Goal: Task Accomplishment & Management: Complete application form

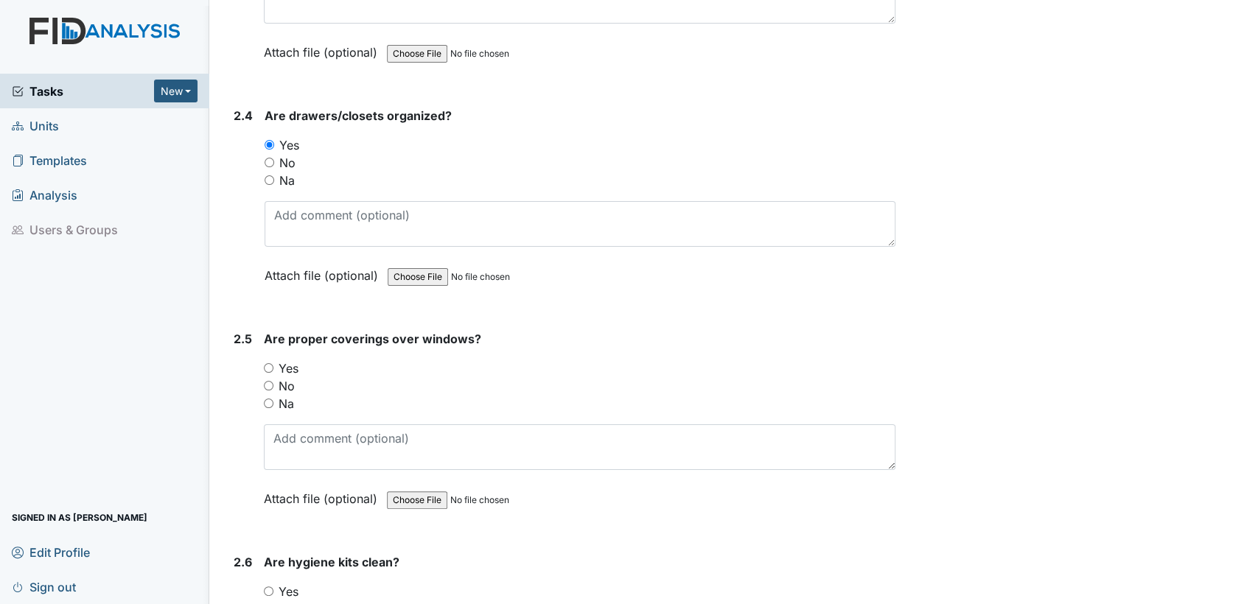
scroll to position [2172, 0]
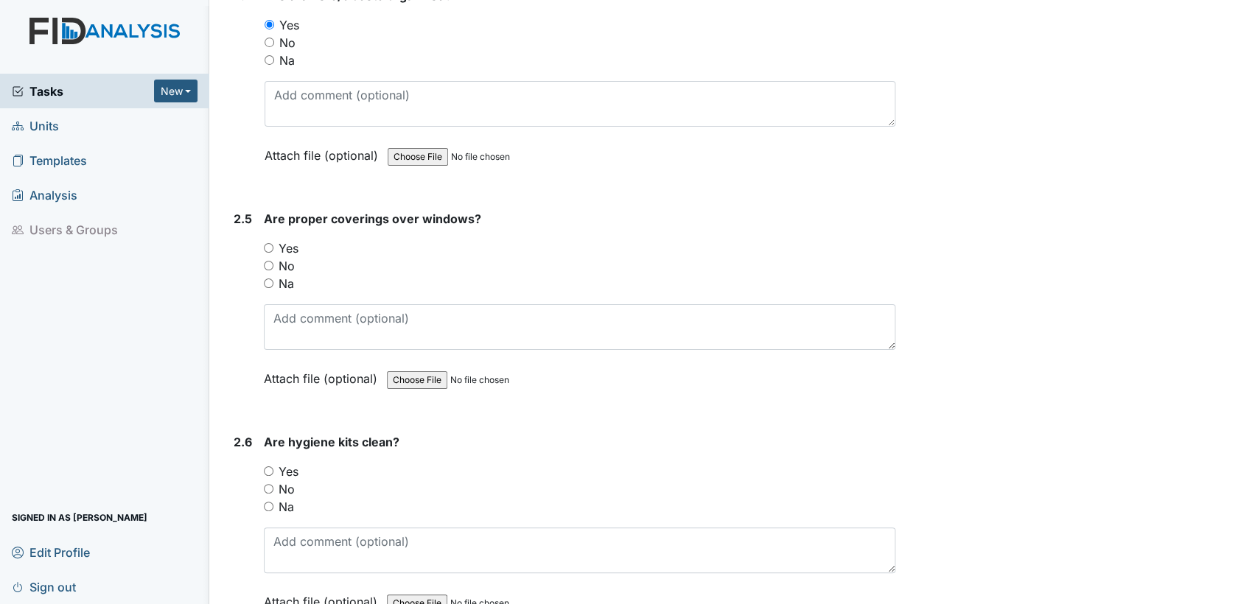
click at [266, 243] on input "Yes" at bounding box center [269, 248] width 10 height 10
radio input "true"
click at [271, 467] on input "Yes" at bounding box center [269, 472] width 10 height 10
radio input "true"
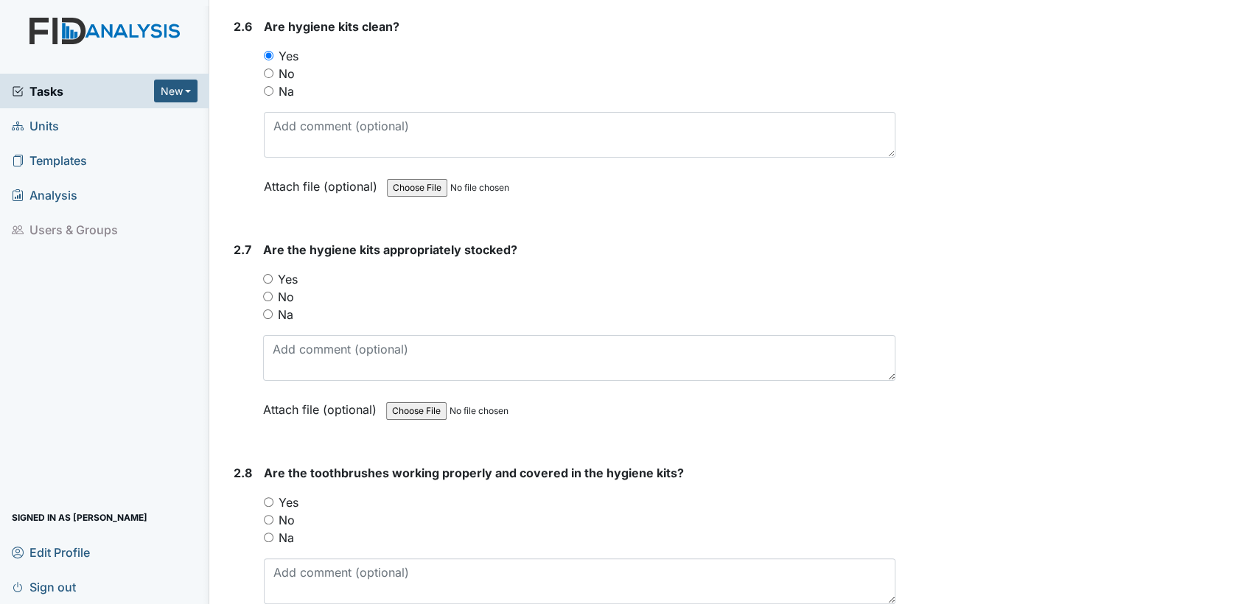
scroll to position [2609, 0]
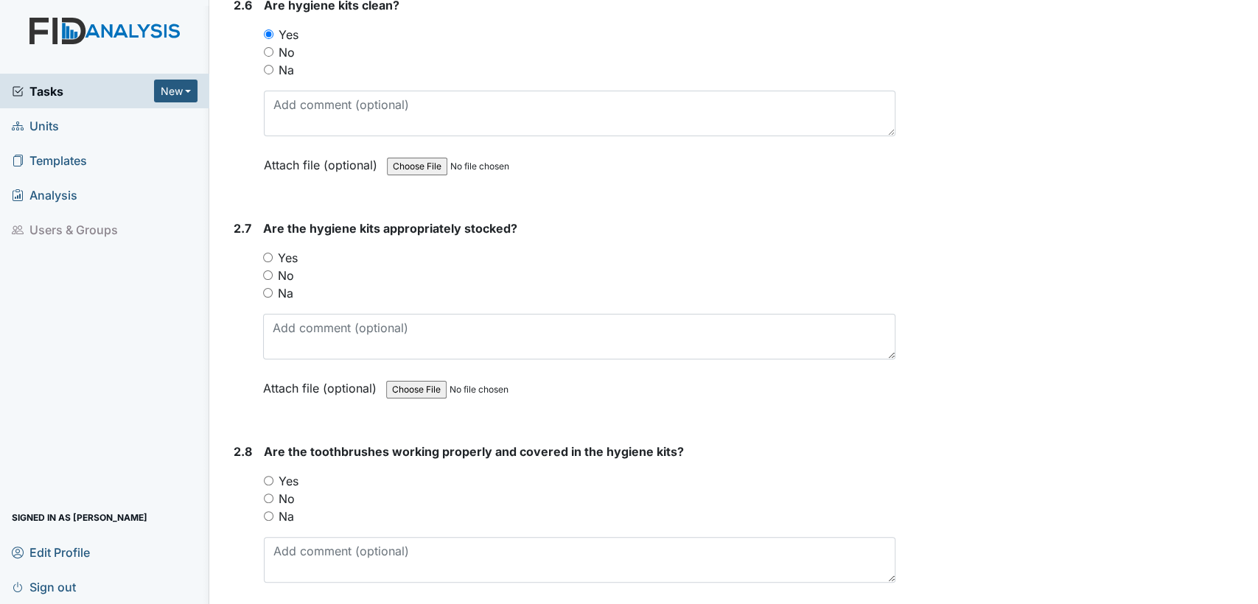
click at [268, 249] on div "Yes" at bounding box center [579, 258] width 632 height 18
click at [263, 253] on input "Yes" at bounding box center [268, 258] width 10 height 10
radio input "true"
drag, startPoint x: 269, startPoint y: 503, endPoint x: 298, endPoint y: 518, distance: 33.0
click at [270, 511] on input "Na" at bounding box center [269, 516] width 10 height 10
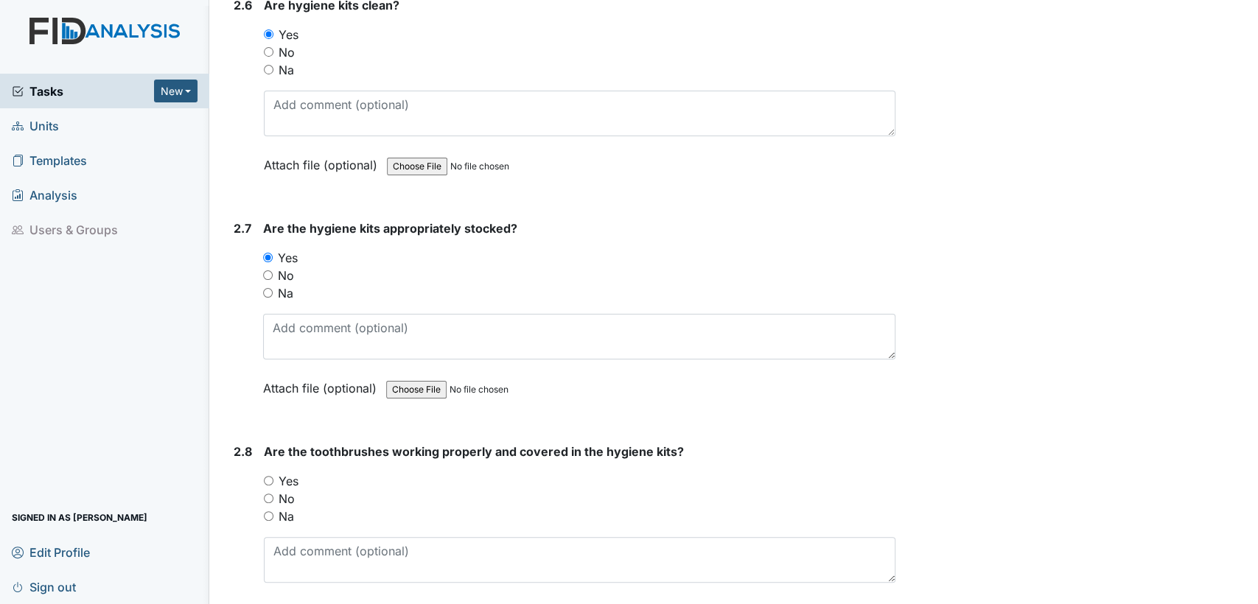
radio input "true"
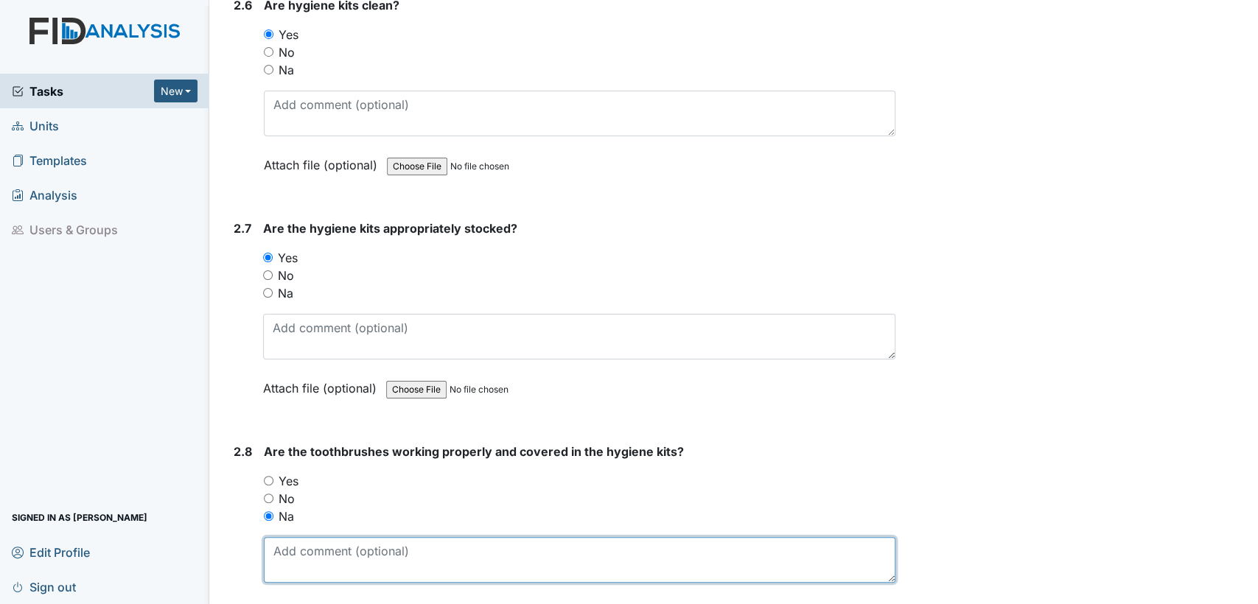
click at [293, 557] on textarea at bounding box center [580, 560] width 632 height 46
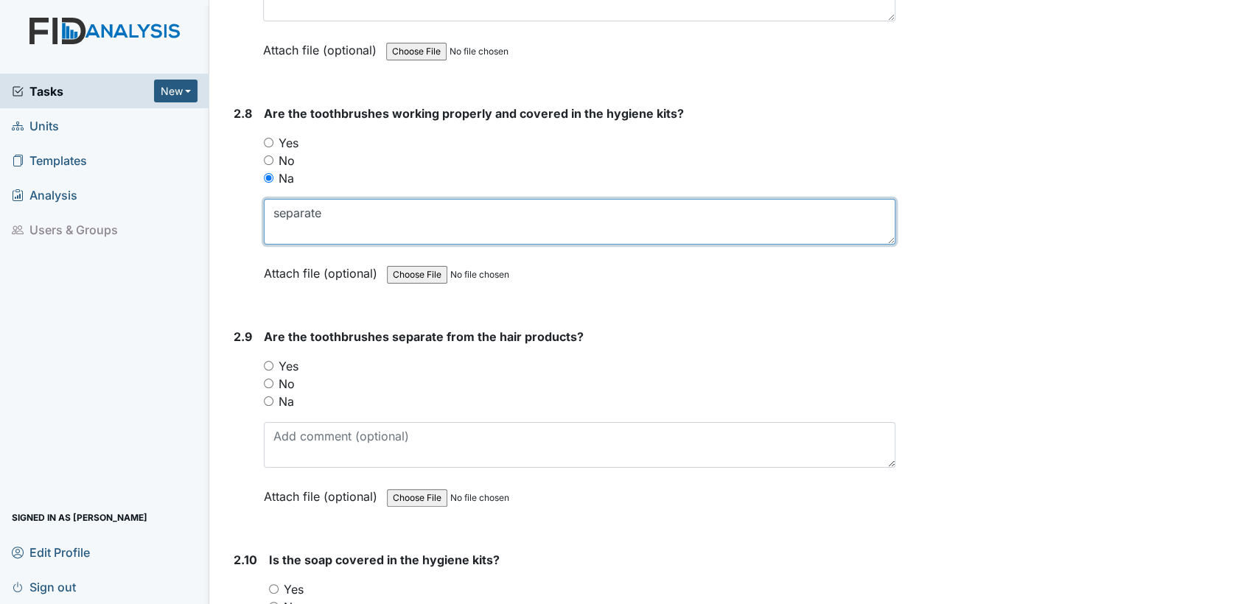
scroll to position [3101, 0]
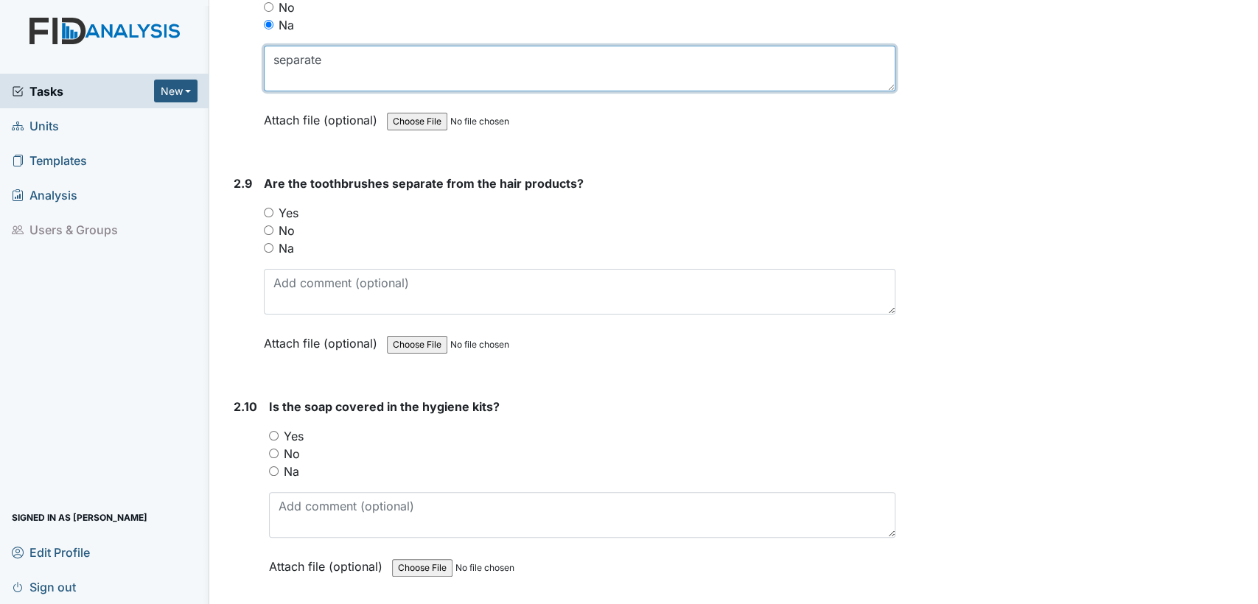
type textarea "separate"
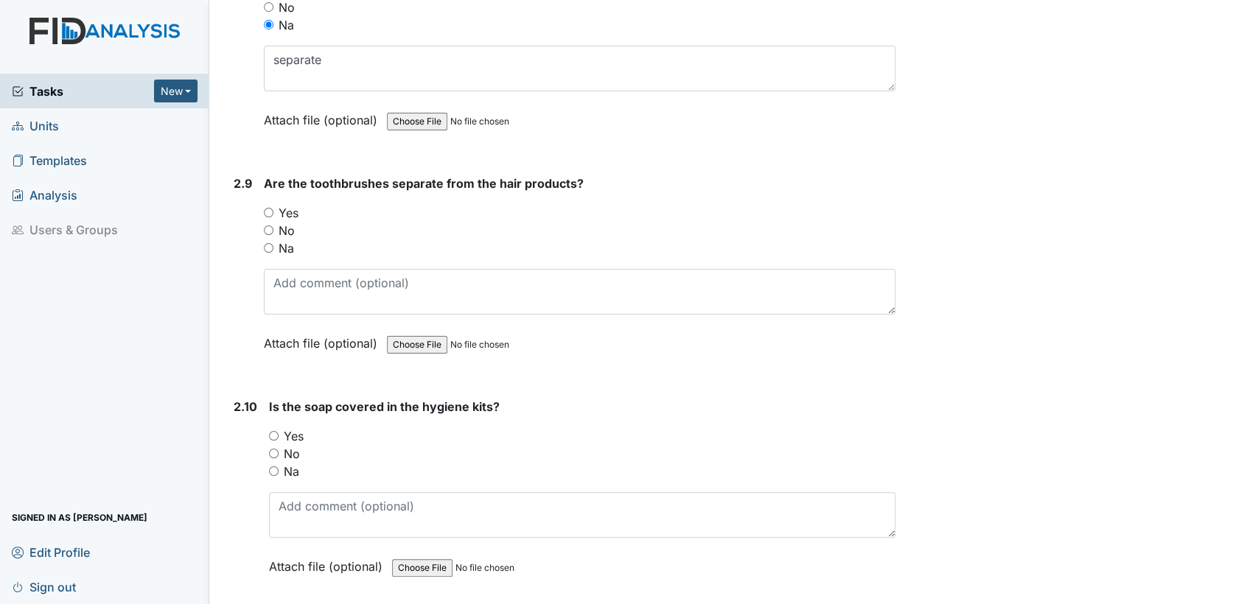
click at [267, 208] on input "Yes" at bounding box center [269, 213] width 10 height 10
radio input "true"
click at [275, 467] on input "Na" at bounding box center [274, 472] width 10 height 10
radio input "true"
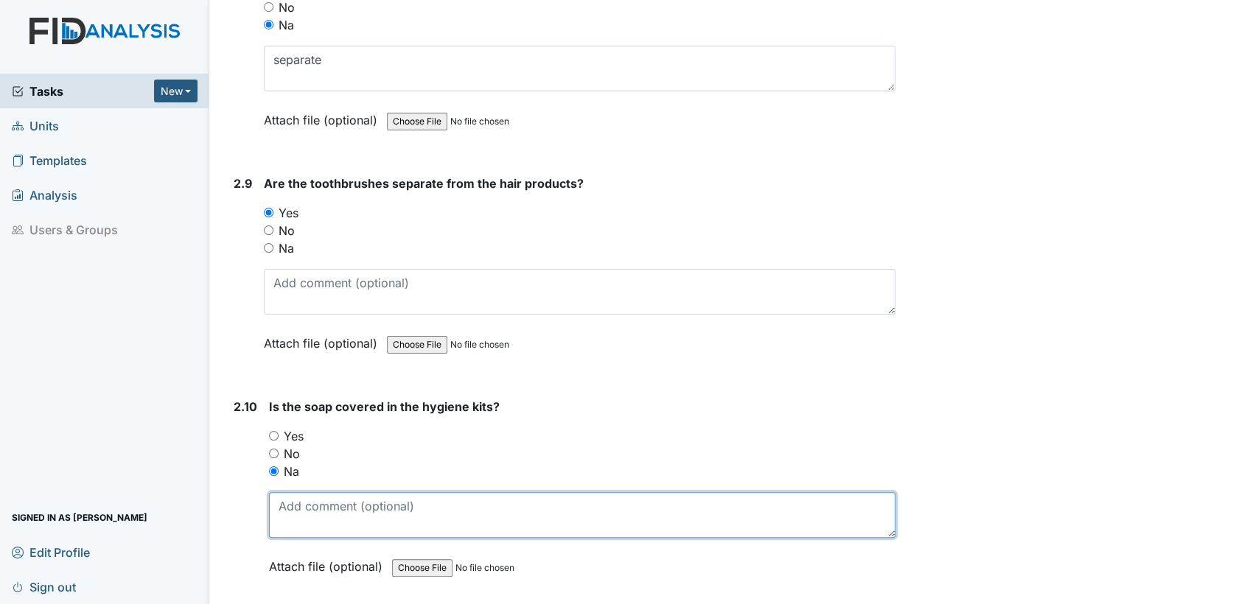
click at [314, 509] on textarea at bounding box center [582, 515] width 626 height 46
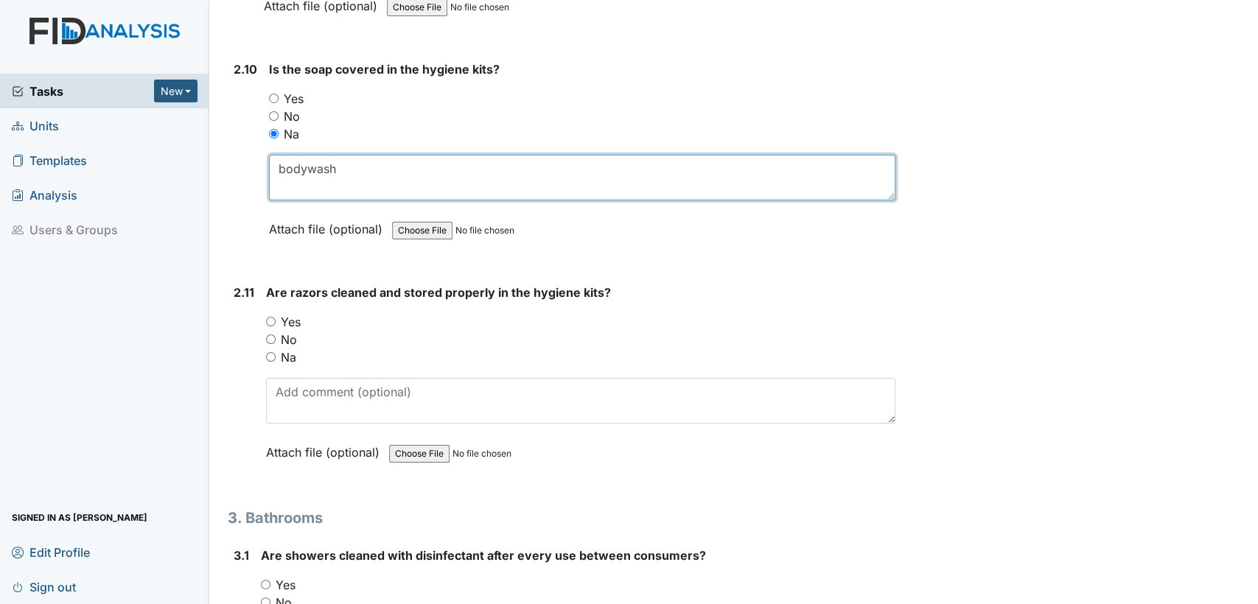
scroll to position [3504, 0]
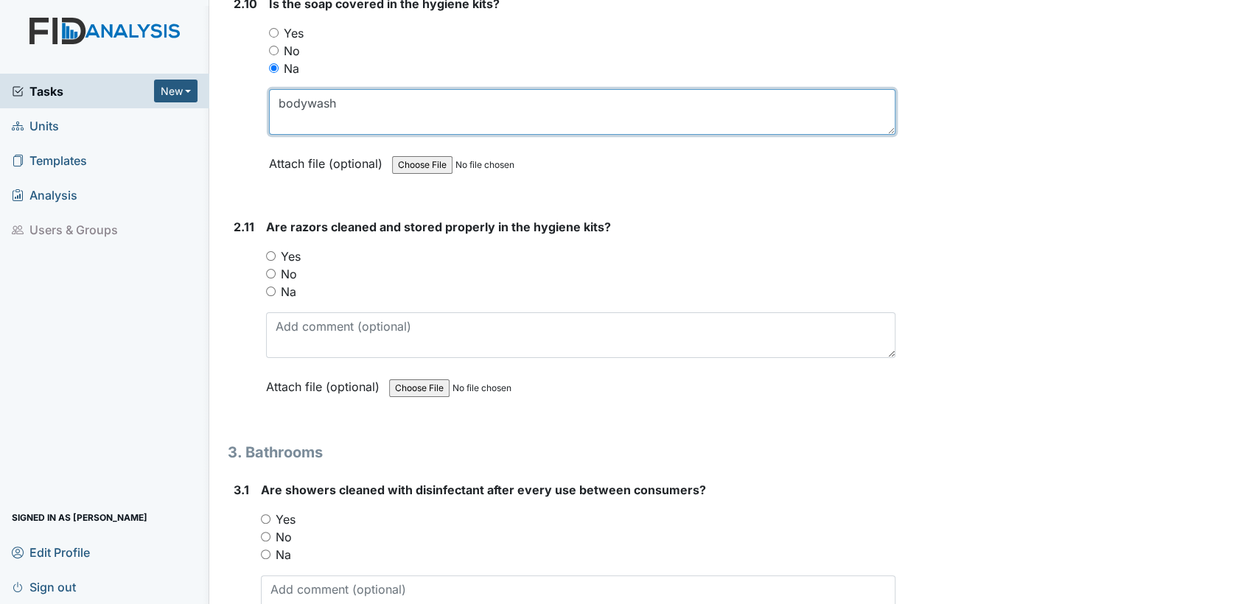
type textarea "bodywash"
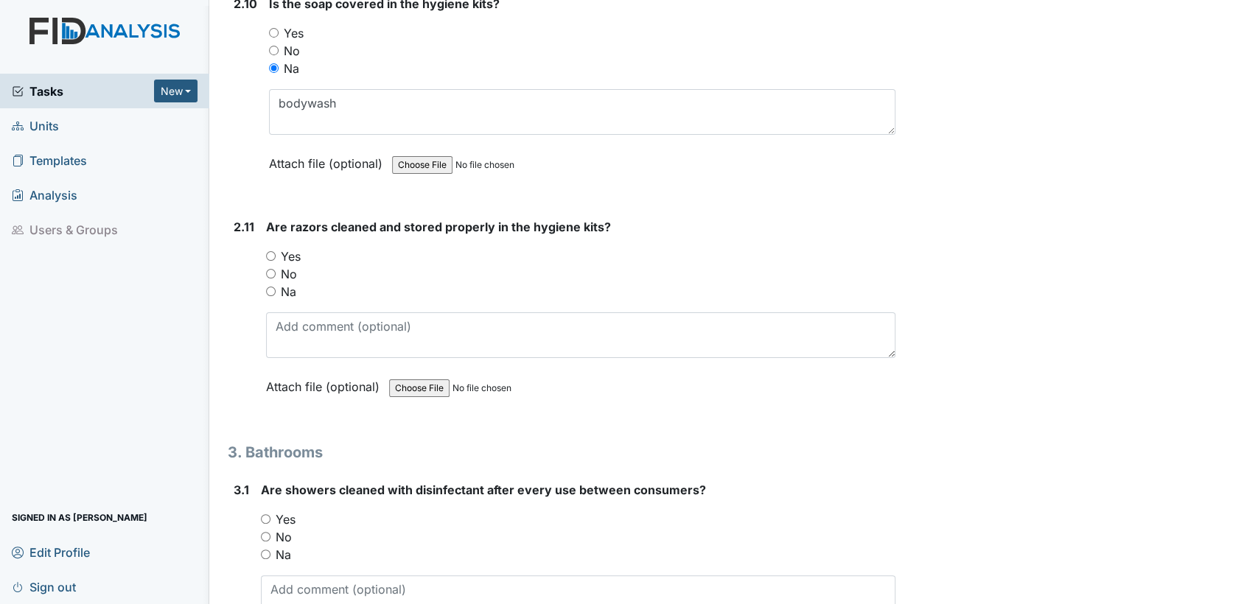
click at [262, 282] on div "2.11 Are razors cleaned and stored properly in the hygiene kits? You must selec…" at bounding box center [562, 318] width 668 height 200
click at [271, 287] on input "Na" at bounding box center [271, 292] width 10 height 10
radio input "true"
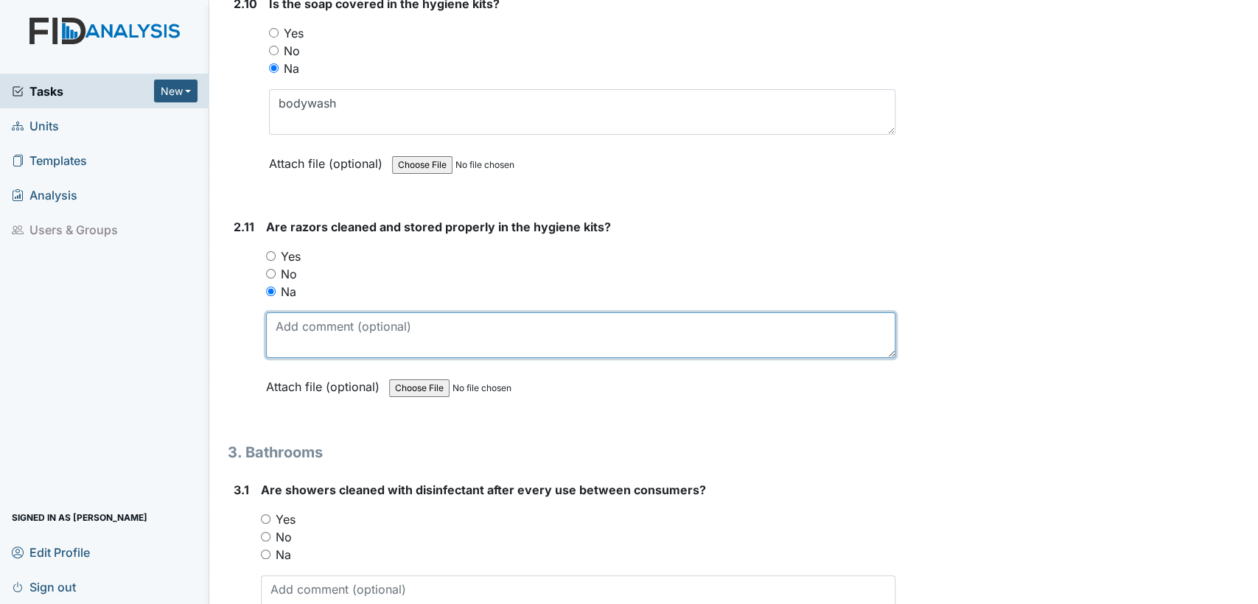
click at [307, 320] on textarea at bounding box center [580, 335] width 629 height 46
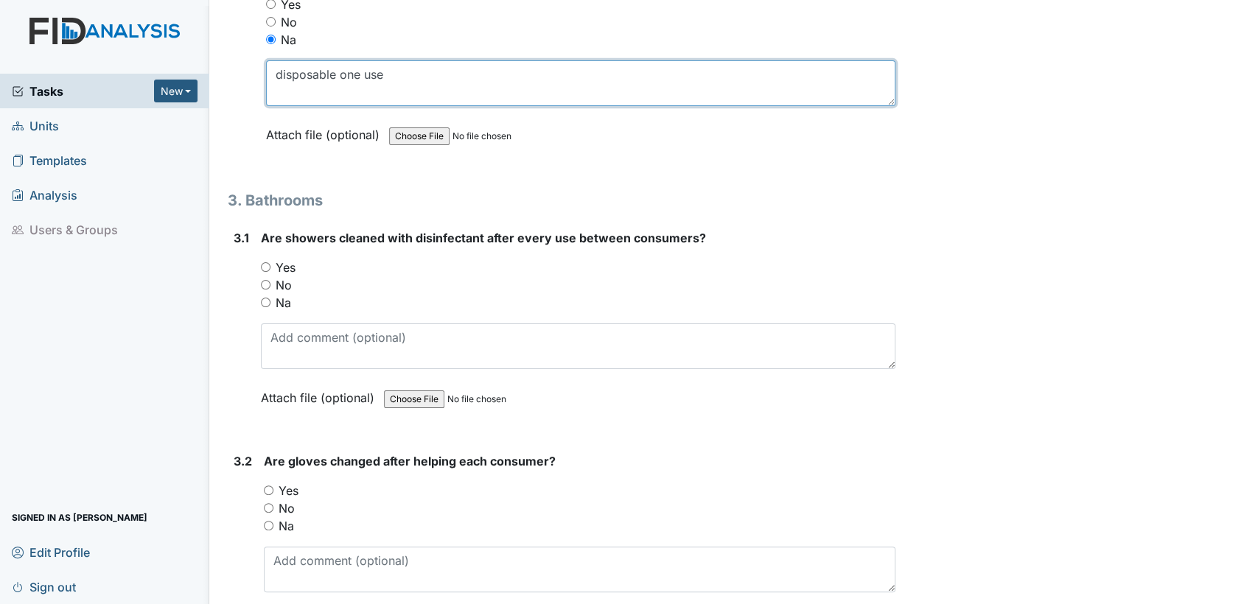
scroll to position [3799, 0]
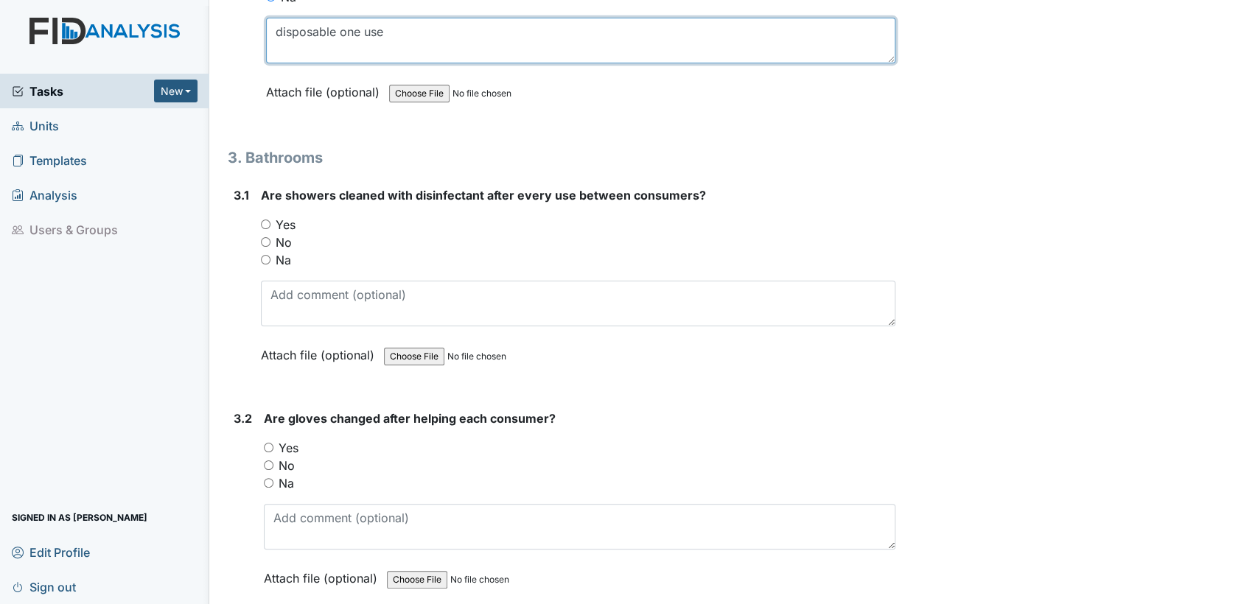
type textarea "disposable one use"
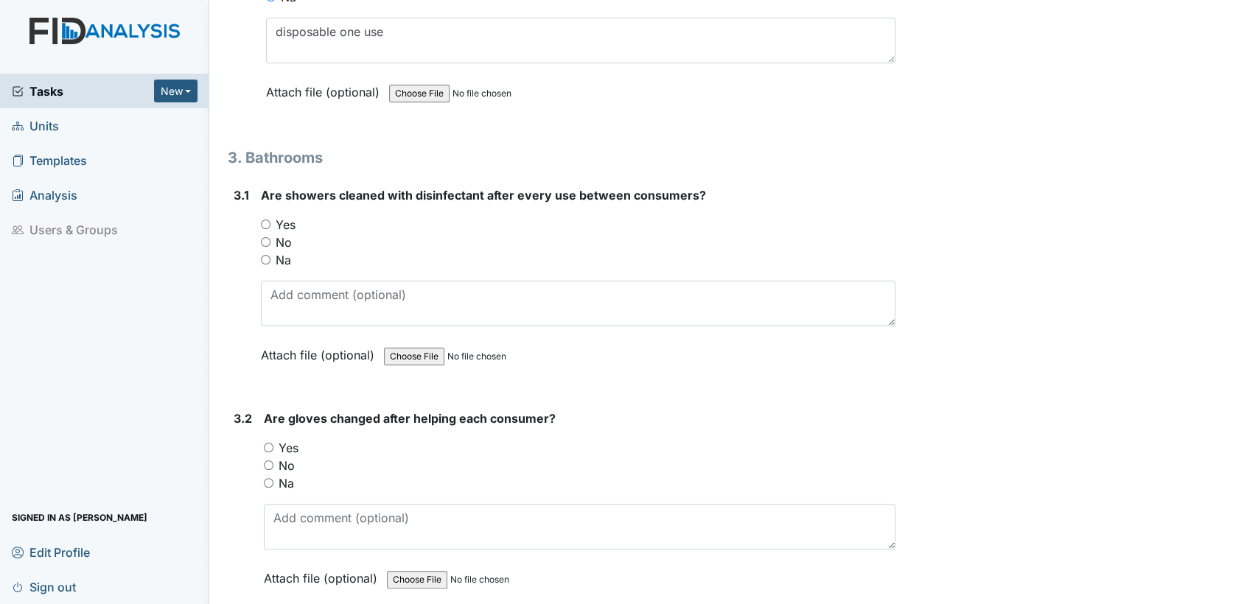
click at [264, 220] on input "Yes" at bounding box center [266, 225] width 10 height 10
radio input "true"
click at [267, 443] on input "Yes" at bounding box center [269, 448] width 10 height 10
radio input "true"
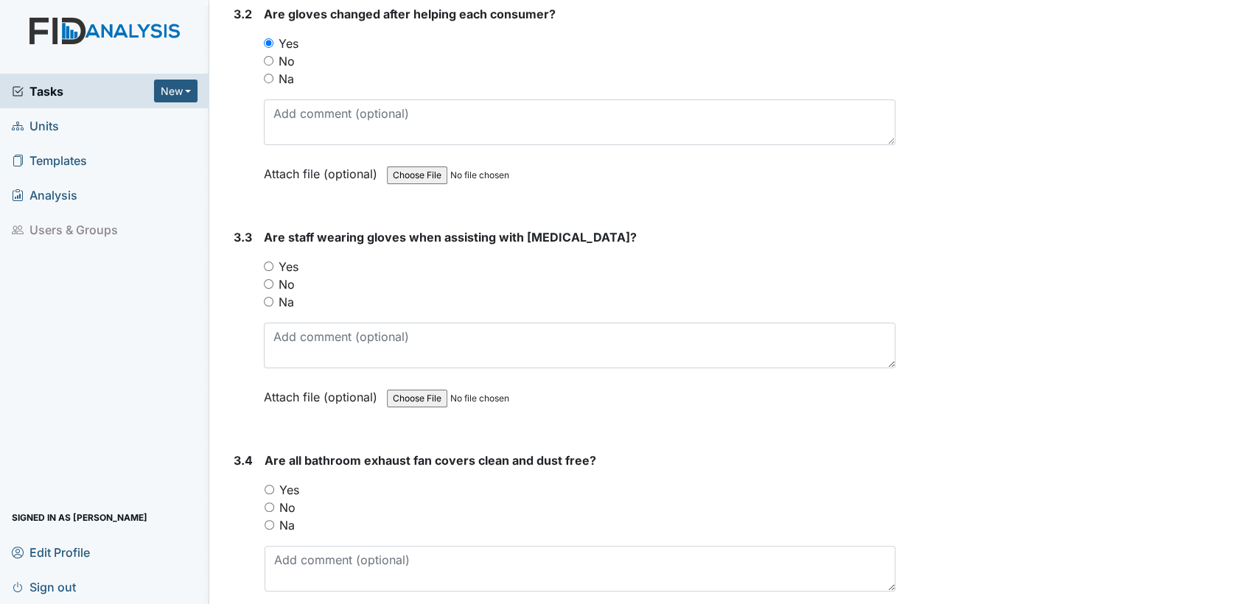
scroll to position [4301, 0]
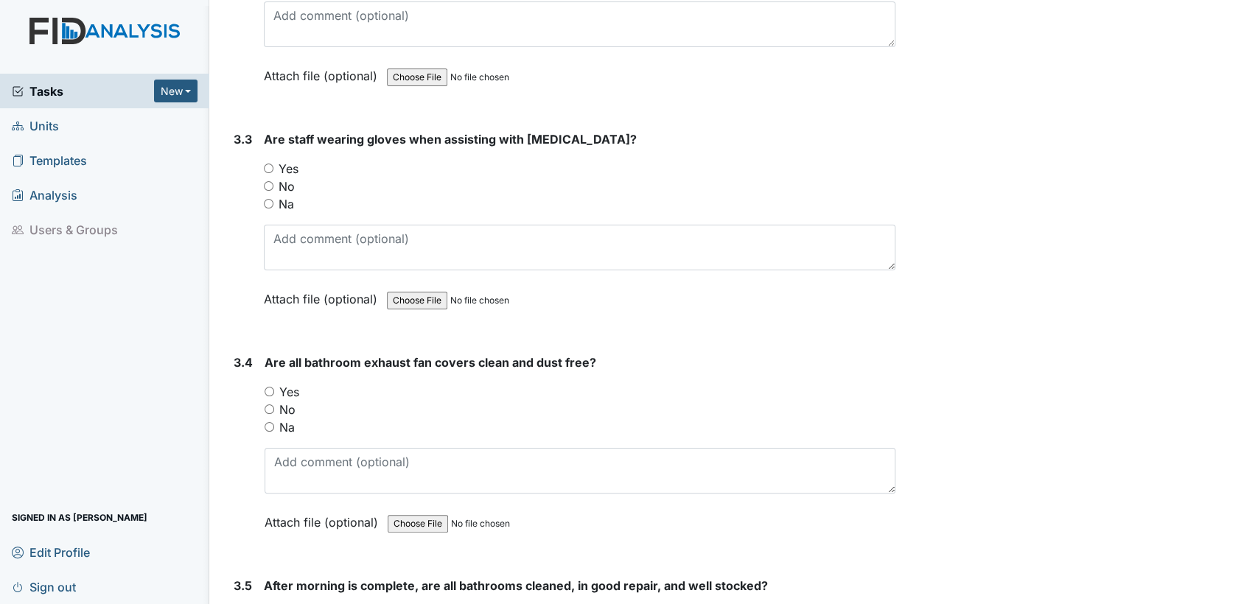
click at [268, 164] on input "Yes" at bounding box center [269, 169] width 10 height 10
radio input "true"
click at [270, 387] on input "Yes" at bounding box center [270, 392] width 10 height 10
radio input "true"
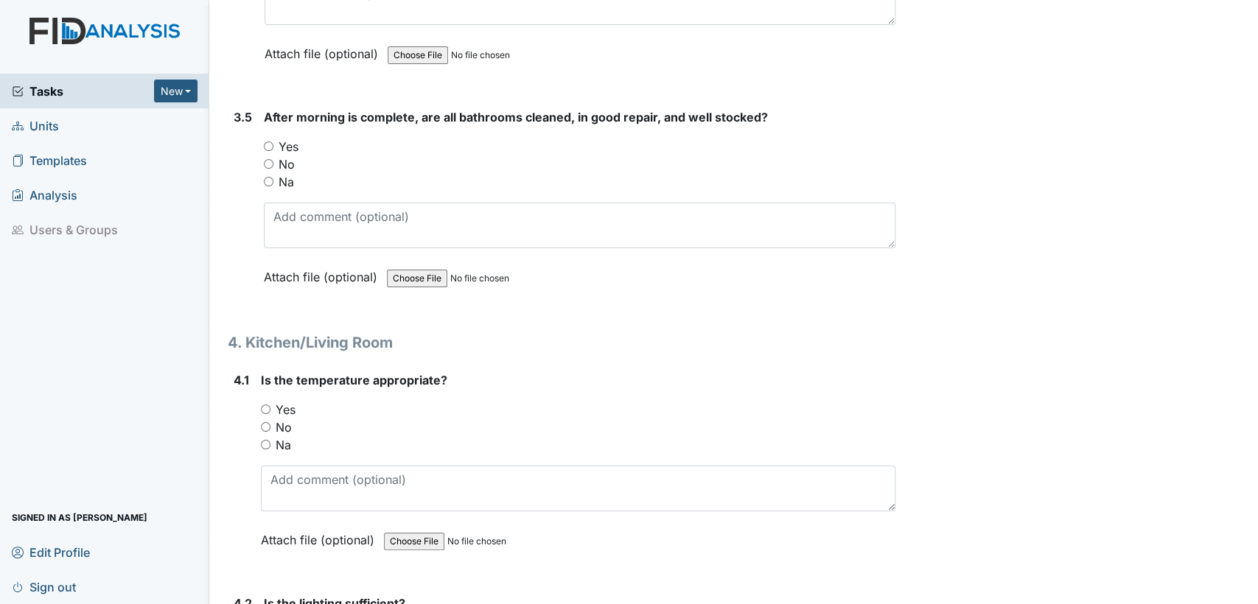
scroll to position [4814, 0]
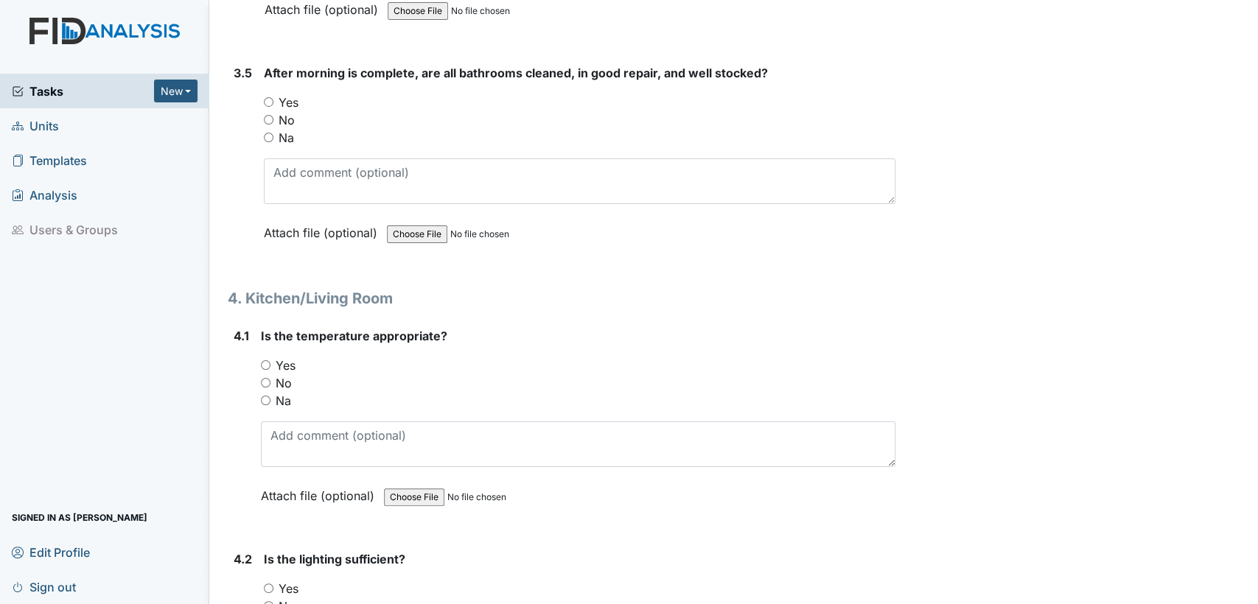
click at [268, 97] on input "Yes" at bounding box center [269, 102] width 10 height 10
radio input "true"
click at [264, 360] on input "Yes" at bounding box center [266, 365] width 10 height 10
radio input "true"
click at [265, 584] on input "Yes" at bounding box center [269, 589] width 10 height 10
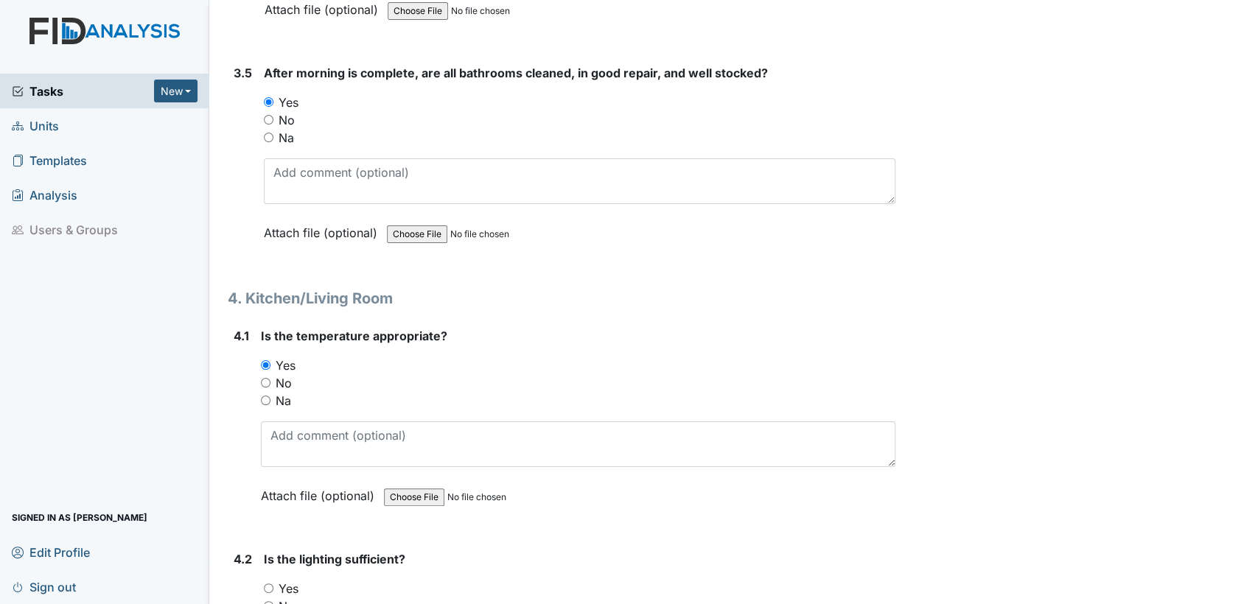
radio input "true"
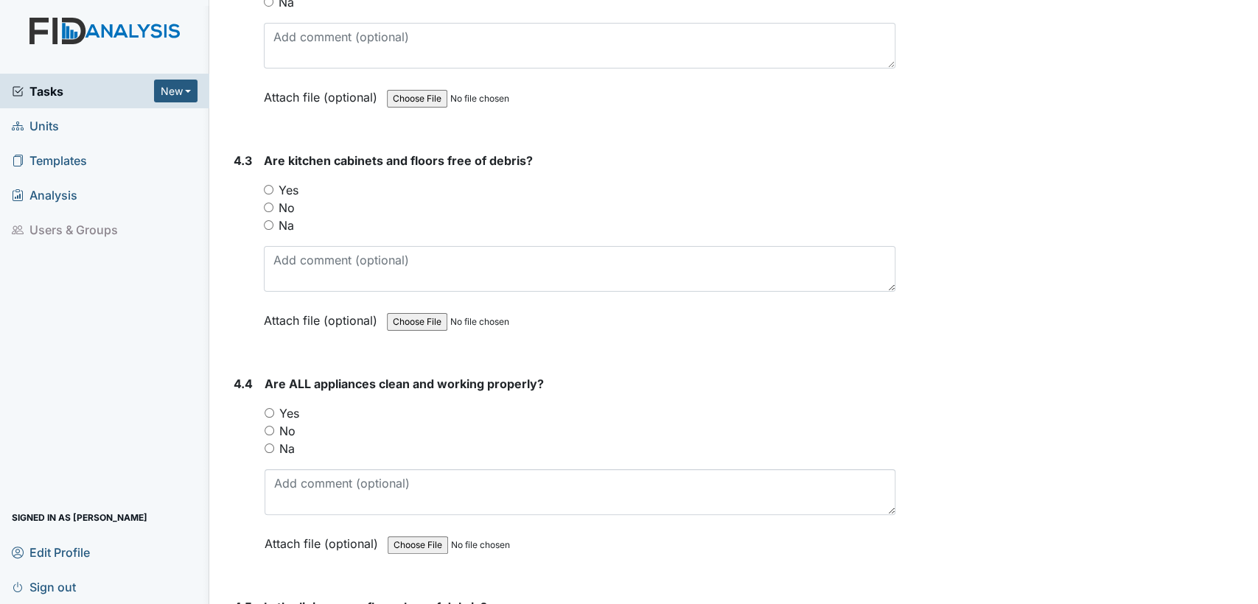
scroll to position [5447, 0]
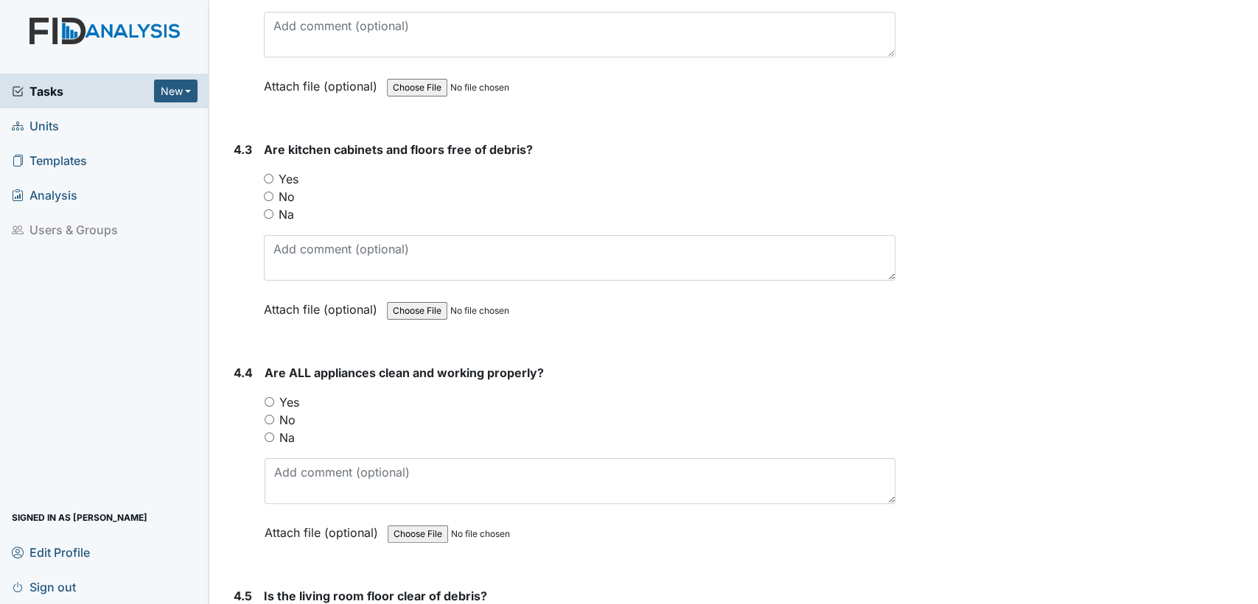
click at [269, 174] on input "Yes" at bounding box center [269, 179] width 10 height 10
radio input "true"
click at [269, 397] on input "Yes" at bounding box center [270, 402] width 10 height 10
radio input "true"
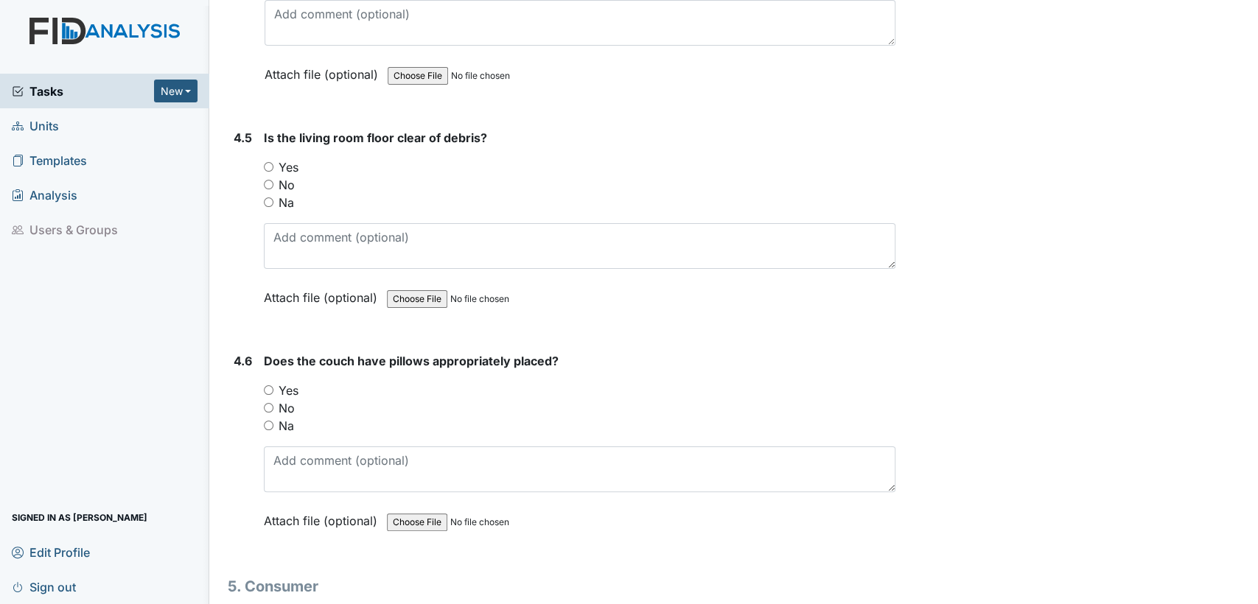
scroll to position [5938, 0]
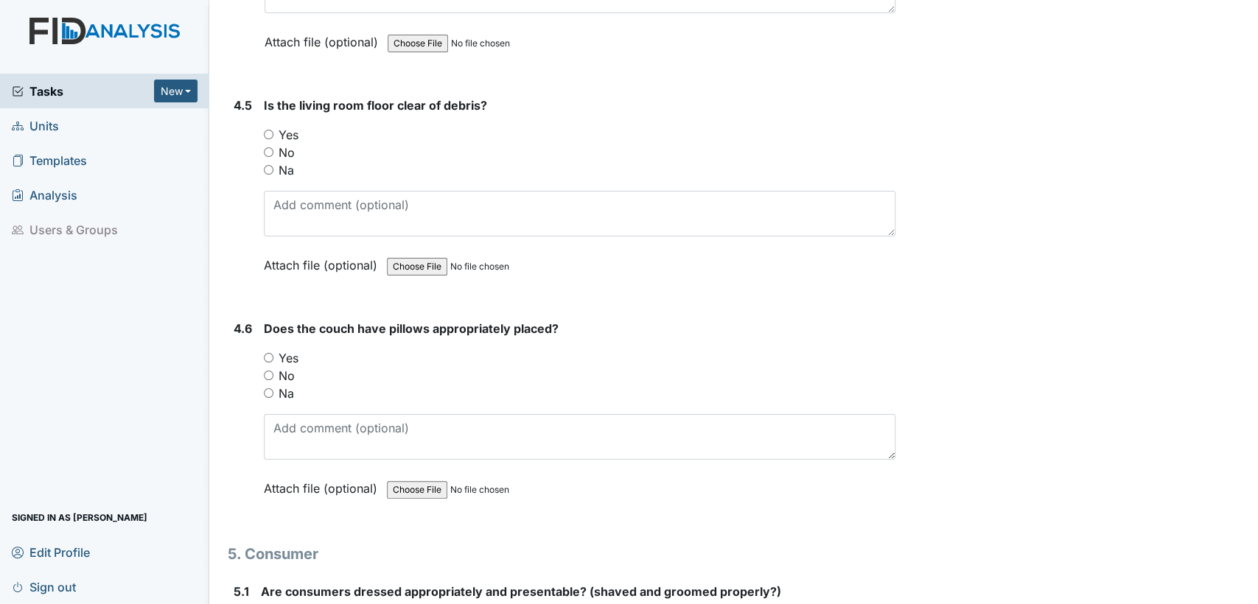
click at [267, 130] on input "Yes" at bounding box center [269, 135] width 10 height 10
radio input "true"
click at [269, 388] on input "Na" at bounding box center [269, 393] width 10 height 10
radio input "true"
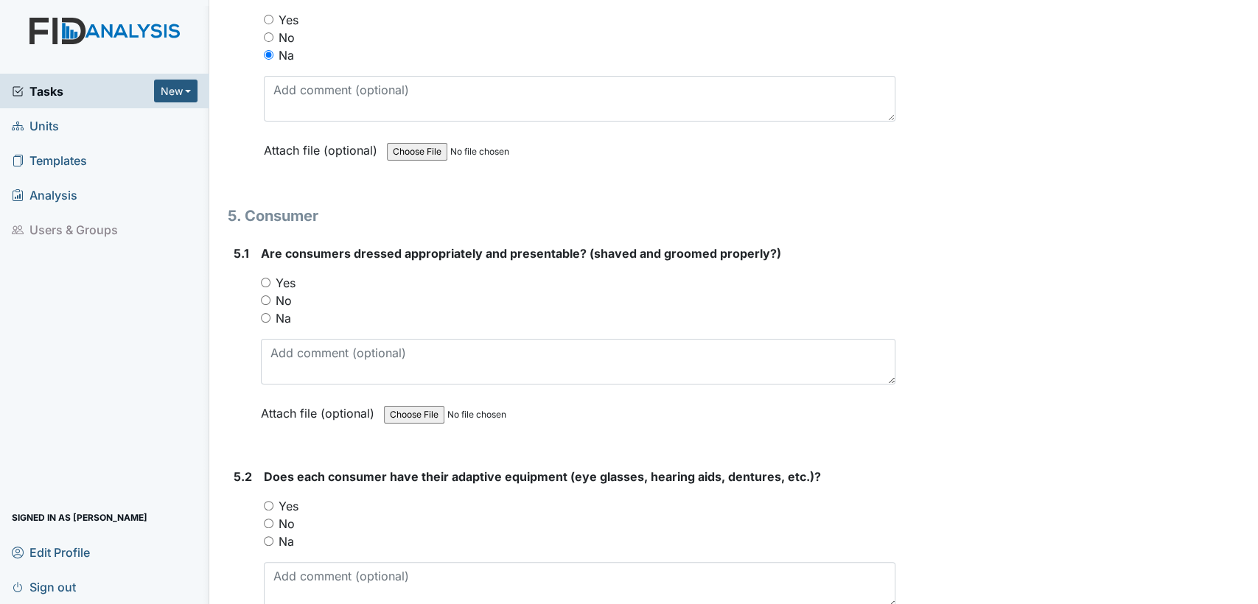
scroll to position [6353, 0]
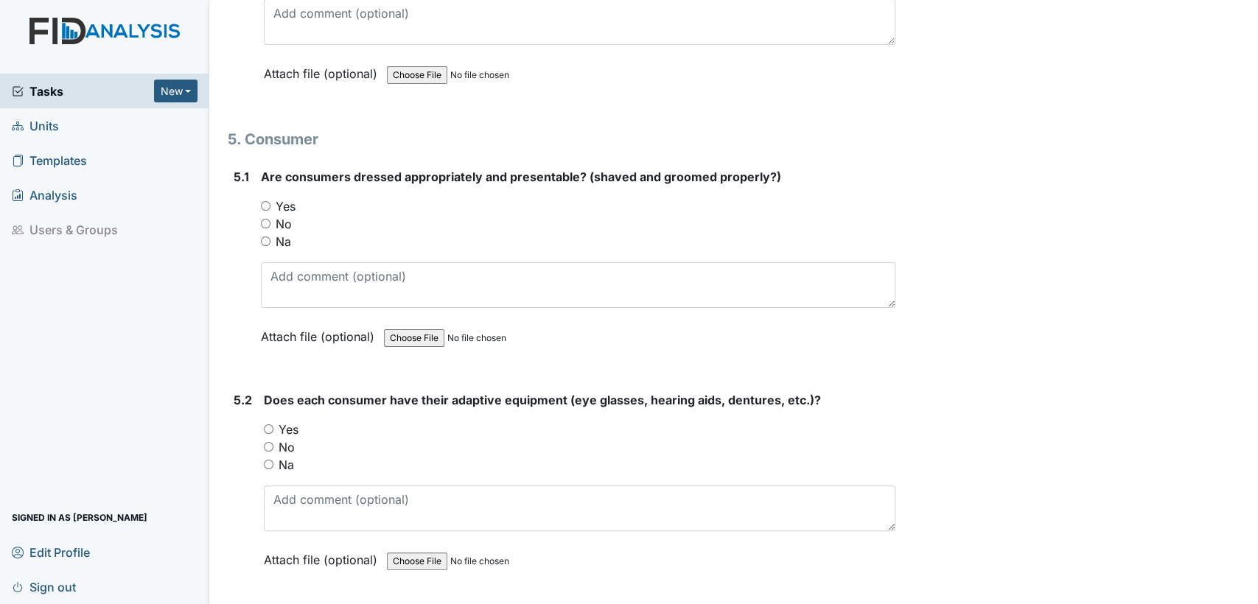
click at [267, 201] on input "Yes" at bounding box center [266, 206] width 10 height 10
radio input "true"
click at [267, 425] on input "Yes" at bounding box center [269, 430] width 10 height 10
radio input "true"
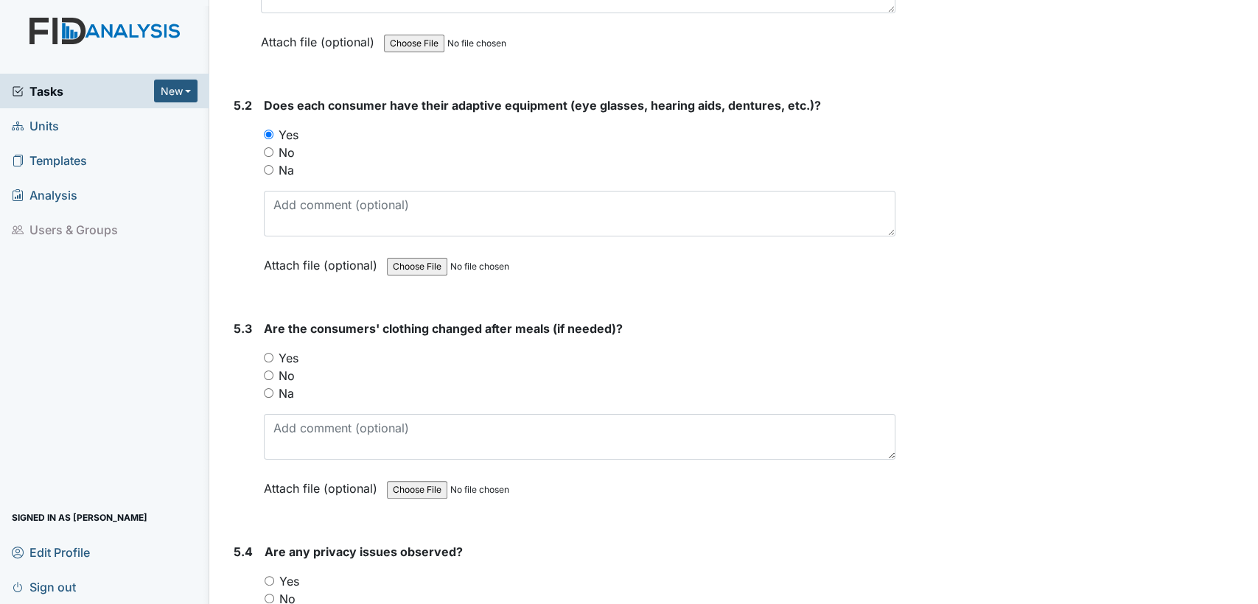
scroll to position [6768, 0]
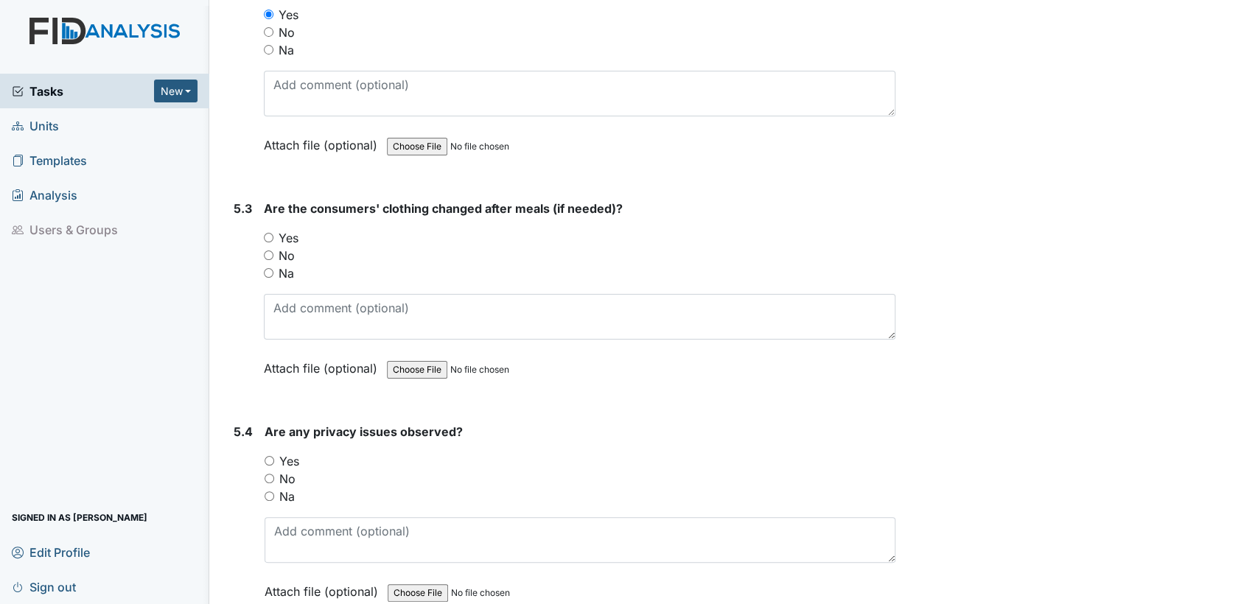
click at [270, 268] on input "Na" at bounding box center [269, 273] width 10 height 10
radio input "true"
click at [272, 474] on input "No" at bounding box center [270, 479] width 10 height 10
radio input "true"
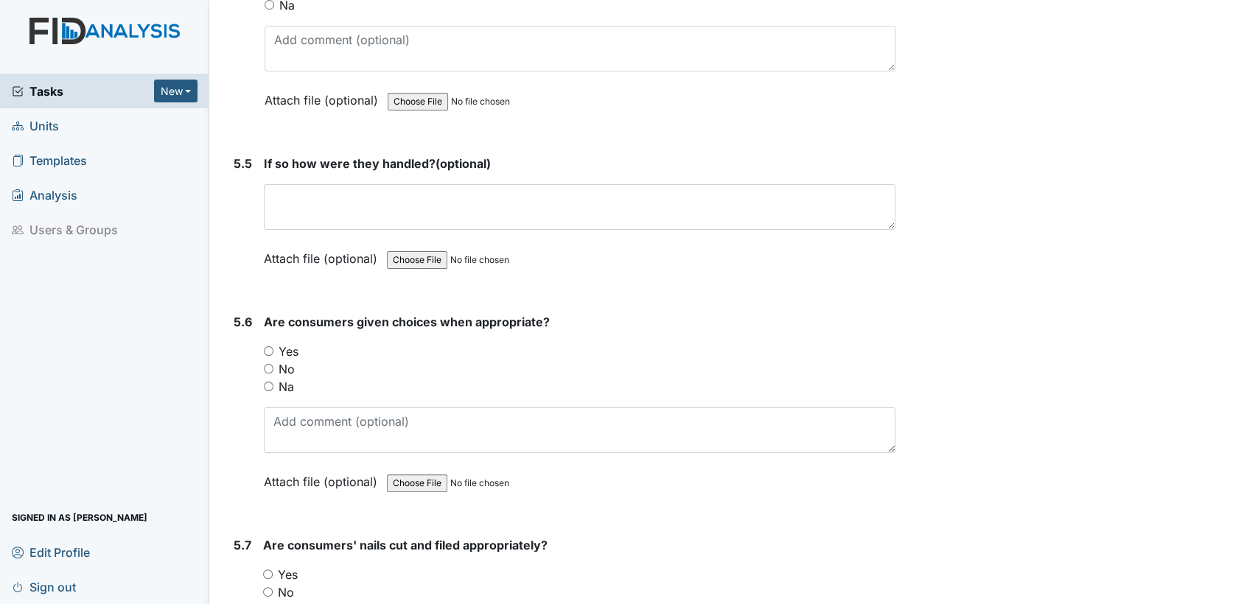
scroll to position [7347, 0]
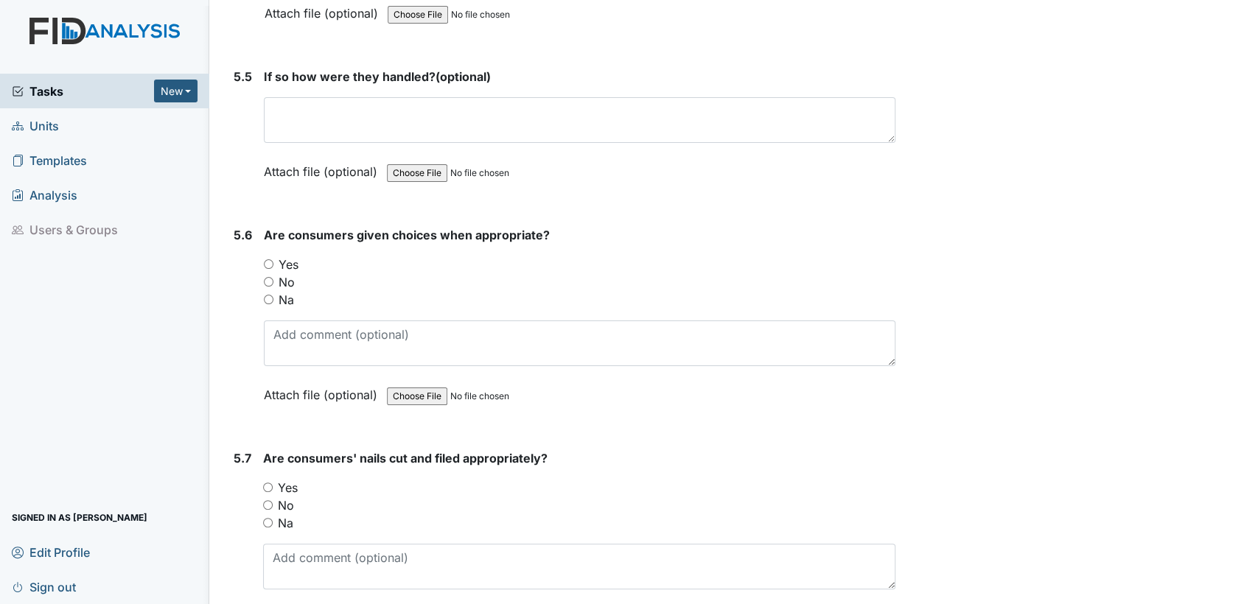
click at [270, 259] on input "Yes" at bounding box center [269, 264] width 10 height 10
radio input "true"
click at [268, 483] on input "Yes" at bounding box center [268, 488] width 10 height 10
radio input "true"
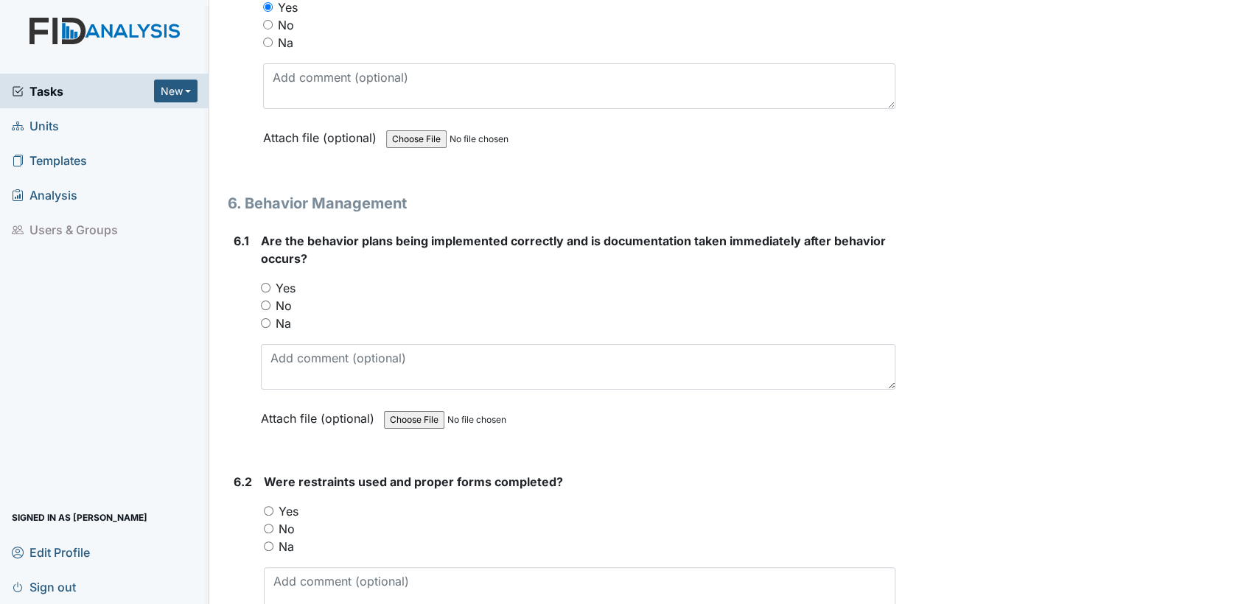
scroll to position [7882, 0]
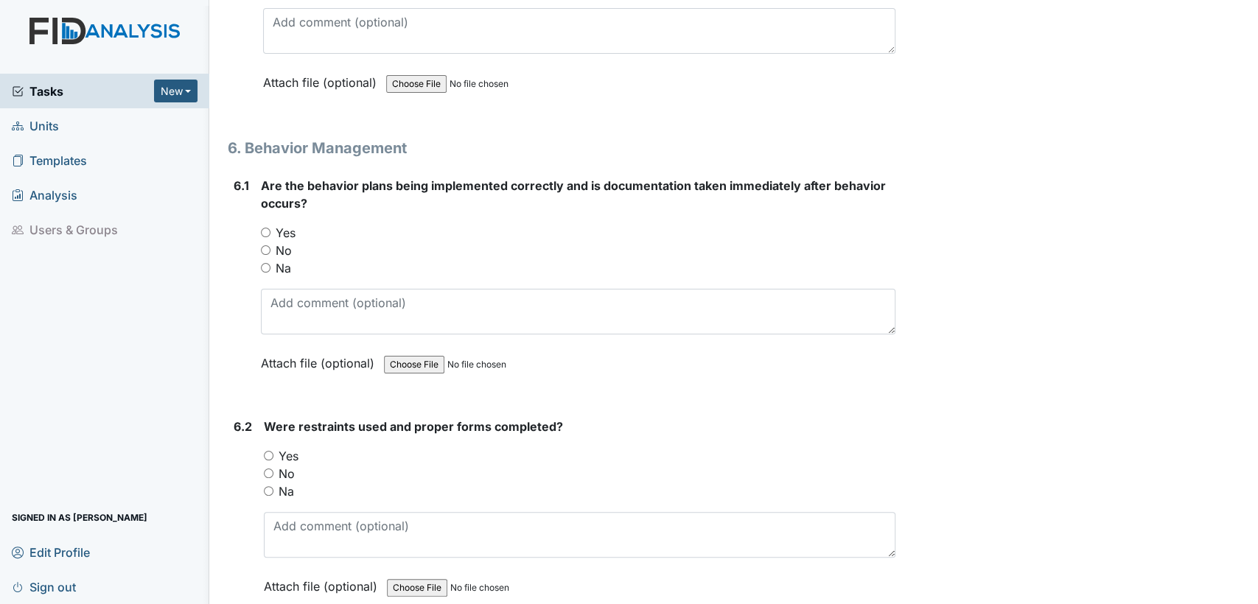
click at [264, 228] on input "Yes" at bounding box center [266, 233] width 10 height 10
radio input "true"
click at [265, 486] on input "Na" at bounding box center [269, 491] width 10 height 10
radio input "true"
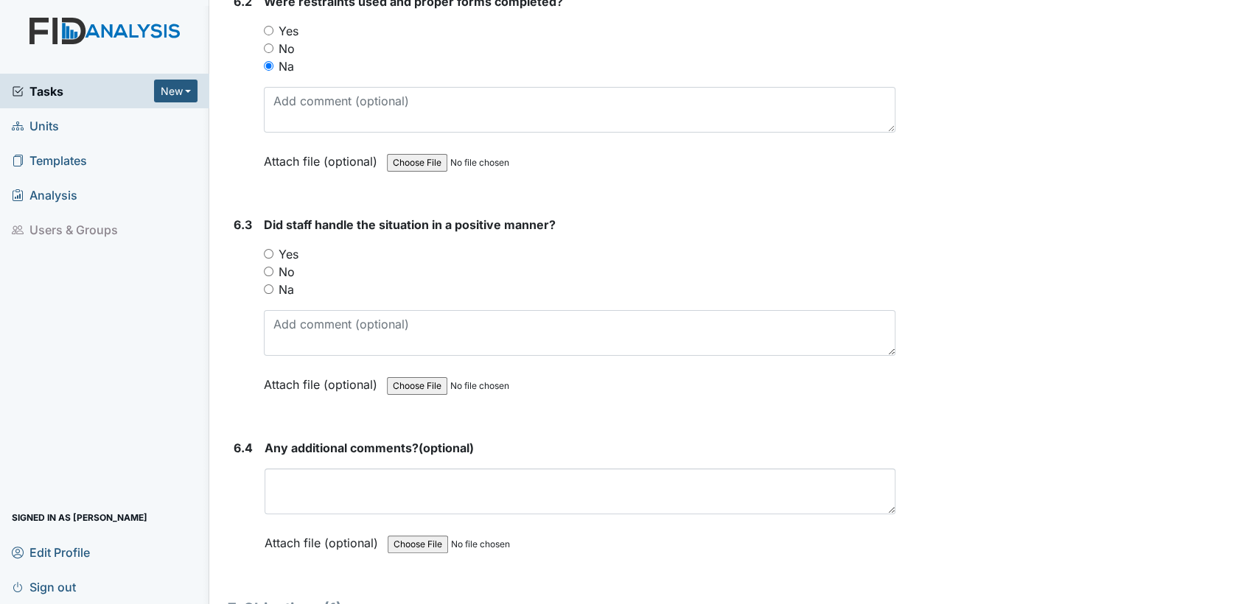
scroll to position [8330, 0]
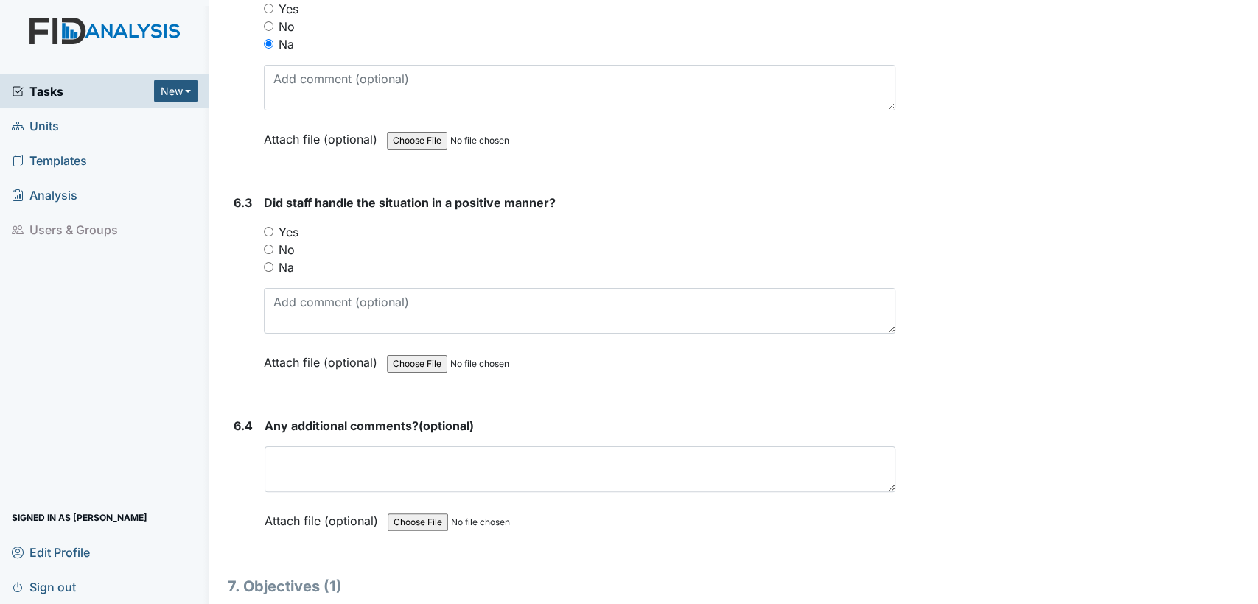
click at [266, 227] on input "Yes" at bounding box center [269, 232] width 10 height 10
radio input "true"
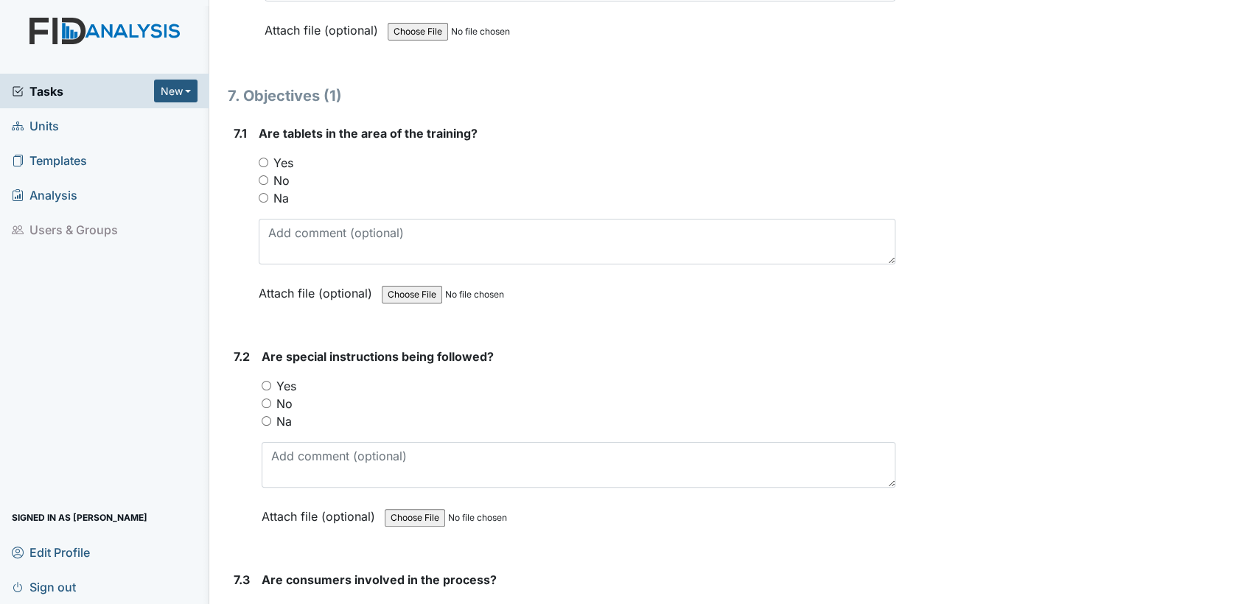
scroll to position [8843, 0]
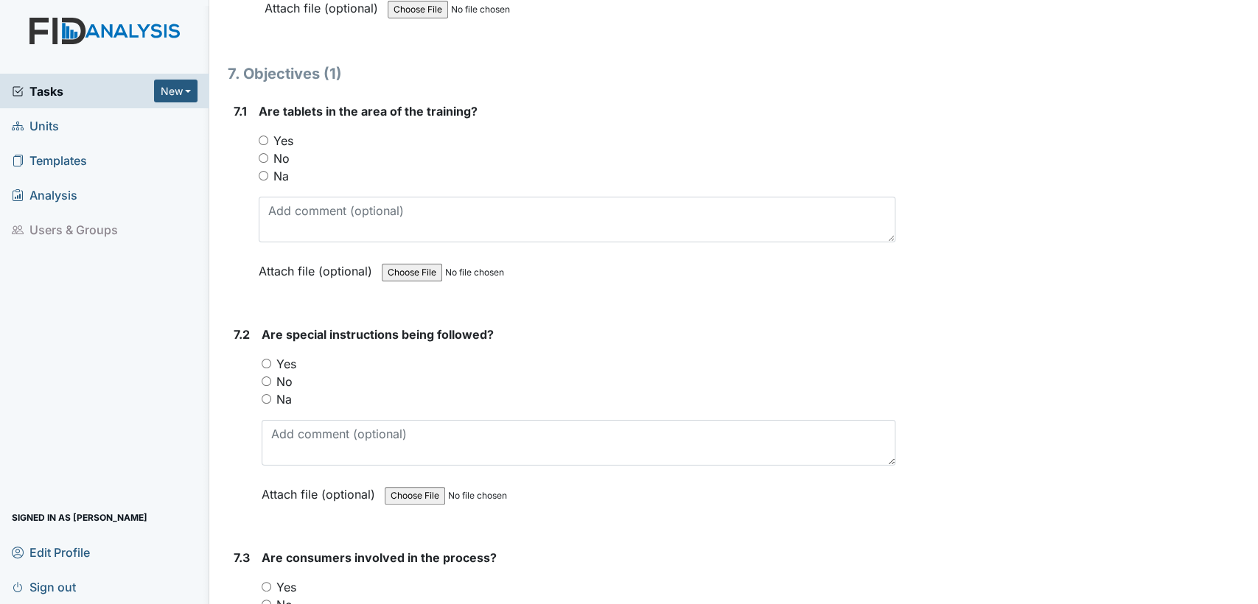
click at [261, 136] on input "Yes" at bounding box center [264, 141] width 10 height 10
radio input "true"
drag, startPoint x: 265, startPoint y: 334, endPoint x: 314, endPoint y: 414, distance: 93.9
click at [266, 359] on input "Yes" at bounding box center [267, 364] width 10 height 10
radio input "true"
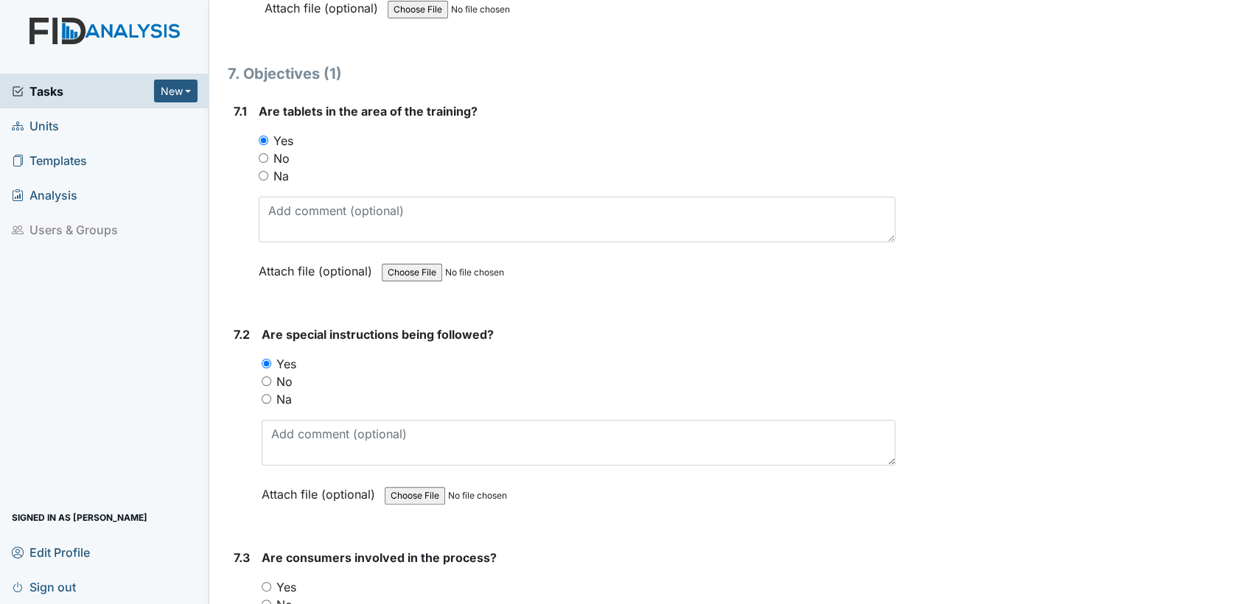
click at [271, 582] on input "Yes" at bounding box center [267, 587] width 10 height 10
radio input "true"
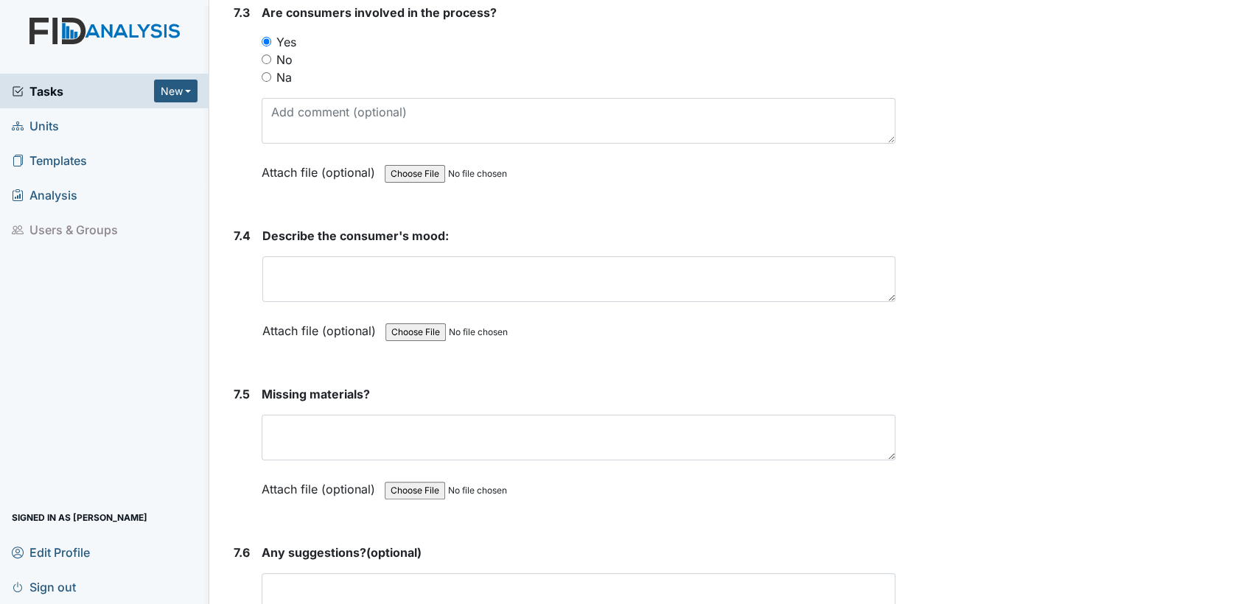
scroll to position [9475, 0]
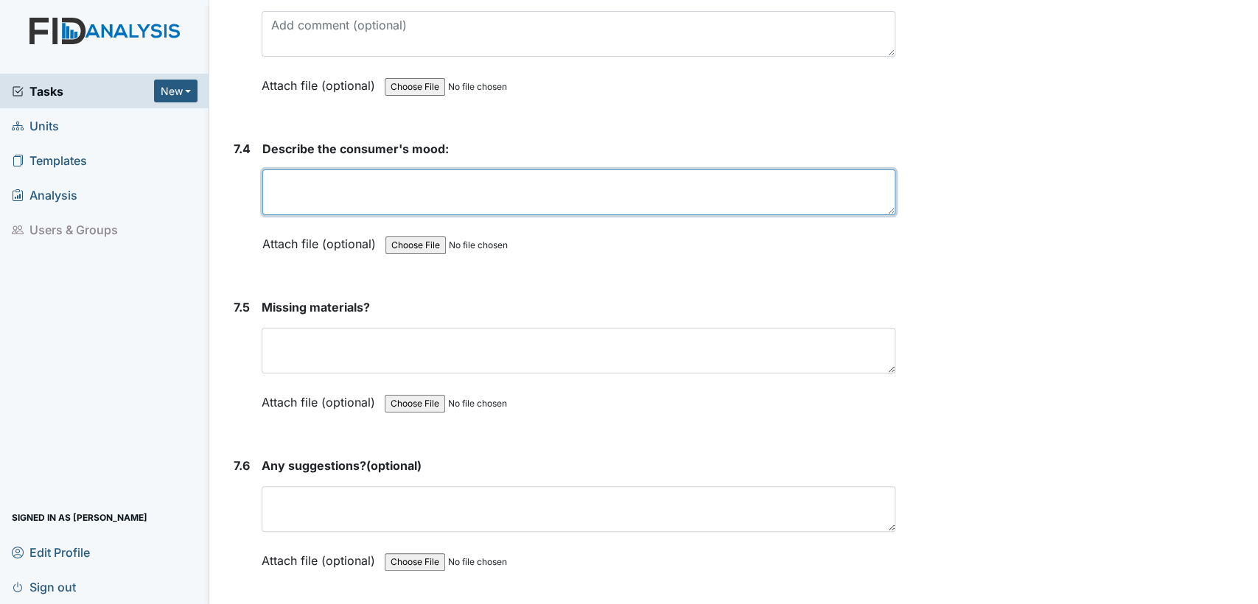
click at [425, 170] on textarea at bounding box center [578, 193] width 633 height 46
type textarea "good"
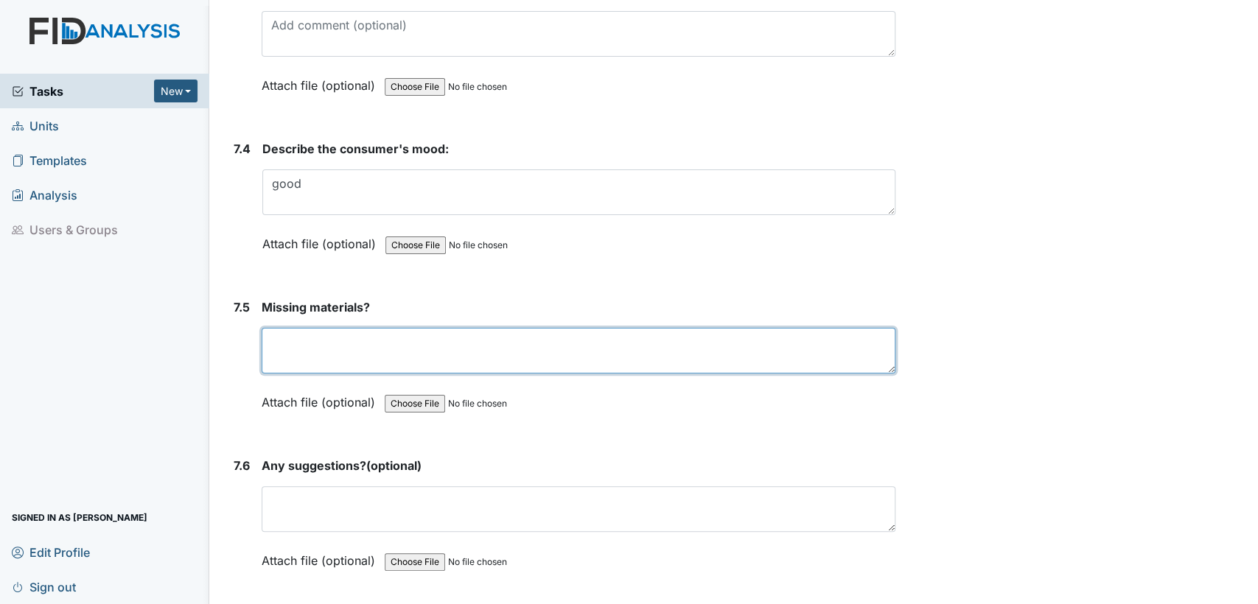
click at [360, 340] on textarea at bounding box center [579, 351] width 634 height 46
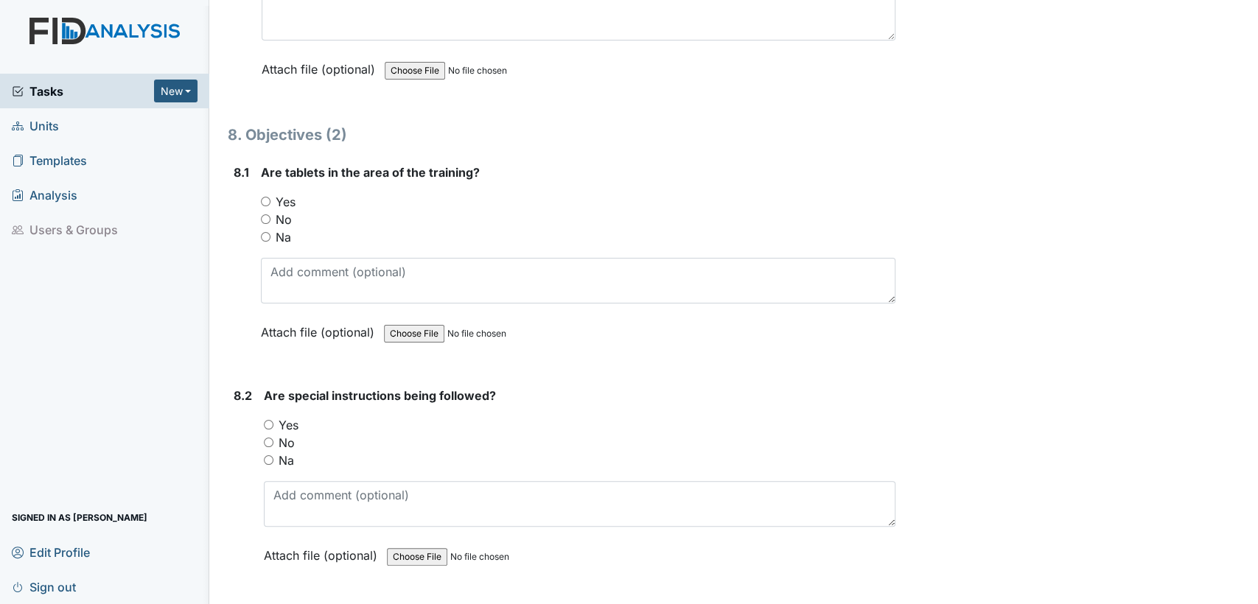
scroll to position [10000, 0]
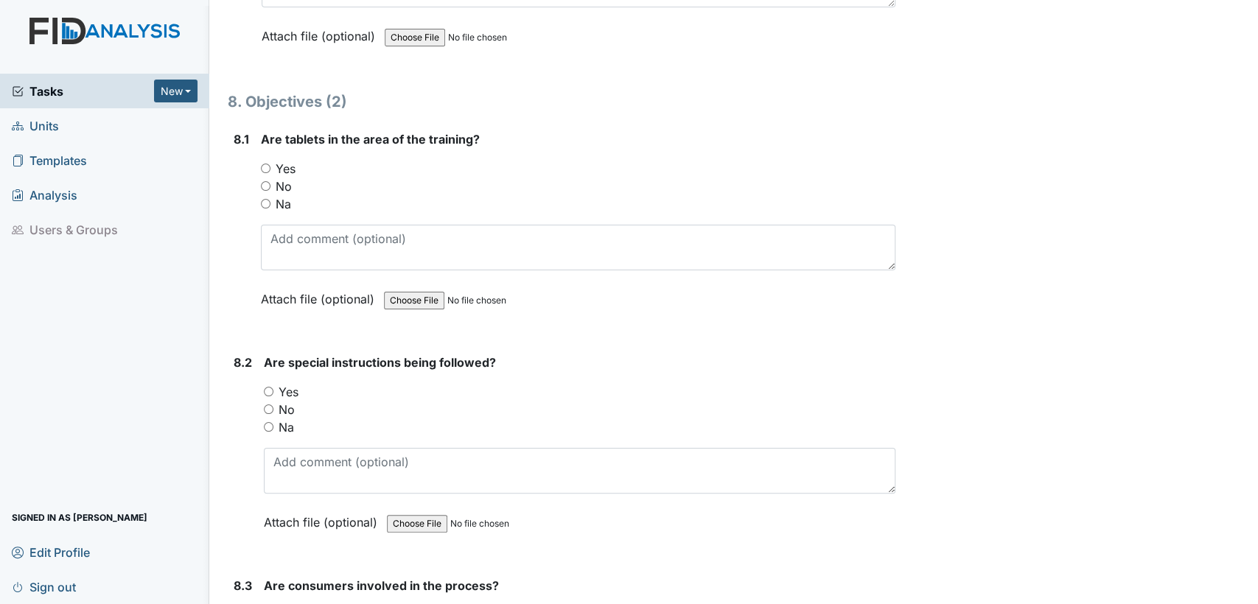
type textarea "no"
click at [266, 164] on input "Yes" at bounding box center [266, 169] width 10 height 10
radio input "true"
click at [268, 387] on input "Yes" at bounding box center [269, 392] width 10 height 10
radio input "true"
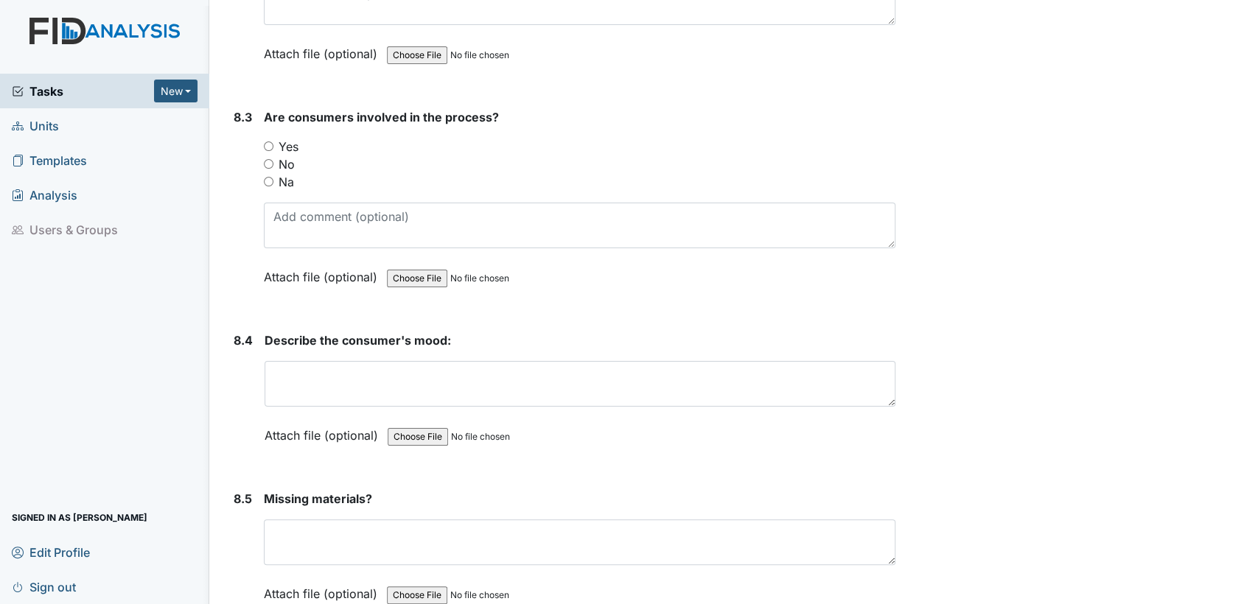
scroll to position [10480, 0]
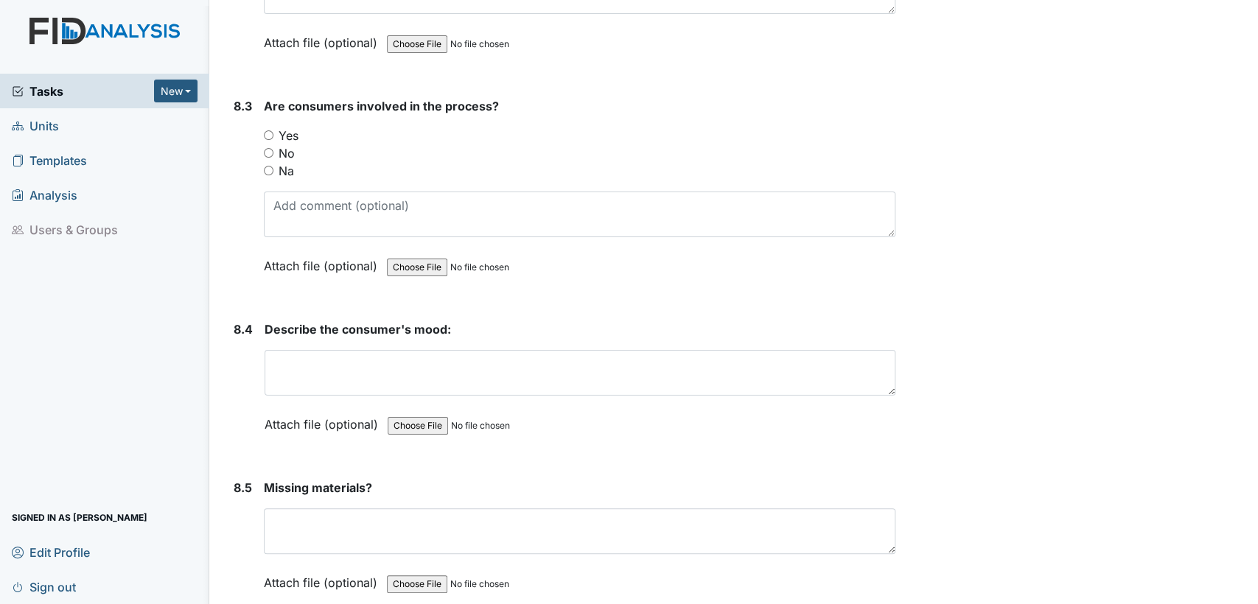
click at [266, 130] on input "Yes" at bounding box center [269, 135] width 10 height 10
radio input "true"
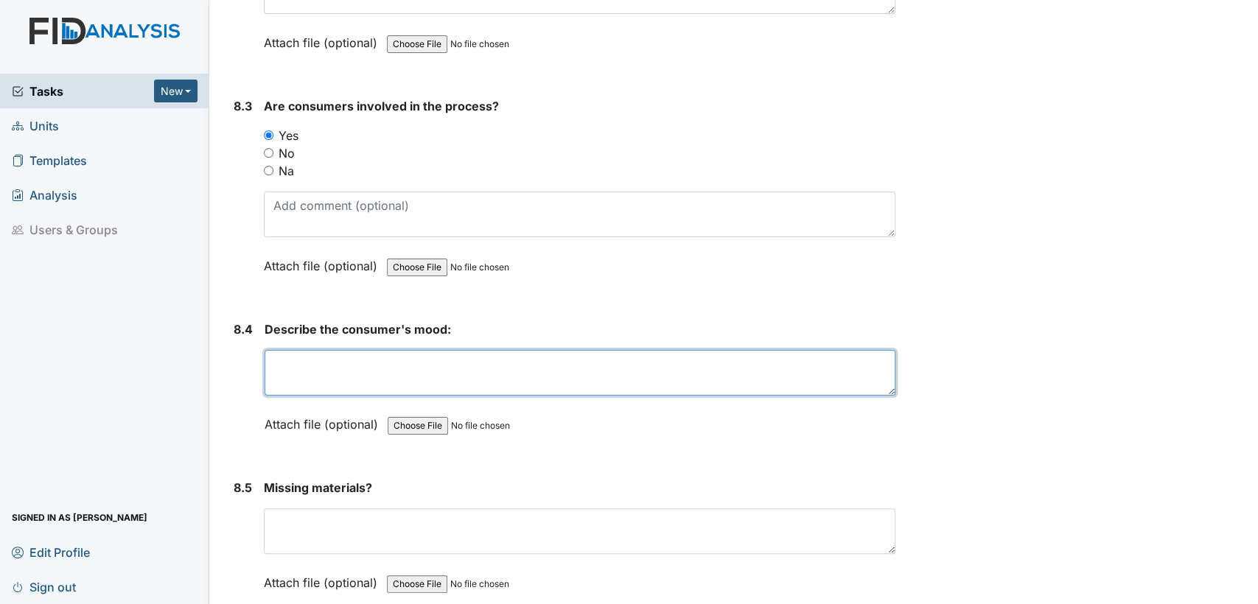
click at [317, 355] on textarea at bounding box center [580, 373] width 631 height 46
type textarea "good"
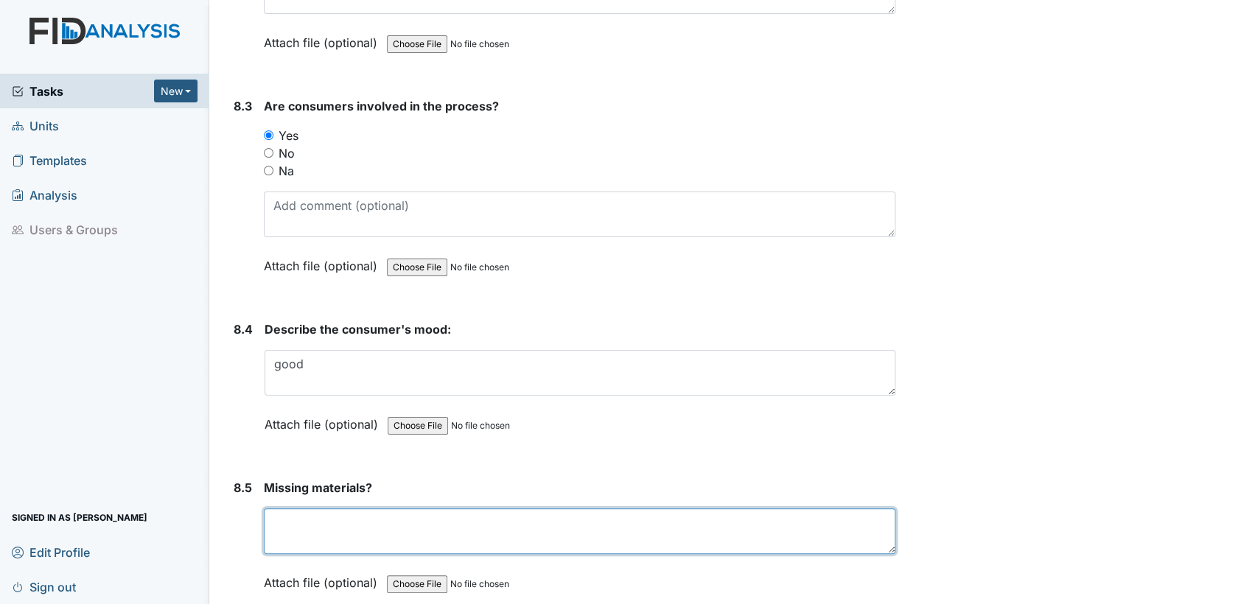
click at [523, 509] on textarea at bounding box center [580, 532] width 632 height 46
type textarea "m"
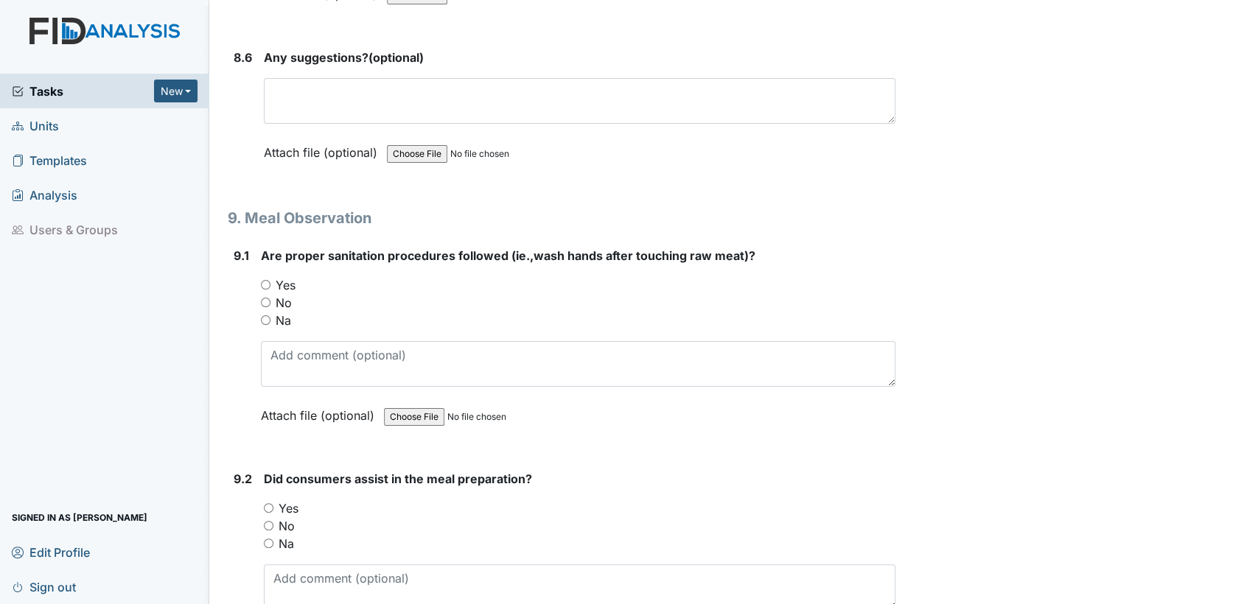
scroll to position [11080, 0]
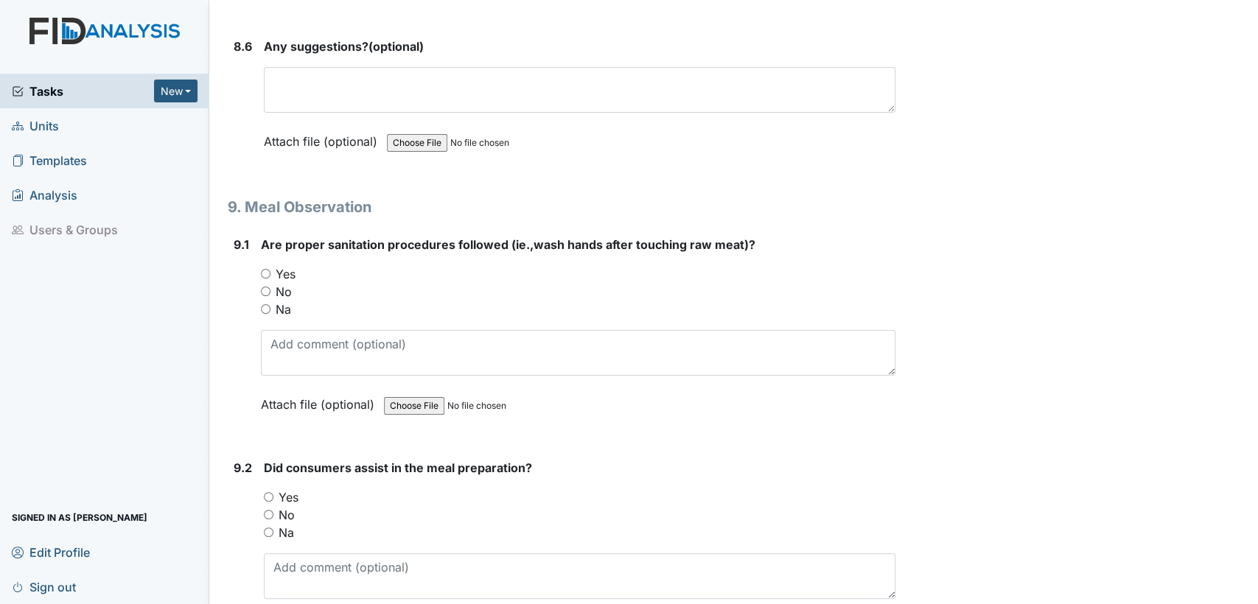
type textarea "no"
click at [264, 269] on input "Yes" at bounding box center [266, 274] width 10 height 10
radio input "true"
click at [264, 492] on input "Yes" at bounding box center [269, 497] width 10 height 10
radio input "true"
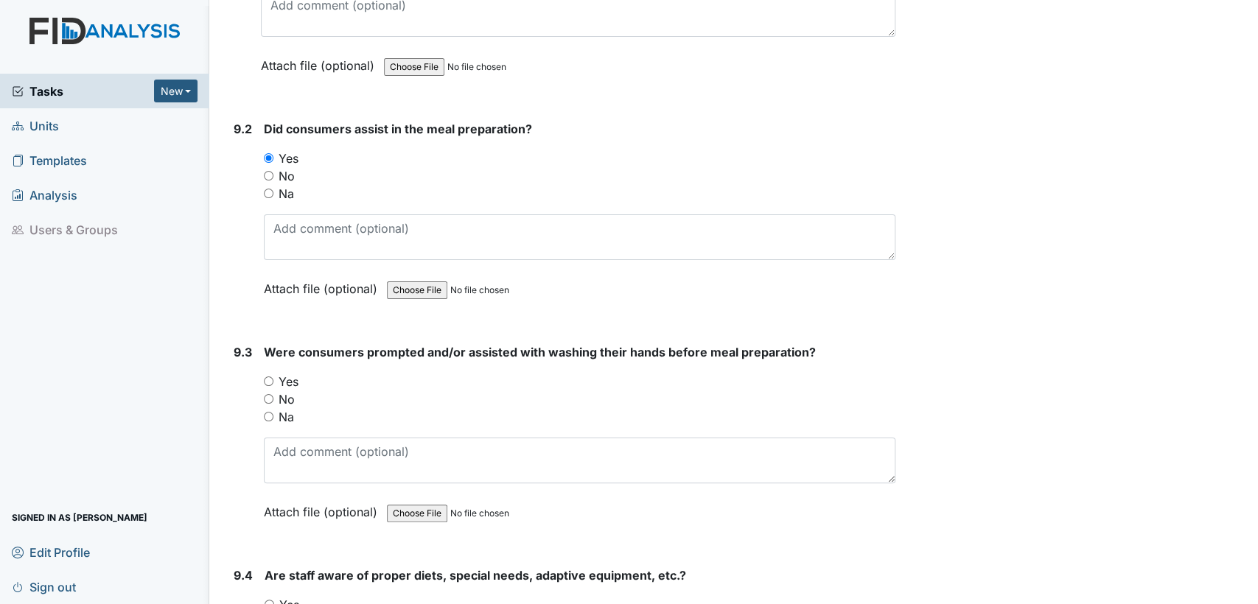
scroll to position [11527, 0]
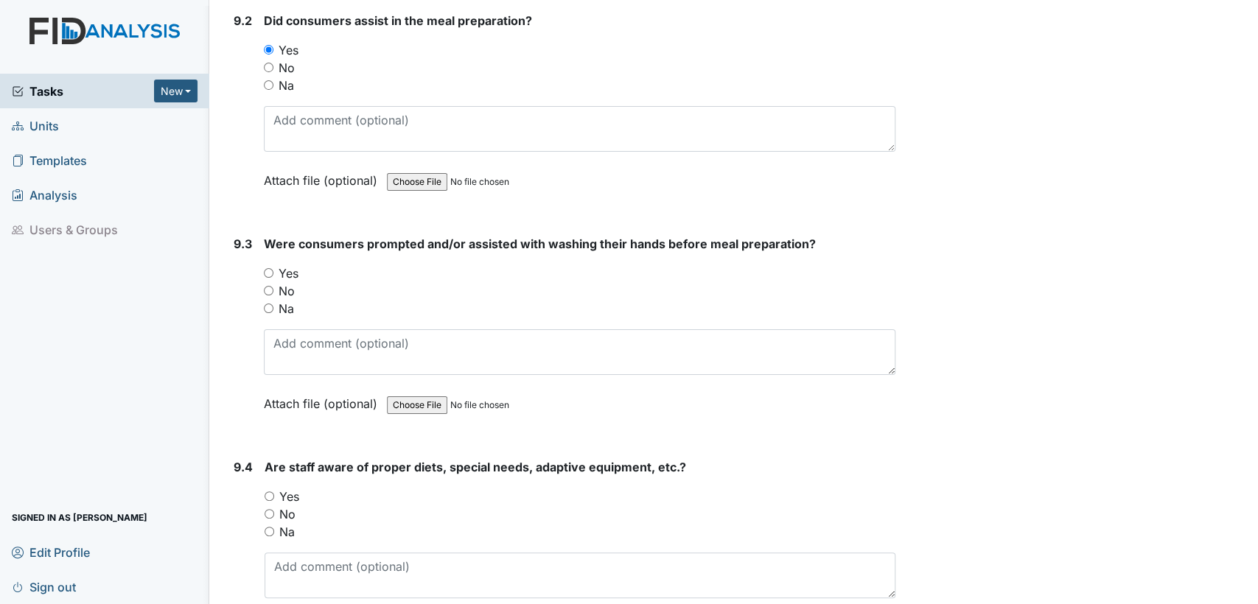
click at [270, 268] on input "Yes" at bounding box center [269, 273] width 10 height 10
radio input "true"
click at [269, 492] on input "Yes" at bounding box center [270, 497] width 10 height 10
radio input "true"
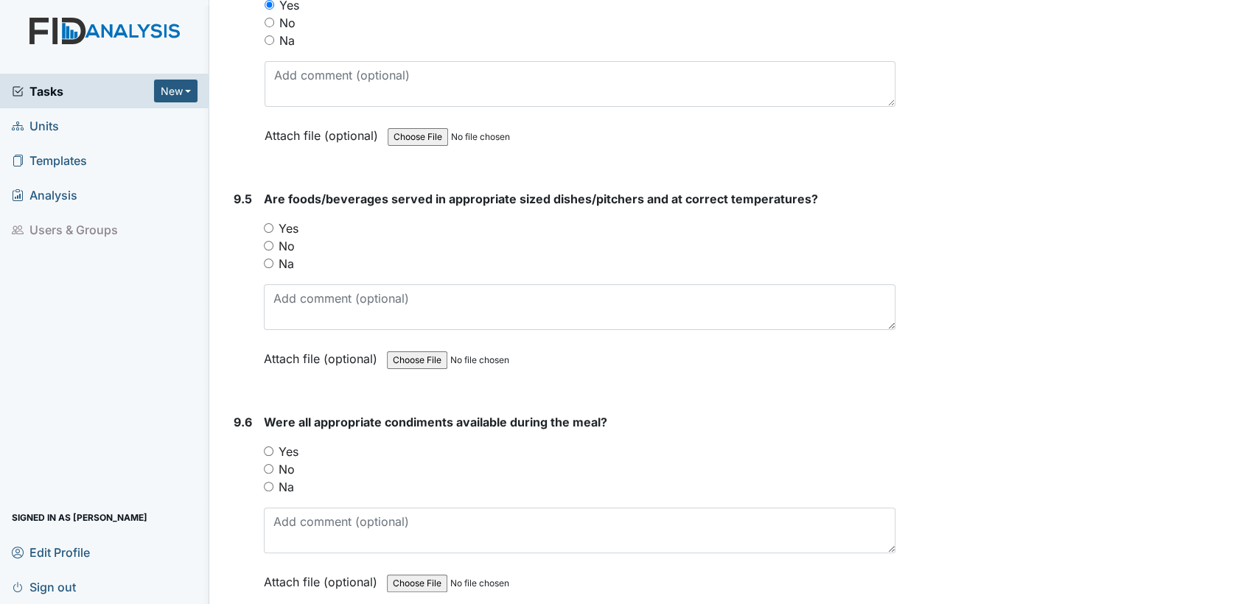
scroll to position [12030, 0]
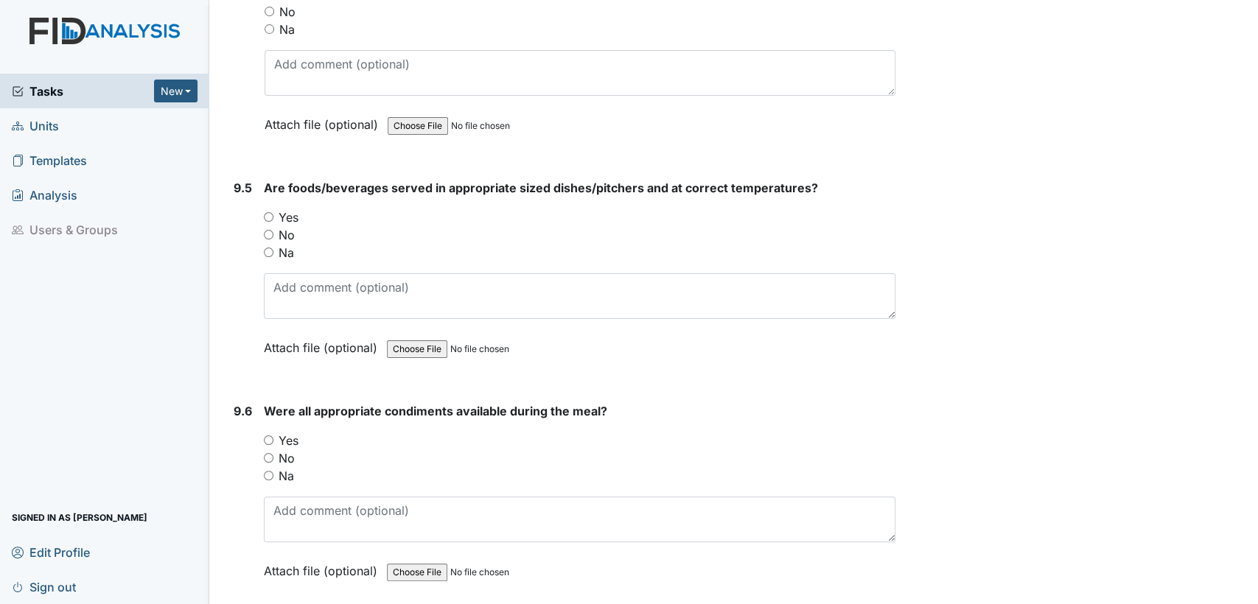
click at [265, 212] on input "Yes" at bounding box center [269, 217] width 10 height 10
radio input "true"
click at [273, 432] on div "Yes" at bounding box center [580, 441] width 632 height 18
click at [265, 436] on input "Yes" at bounding box center [269, 441] width 10 height 10
radio input "true"
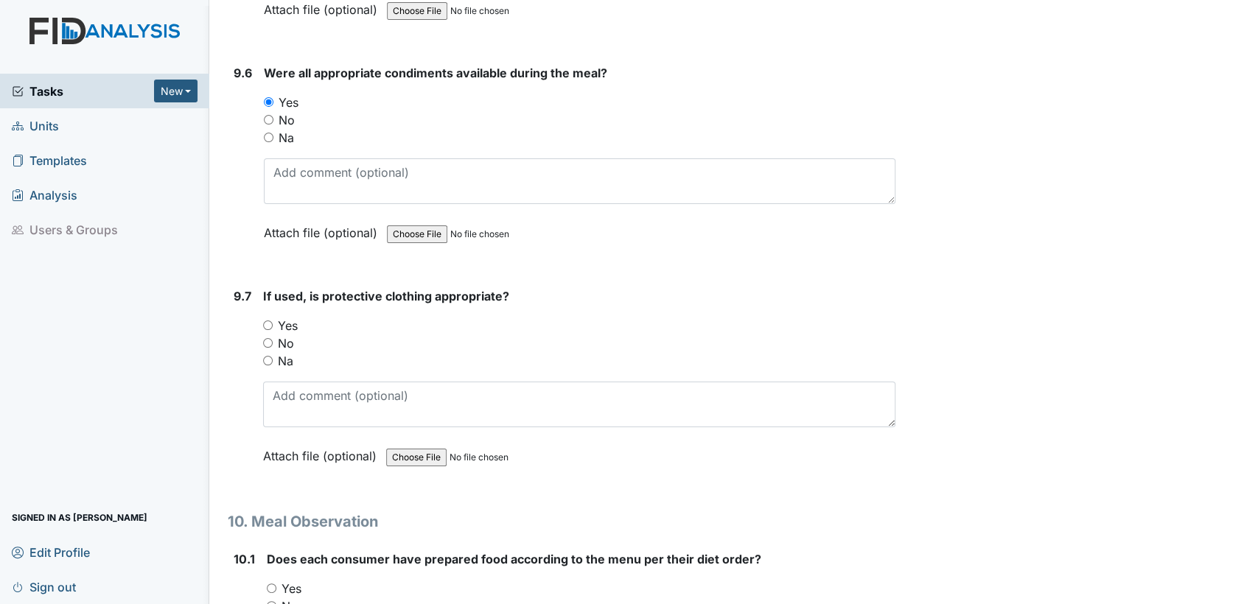
scroll to position [12434, 0]
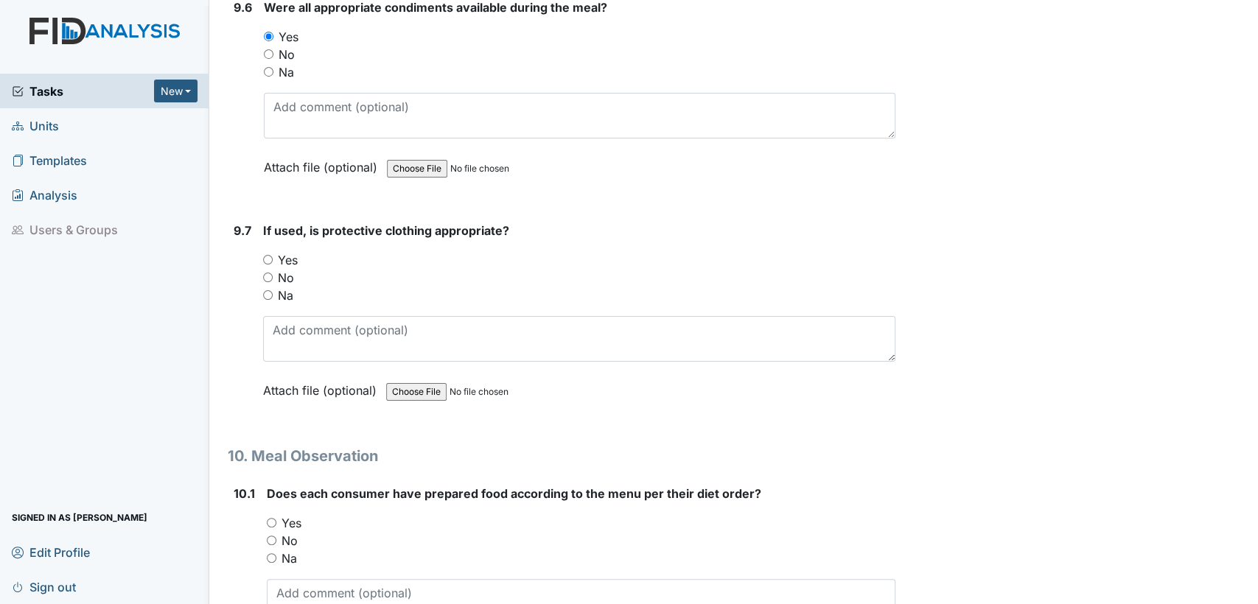
click at [265, 290] on input "Na" at bounding box center [268, 295] width 10 height 10
radio input "true"
click at [268, 518] on input "Yes" at bounding box center [272, 523] width 10 height 10
radio input "true"
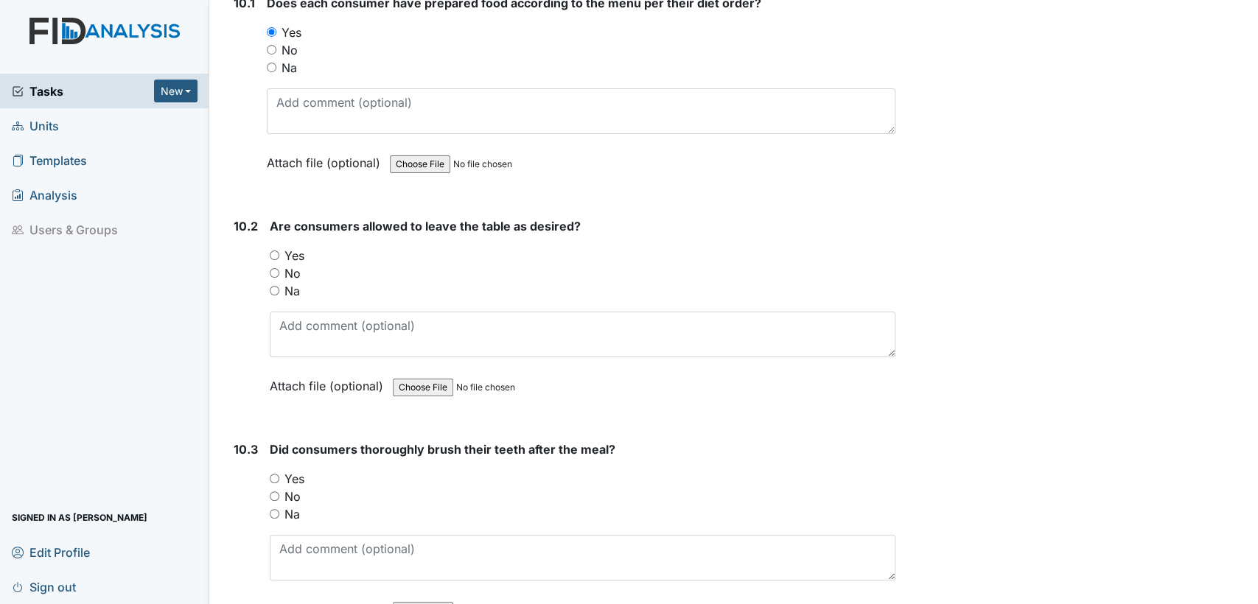
scroll to position [13034, 0]
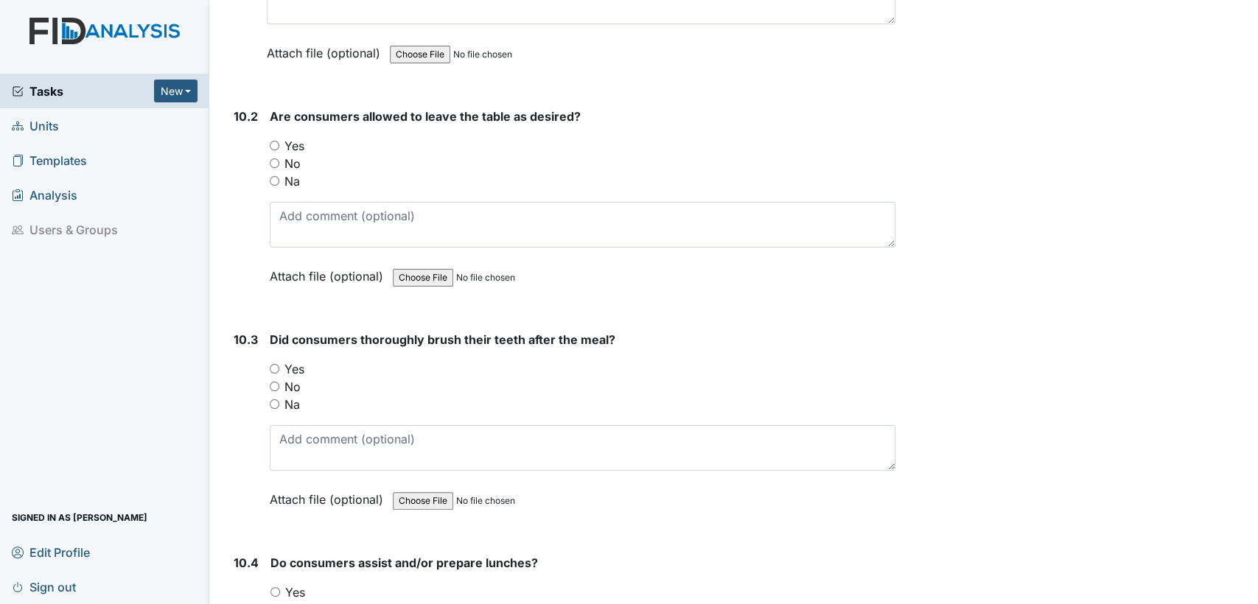
click at [270, 141] on input "Yes" at bounding box center [275, 146] width 10 height 10
radio input "true"
click at [276, 364] on input "Yes" at bounding box center [275, 369] width 10 height 10
radio input "true"
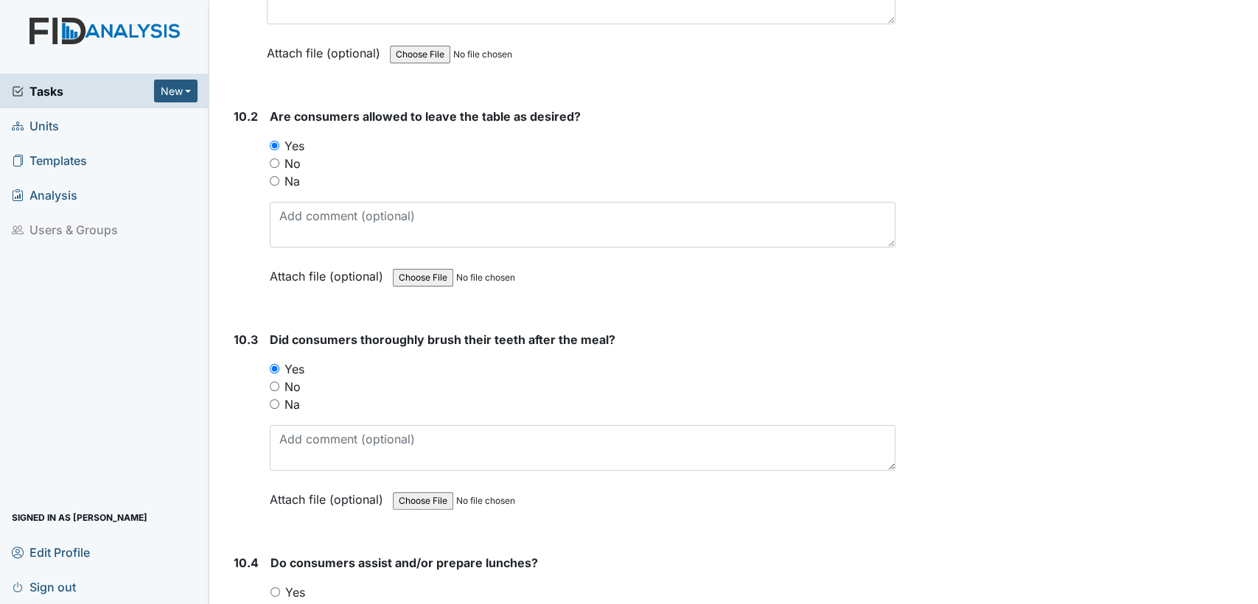
radio input "true"
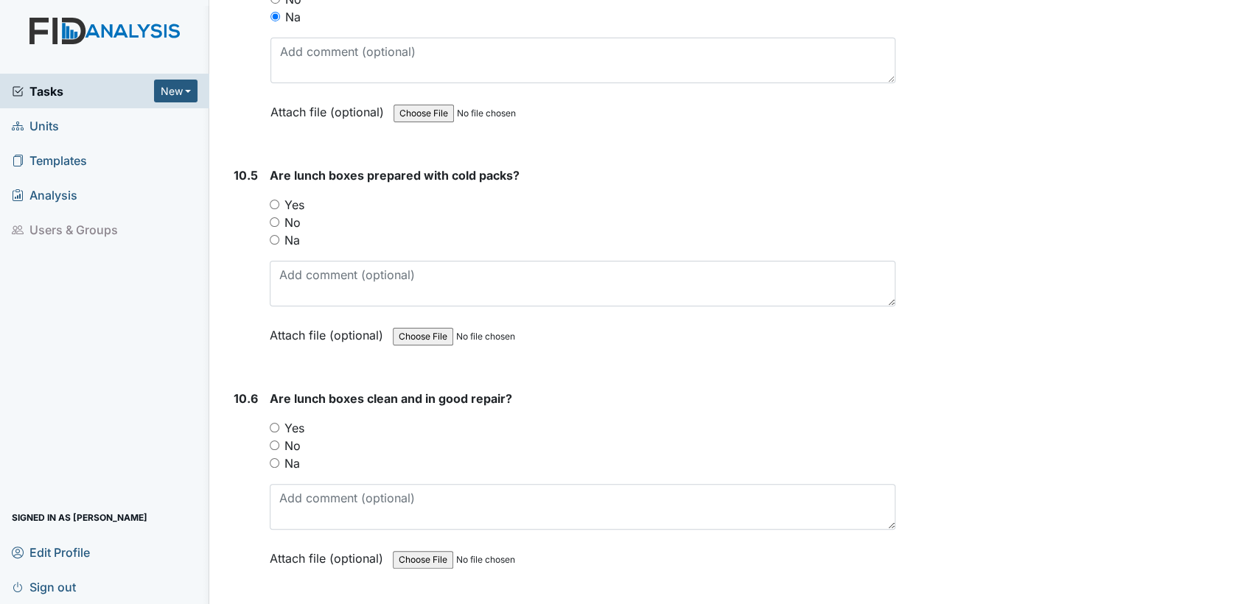
scroll to position [13656, 0]
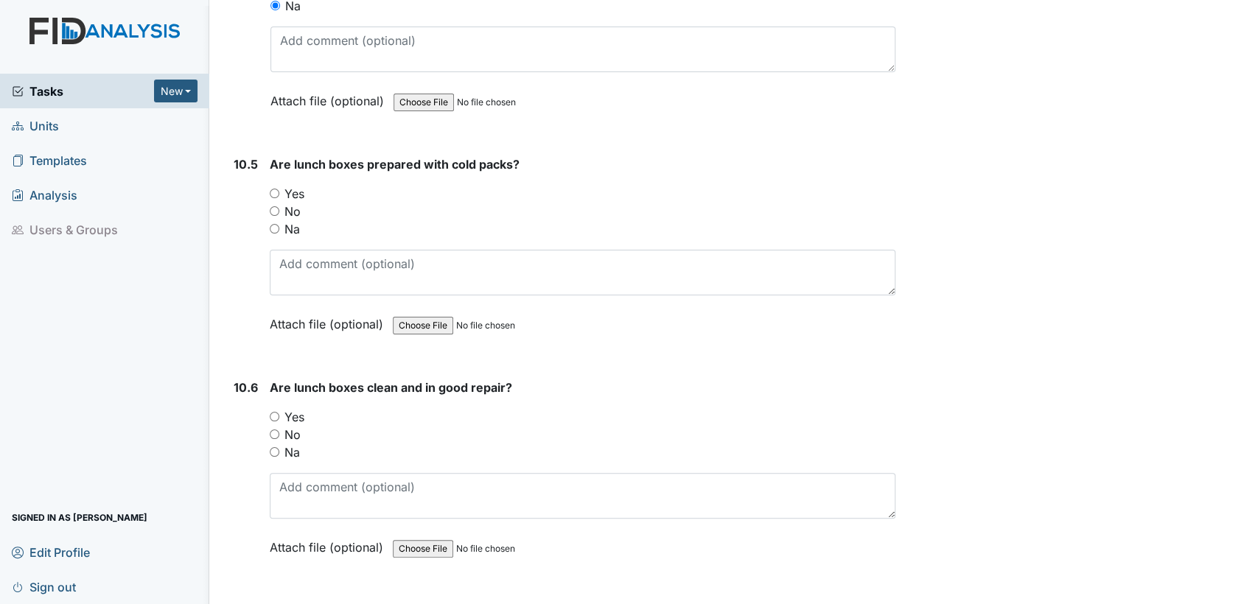
click at [275, 224] on input "Na" at bounding box center [275, 229] width 10 height 10
radio input "true"
click at [271, 447] on input "Na" at bounding box center [275, 452] width 10 height 10
radio input "true"
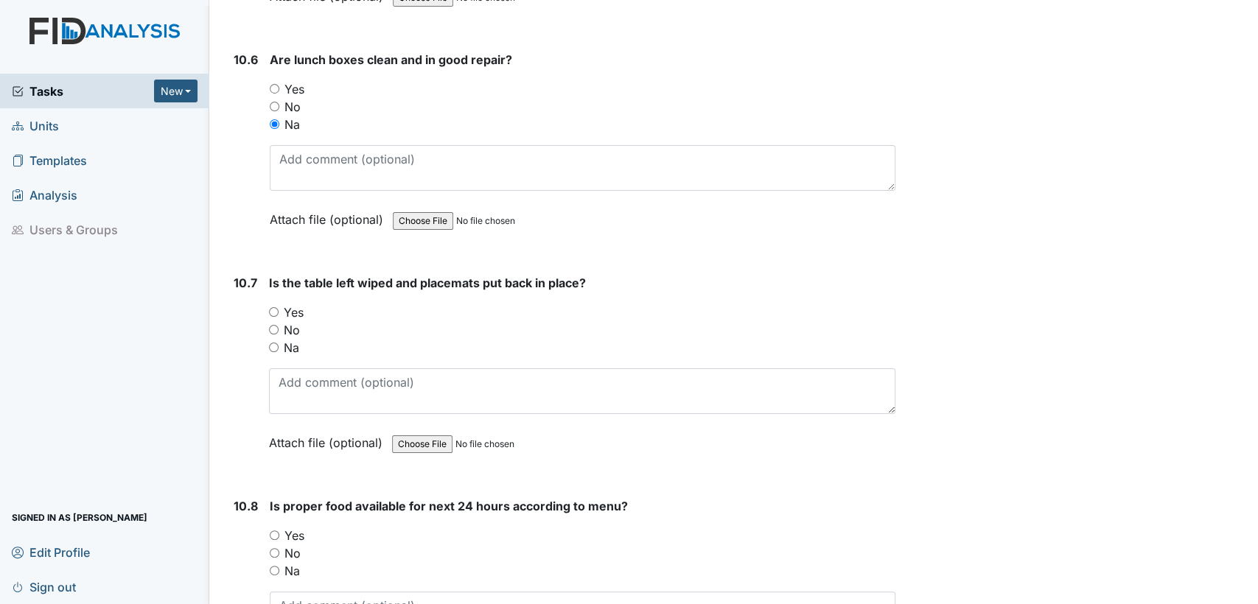
scroll to position [14126, 0]
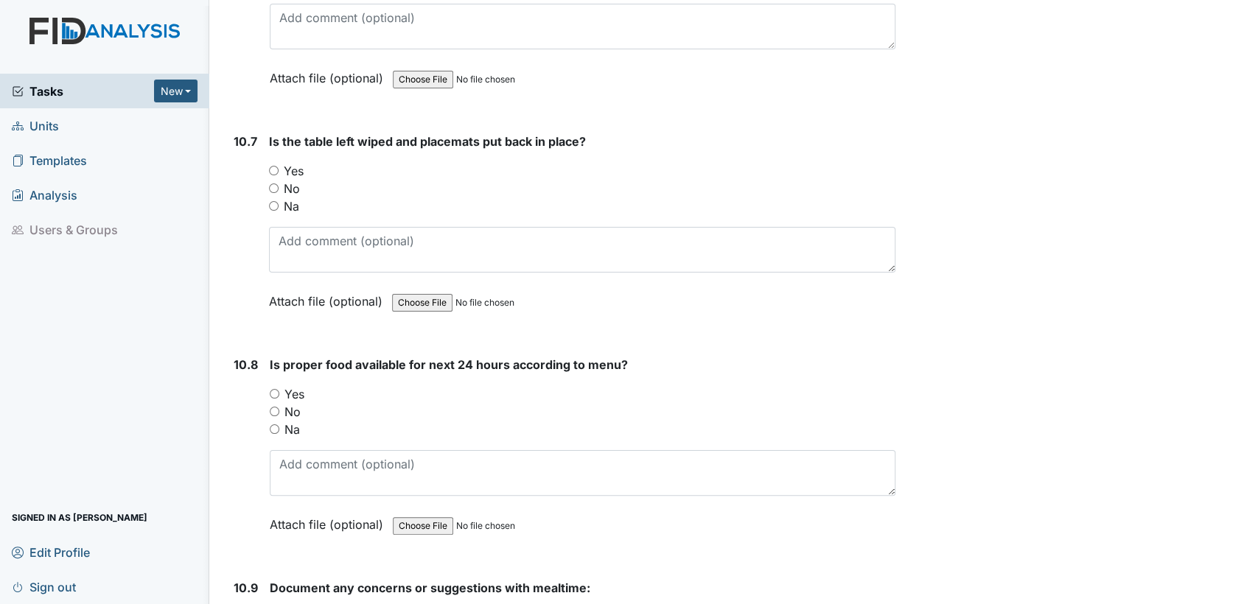
click at [277, 166] on input "Yes" at bounding box center [274, 171] width 10 height 10
radio input "true"
click at [273, 389] on input "Yes" at bounding box center [275, 394] width 10 height 10
radio input "true"
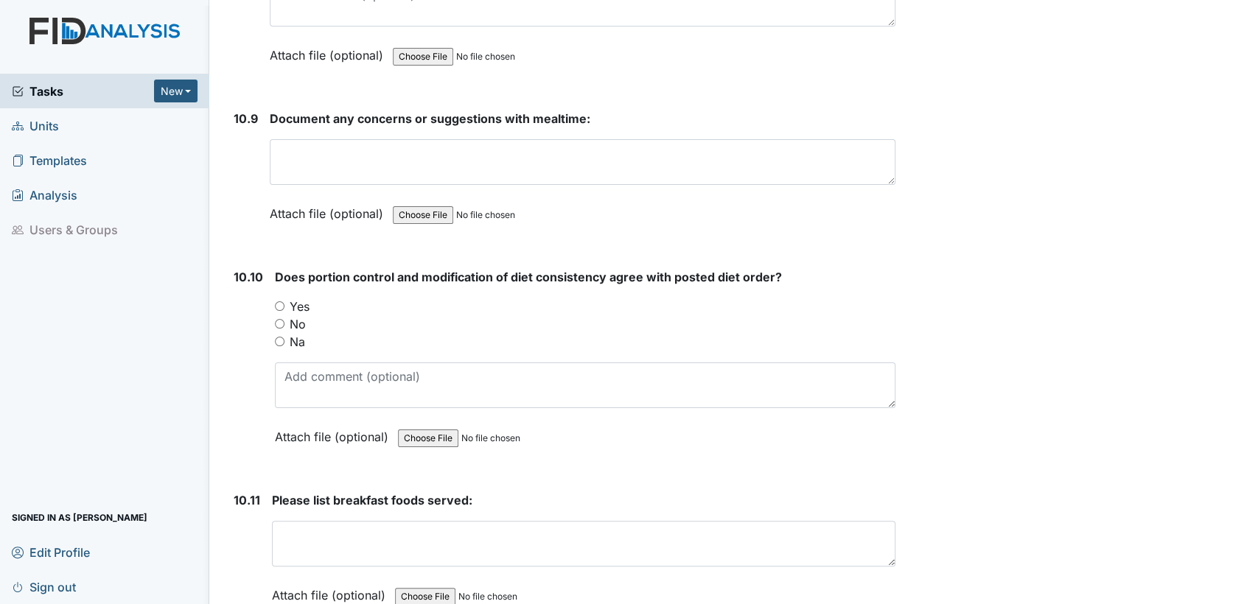
scroll to position [14682, 0]
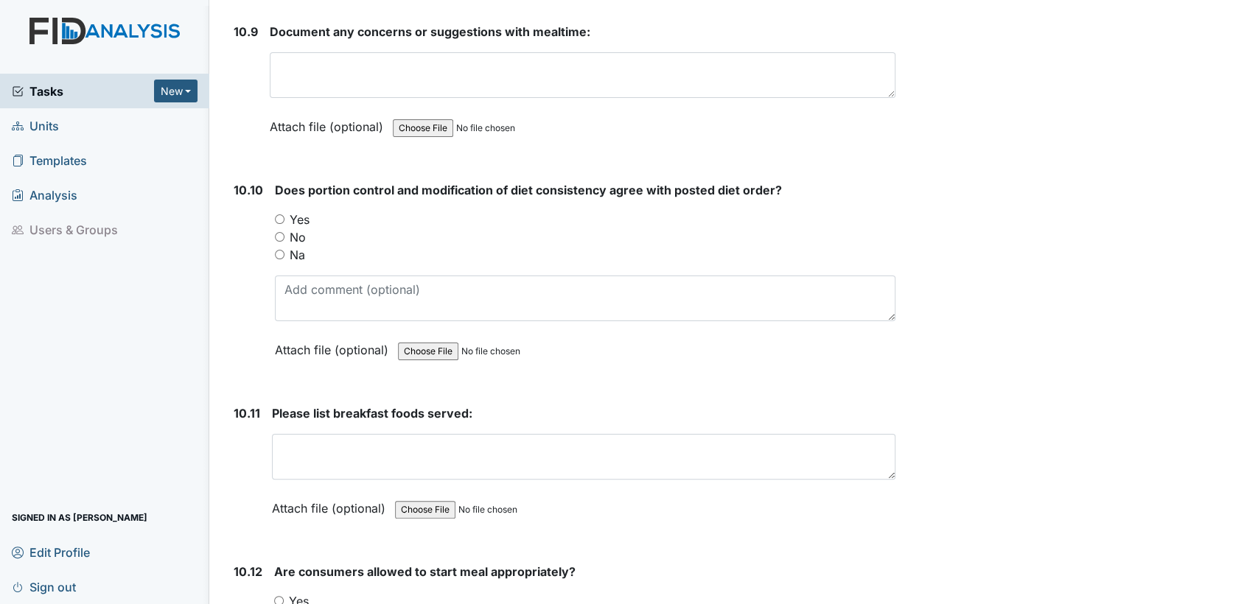
click at [276, 214] on input "Yes" at bounding box center [280, 219] width 10 height 10
radio input "true"
click at [359, 434] on textarea at bounding box center [584, 457] width 624 height 46
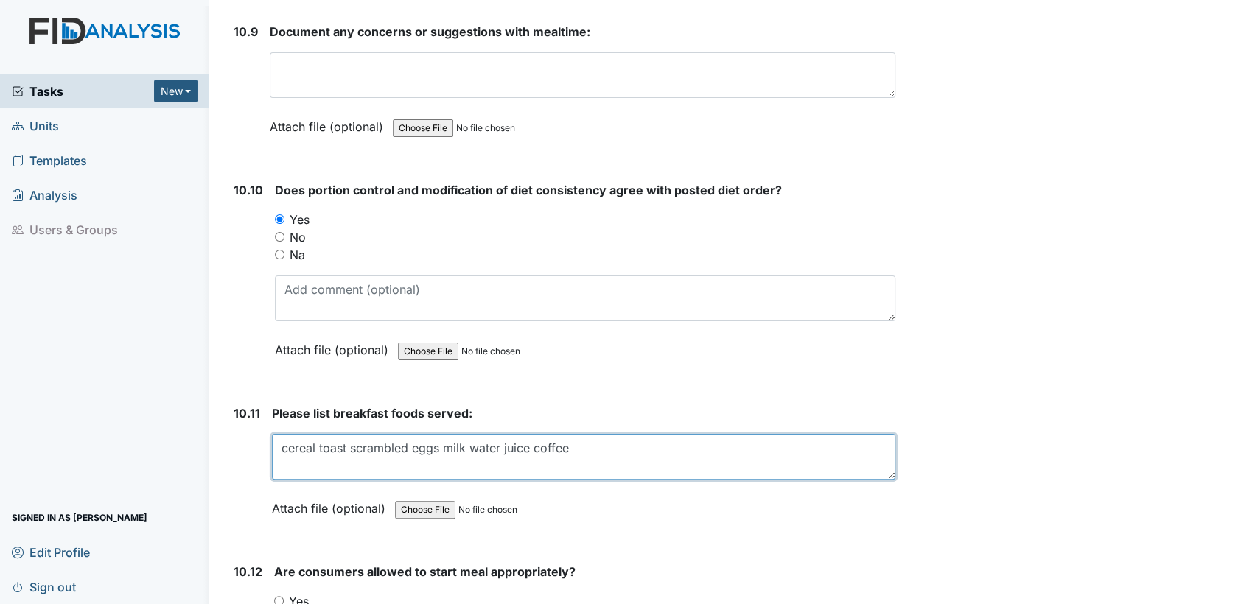
type textarea "cereal toast scrambled eggs milk water juice coffee"
click at [277, 596] on input "Yes" at bounding box center [279, 601] width 10 height 10
radio input "true"
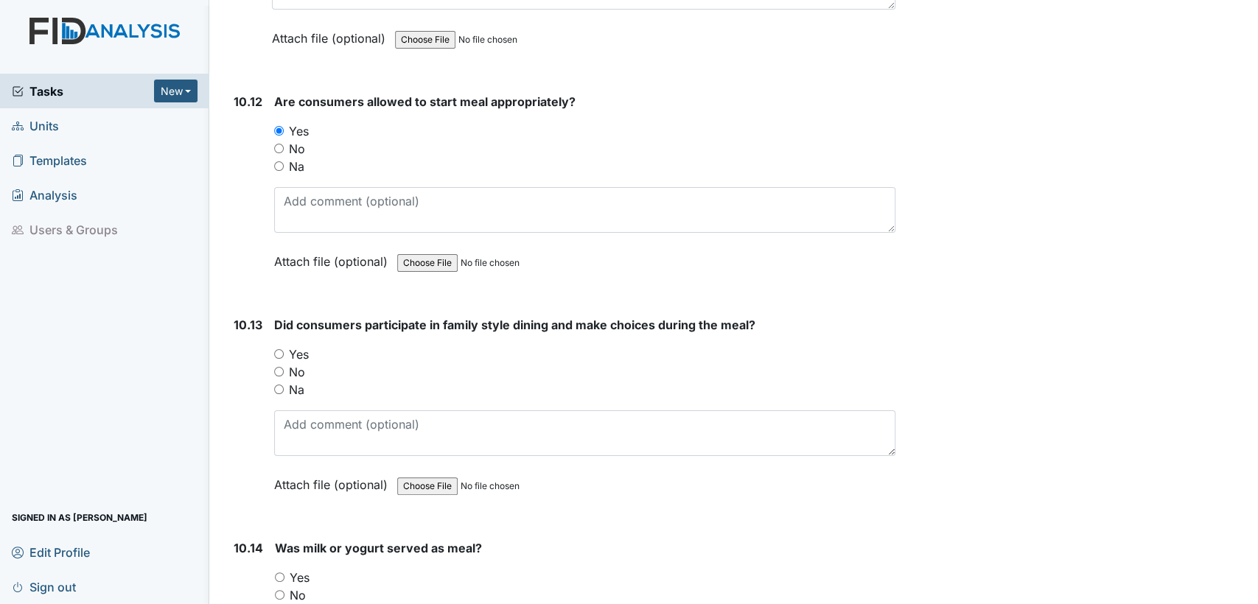
scroll to position [15239, 0]
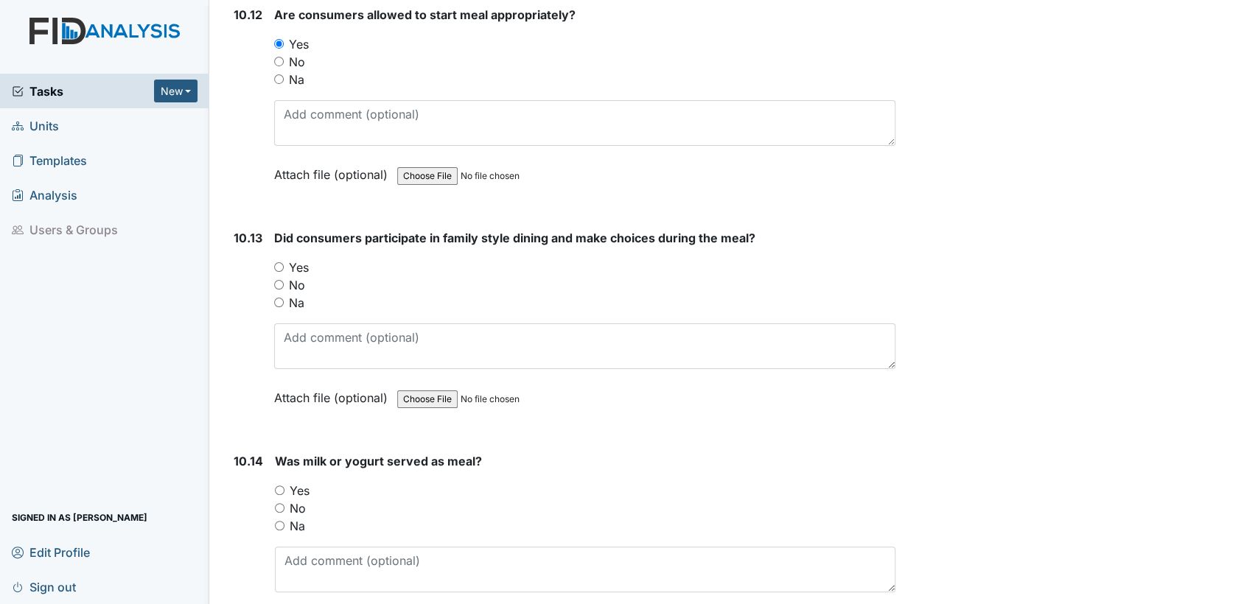
click at [275, 262] on input "Yes" at bounding box center [279, 267] width 10 height 10
radio input "true"
click at [277, 486] on input "Yes" at bounding box center [280, 491] width 10 height 10
radio input "true"
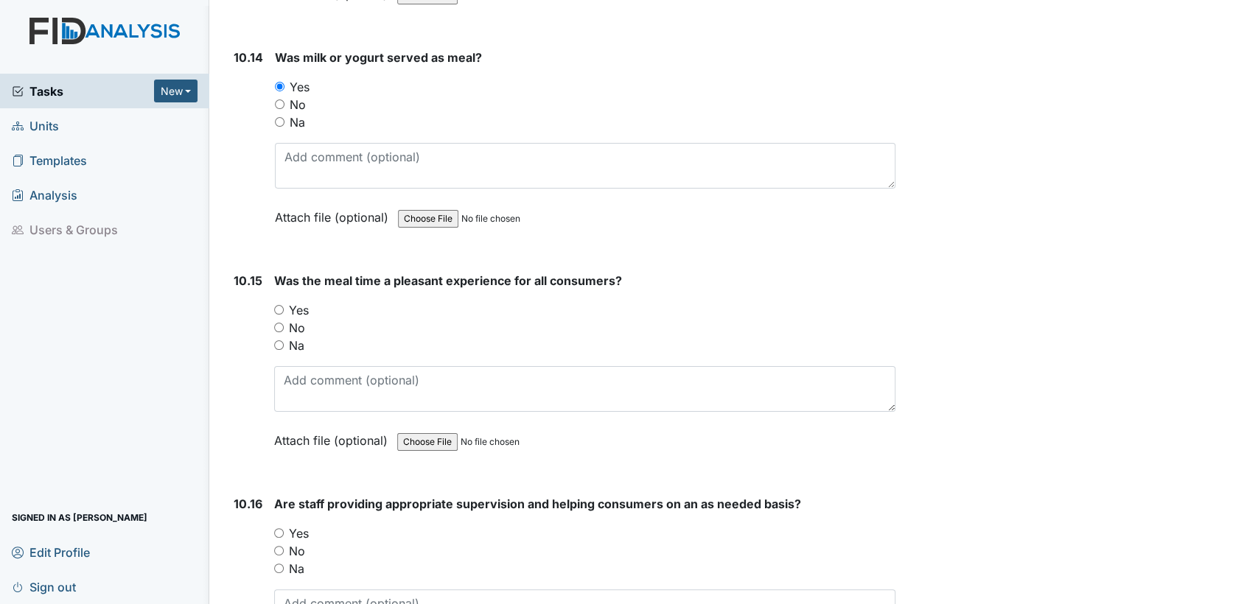
scroll to position [15709, 0]
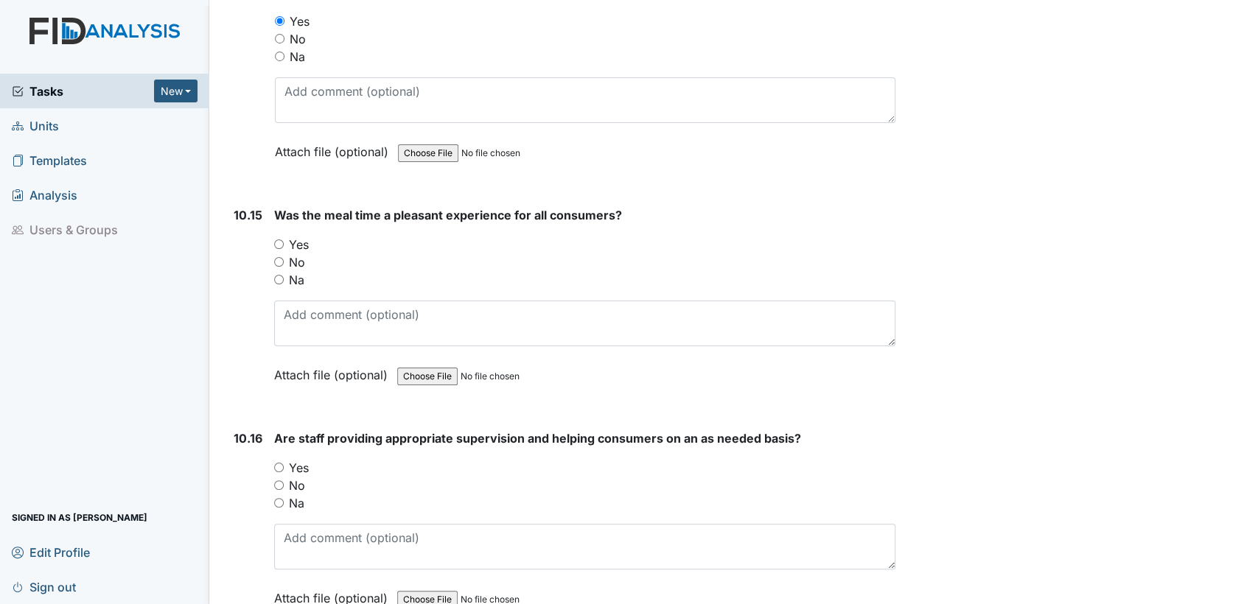
click at [275, 240] on input "Yes" at bounding box center [279, 245] width 10 height 10
radio input "true"
click at [276, 463] on input "Yes" at bounding box center [279, 468] width 10 height 10
radio input "true"
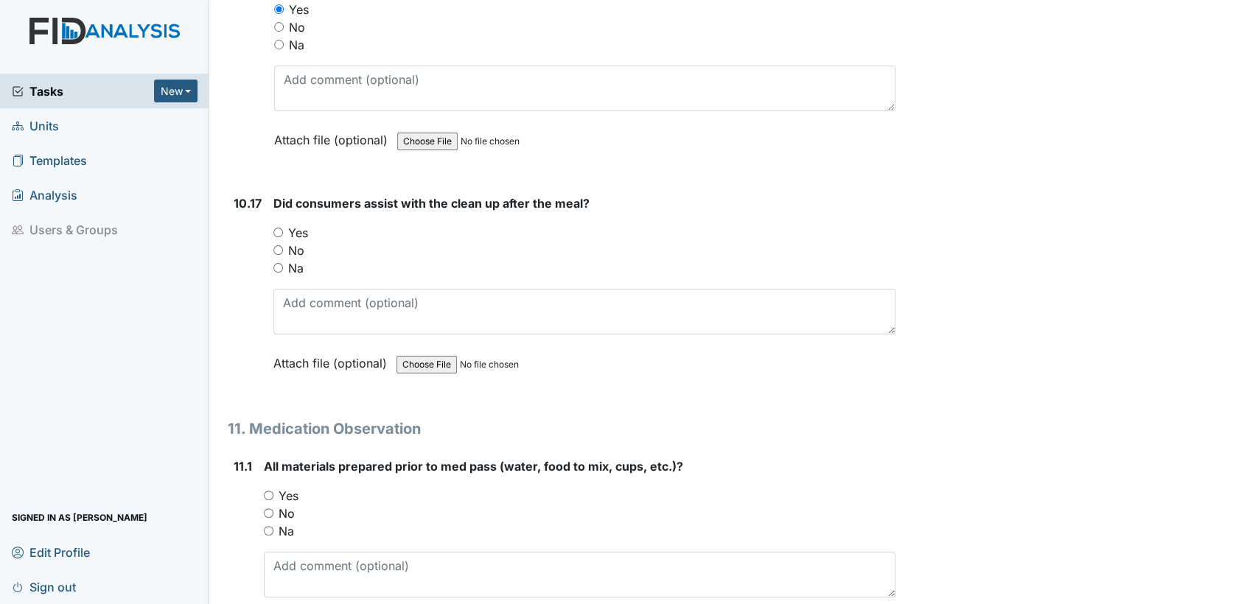
scroll to position [16189, 0]
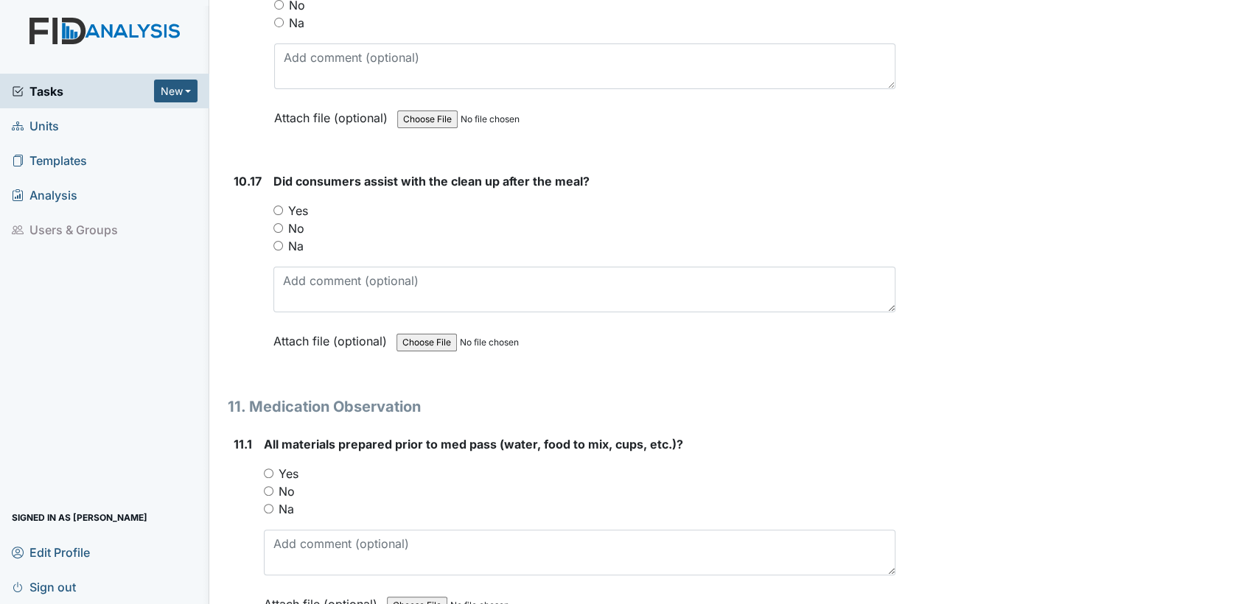
click at [279, 206] on input "Yes" at bounding box center [278, 211] width 10 height 10
radio input "true"
click at [269, 469] on input "Yes" at bounding box center [269, 474] width 10 height 10
radio input "true"
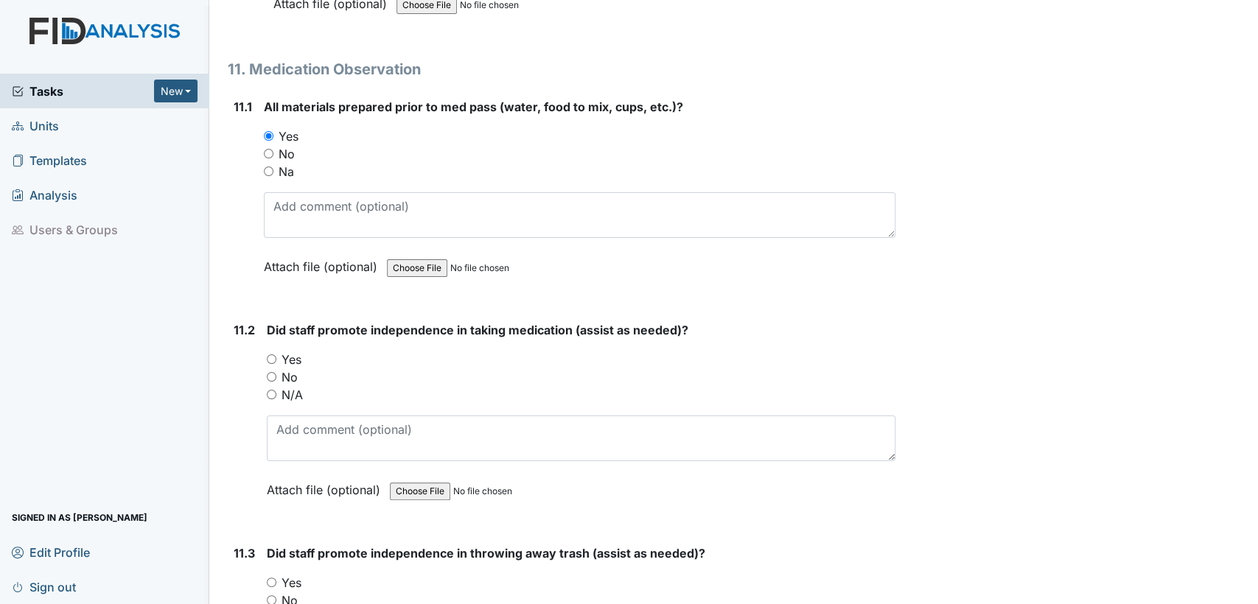
scroll to position [16658, 0]
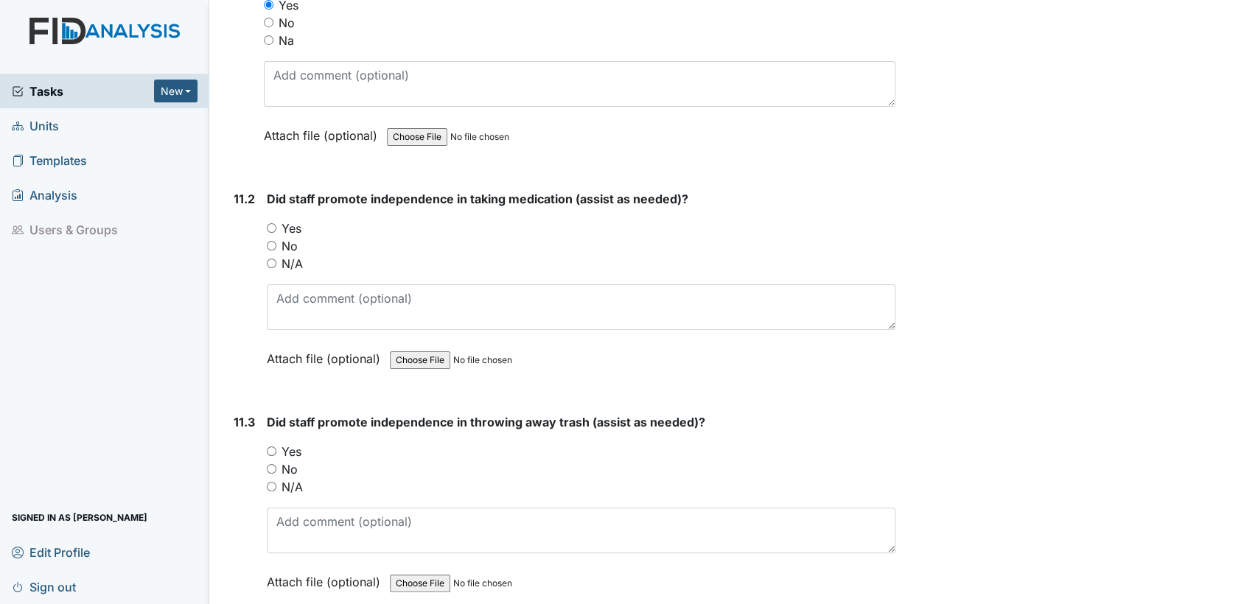
click at [270, 223] on input "Yes" at bounding box center [272, 228] width 10 height 10
radio input "true"
drag, startPoint x: 271, startPoint y: 394, endPoint x: 1036, endPoint y: 517, distance: 774.0
click at [271, 447] on input "Yes" at bounding box center [272, 452] width 10 height 10
radio input "true"
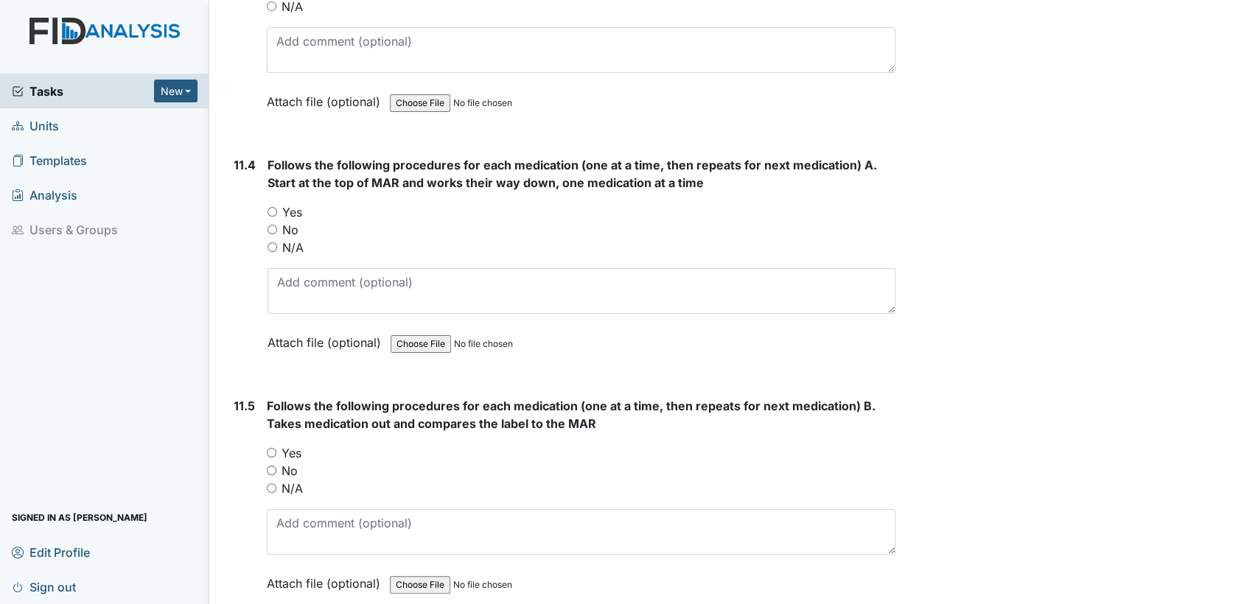
scroll to position [17182, 0]
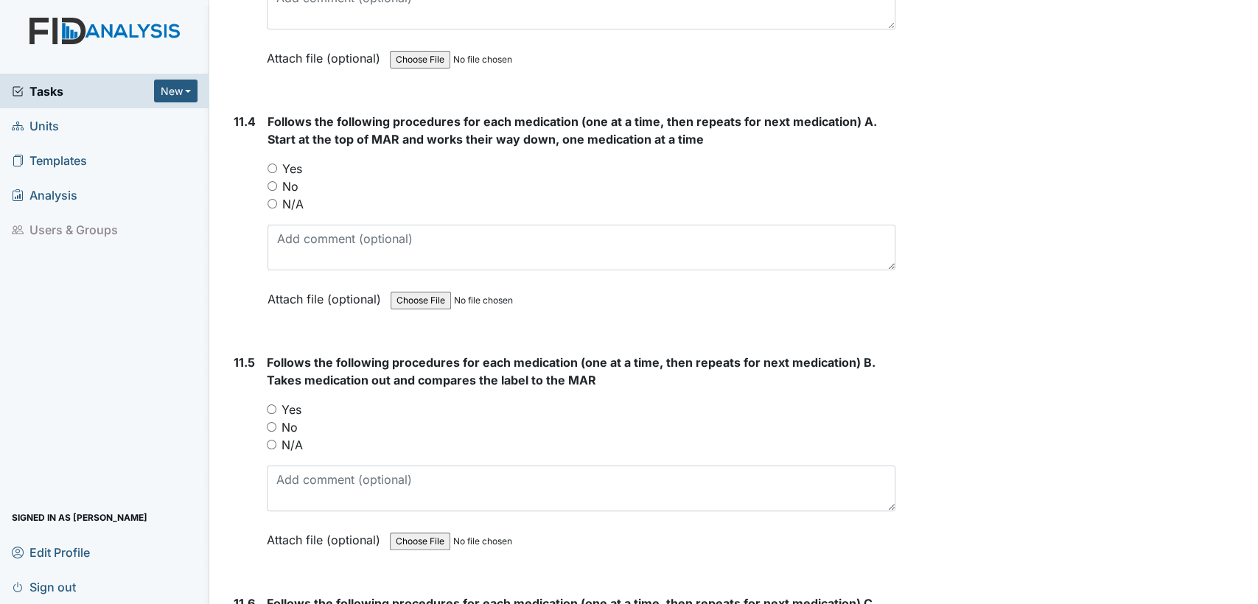
click at [276, 164] on input "Yes" at bounding box center [273, 169] width 10 height 10
radio input "true"
click at [268, 405] on input "Yes" at bounding box center [272, 410] width 10 height 10
radio input "true"
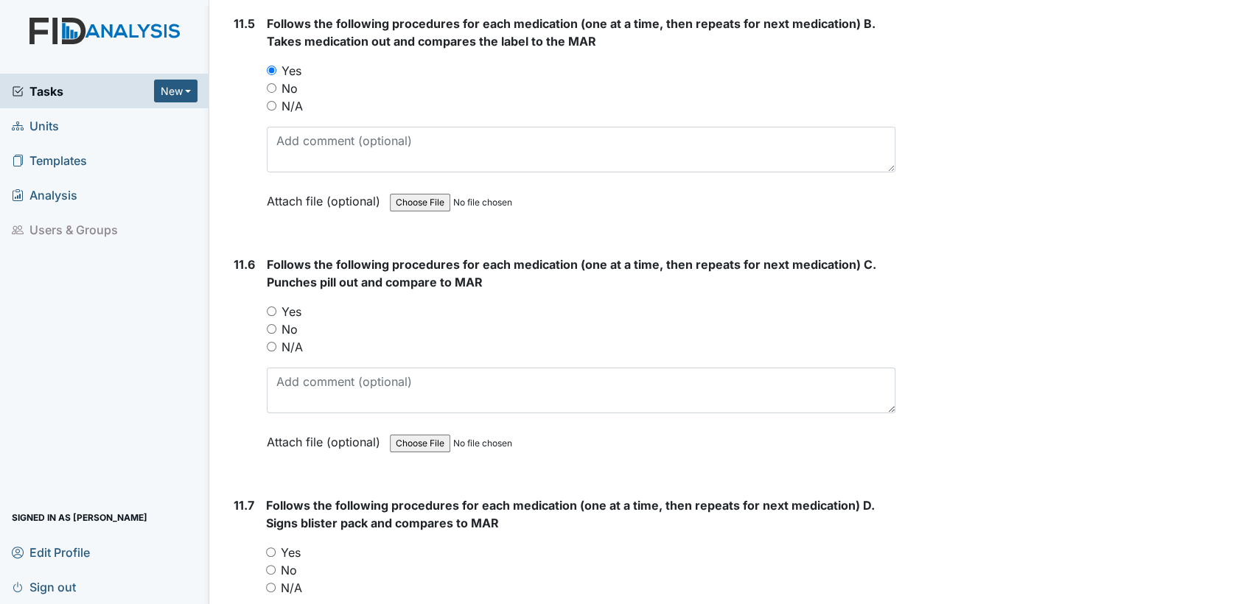
scroll to position [17576, 0]
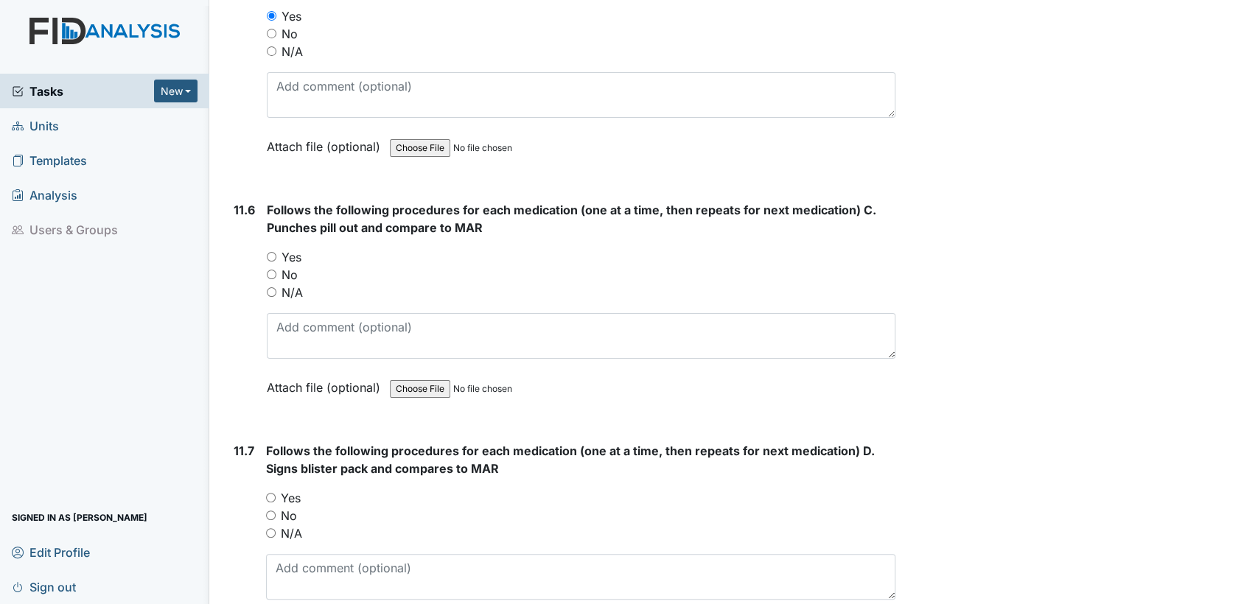
click at [268, 252] on input "Yes" at bounding box center [272, 257] width 10 height 10
radio input "true"
click at [270, 493] on input "Yes" at bounding box center [271, 498] width 10 height 10
radio input "true"
drag, startPoint x: 1244, startPoint y: 598, endPoint x: 1253, endPoint y: 591, distance: 11.1
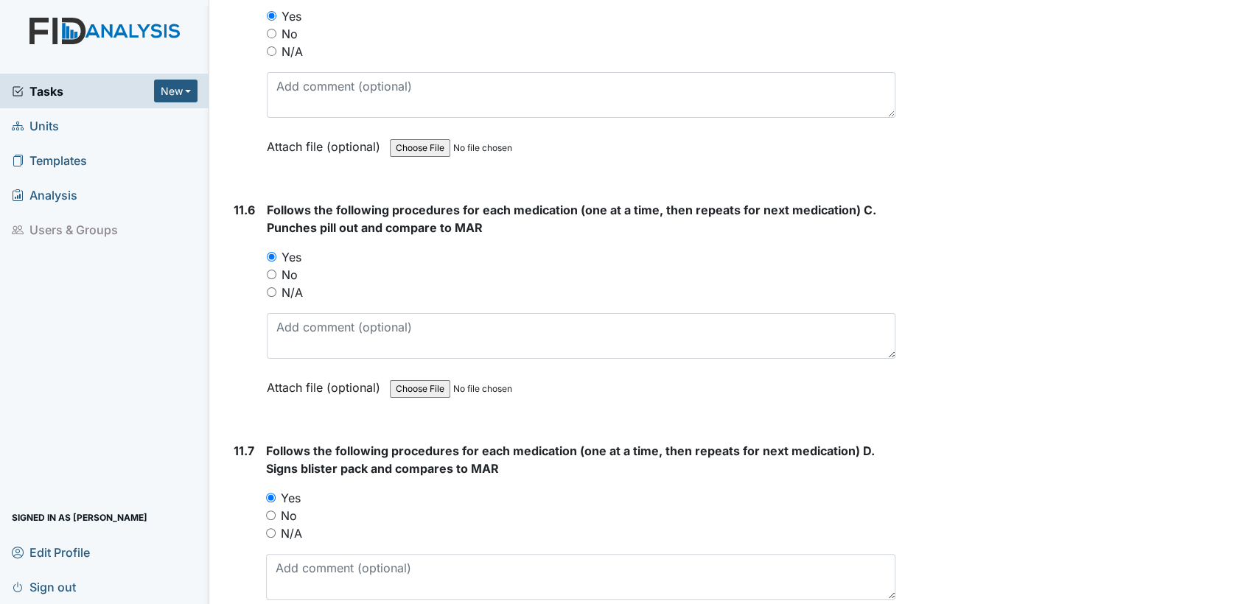
click at [1251, 593] on main "Inspection: Random Inspection for AM ID: #00011502 Open Autosaving... Location:…" at bounding box center [734, 302] width 1049 height 604
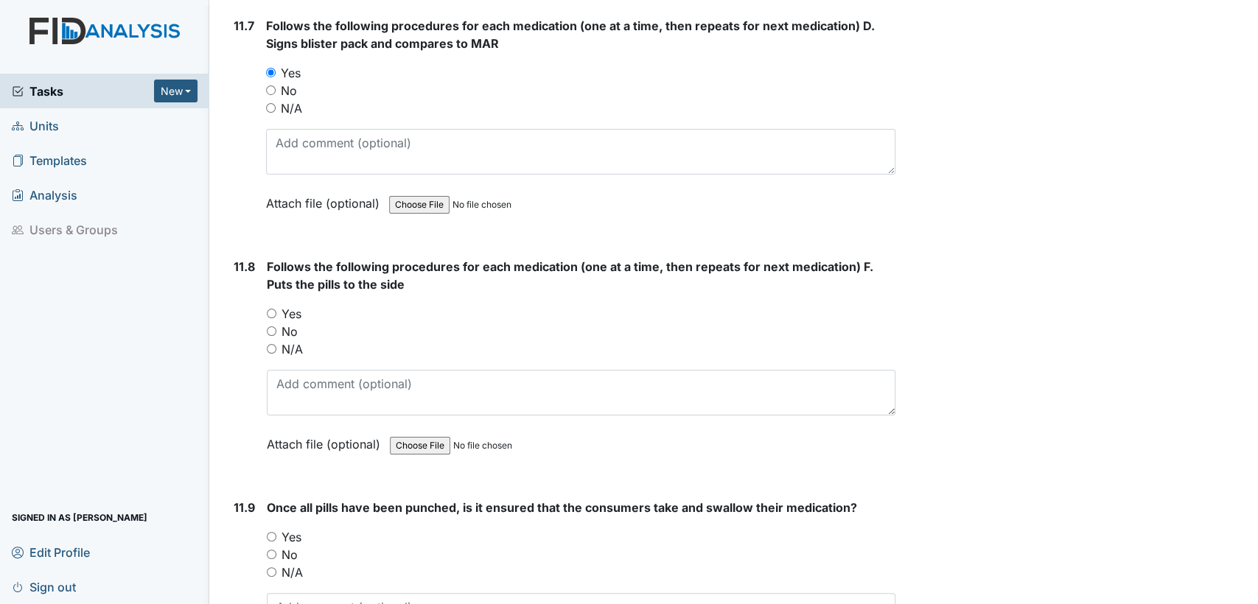
scroll to position [18078, 0]
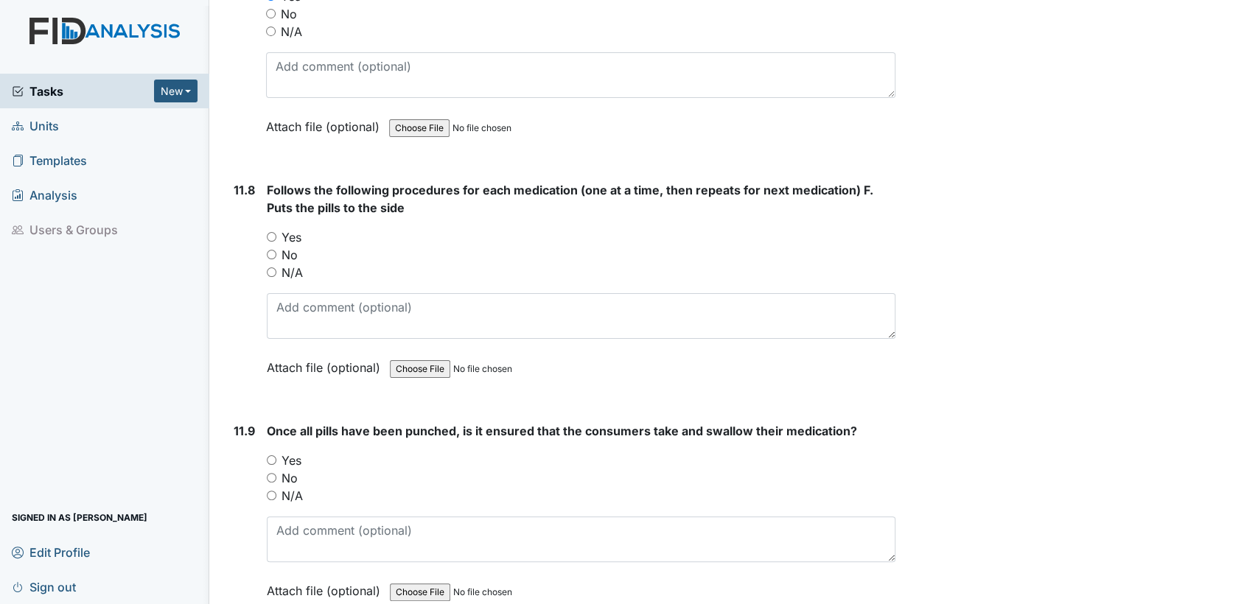
click at [268, 232] on input "Yes" at bounding box center [272, 237] width 10 height 10
radio input "true"
click at [270, 455] on input "Yes" at bounding box center [272, 460] width 10 height 10
radio input "true"
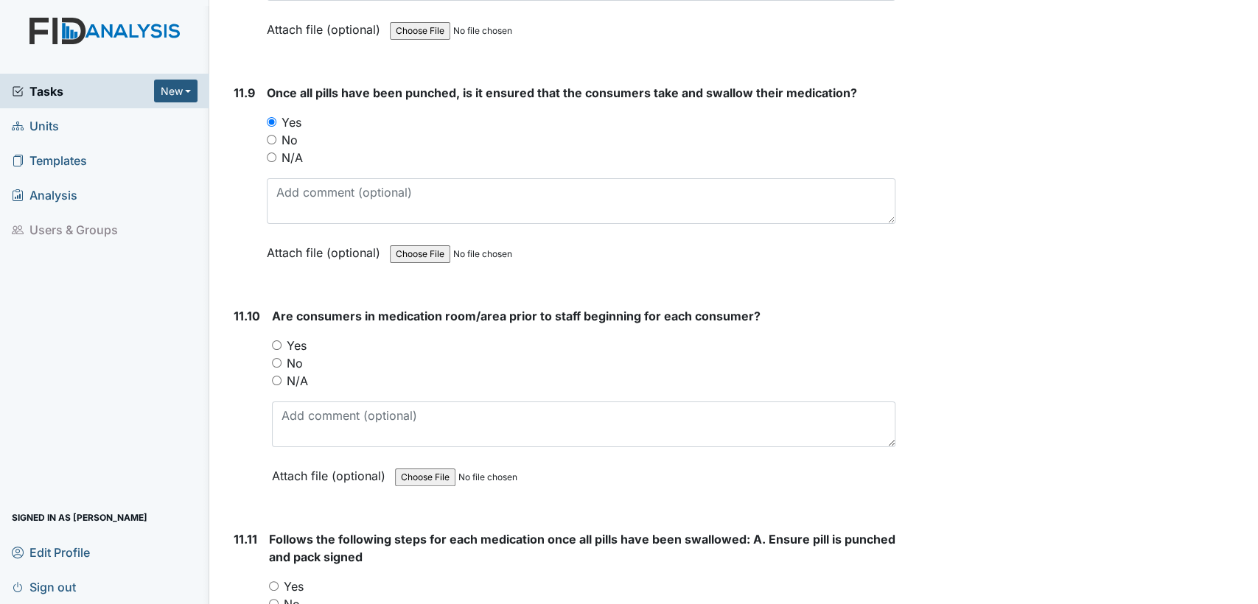
scroll to position [18569, 0]
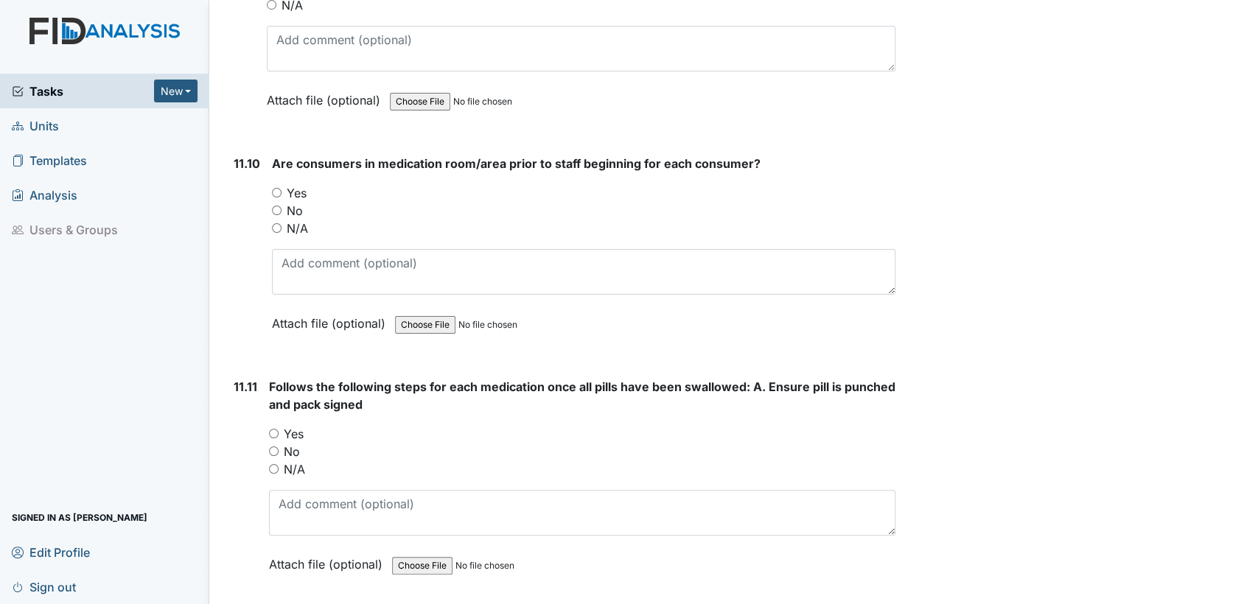
click at [274, 188] on input "Yes" at bounding box center [277, 193] width 10 height 10
radio input "true"
drag, startPoint x: 274, startPoint y: 371, endPoint x: 1250, endPoint y: 585, distance: 999.1
click at [277, 429] on input "Yes" at bounding box center [274, 434] width 10 height 10
radio input "true"
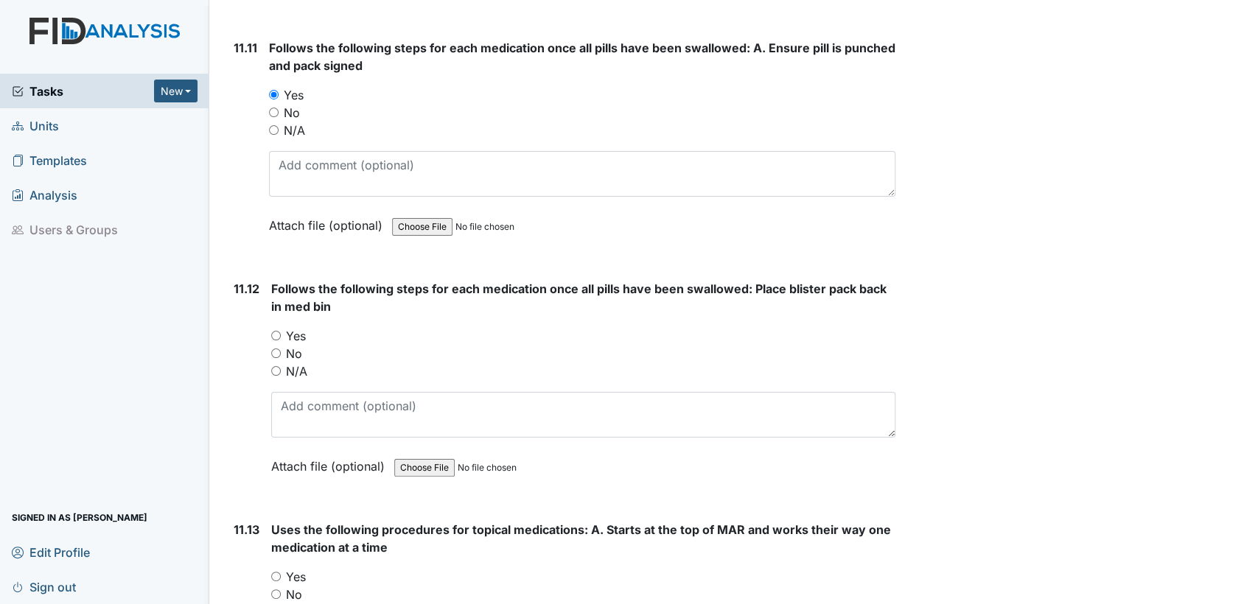
scroll to position [18951, 0]
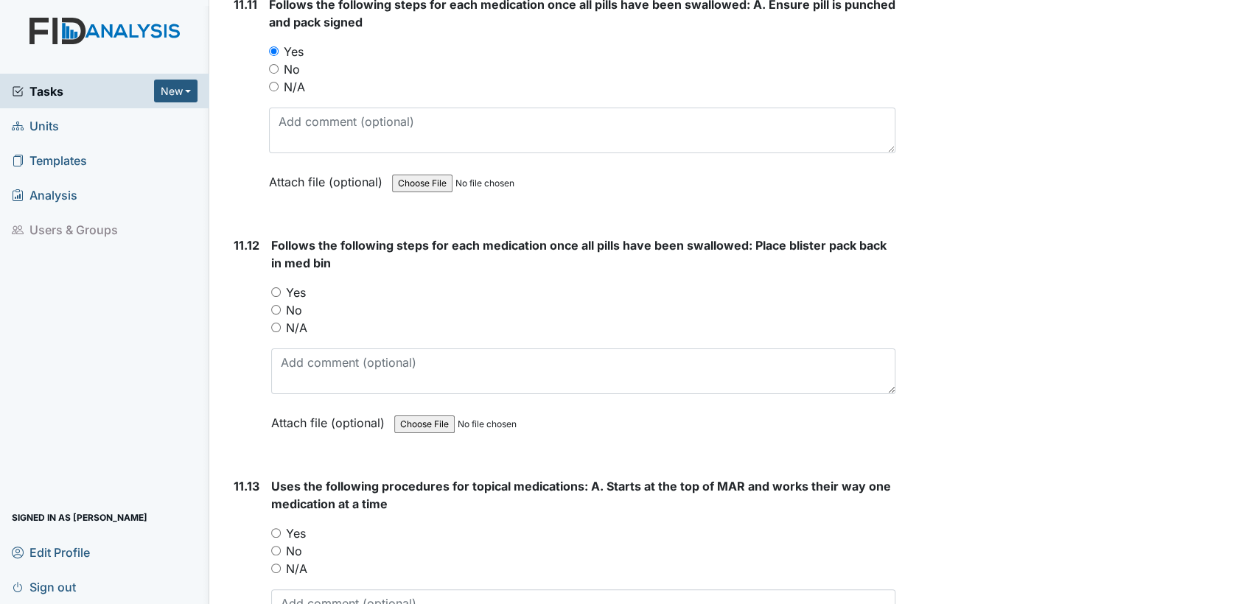
click at [271, 287] on input "Yes" at bounding box center [276, 292] width 10 height 10
radio input "true"
click at [274, 528] on input "Yes" at bounding box center [276, 533] width 10 height 10
radio input "true"
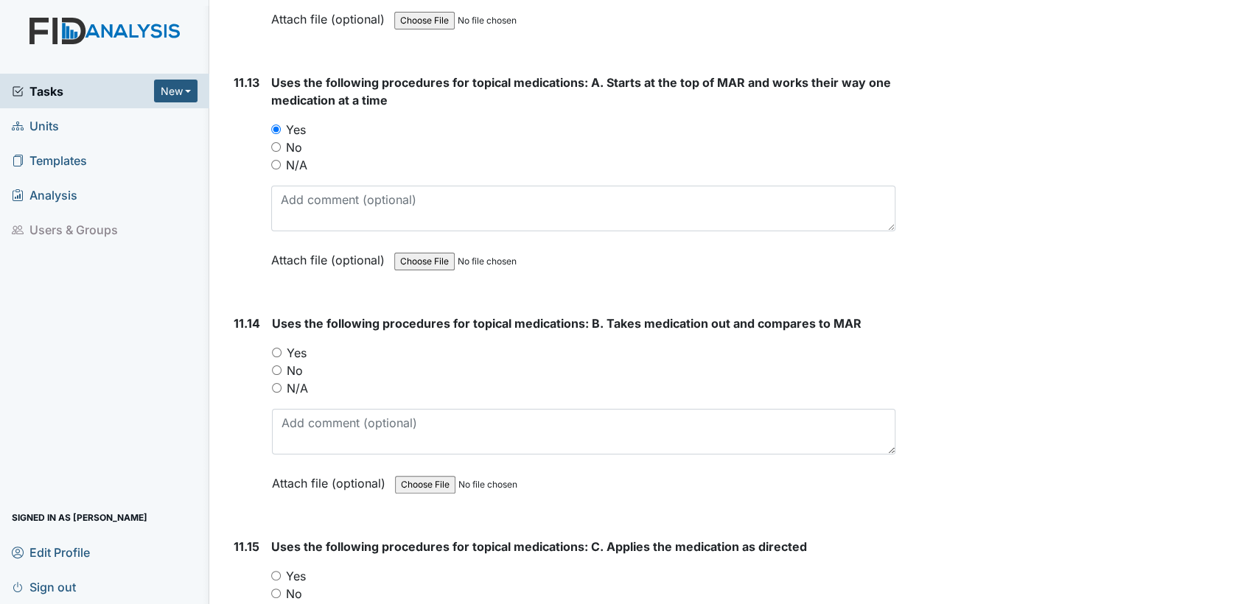
scroll to position [19376, 0]
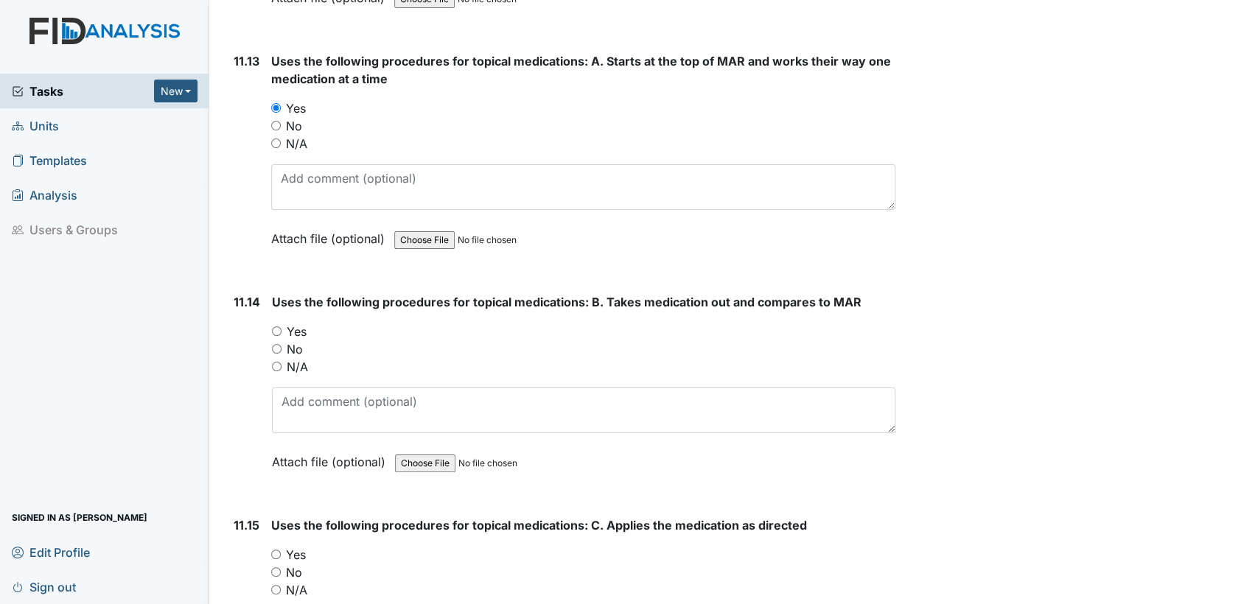
click at [276, 327] on input "Yes" at bounding box center [277, 332] width 10 height 10
radio input "true"
click at [274, 550] on input "Yes" at bounding box center [276, 555] width 10 height 10
radio input "true"
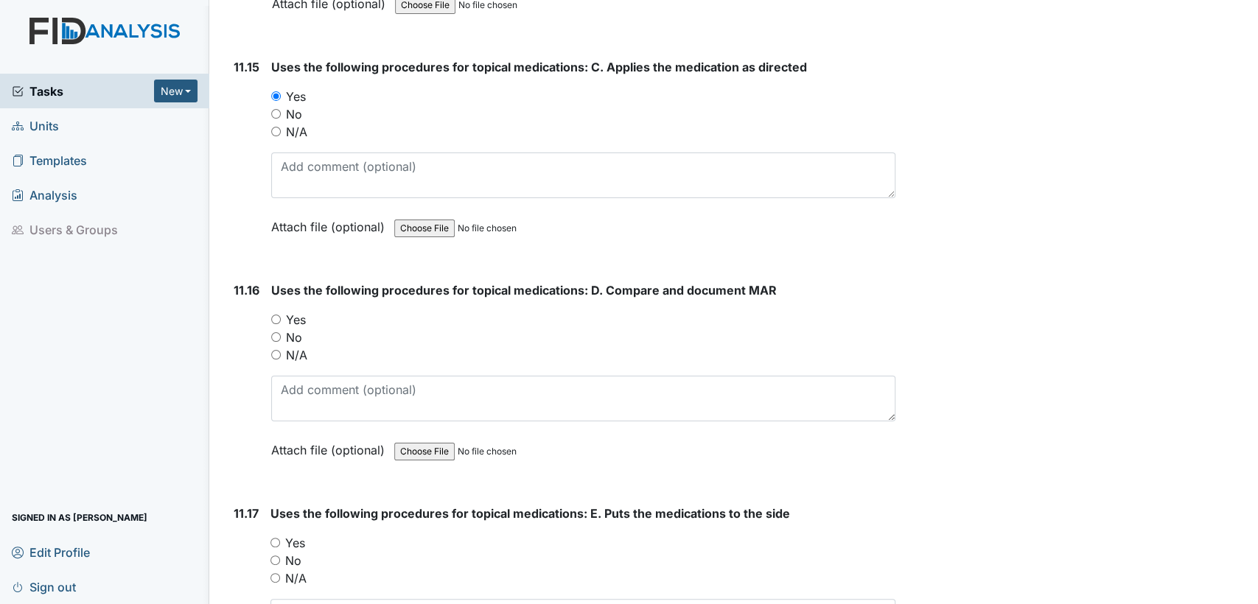
scroll to position [19868, 0]
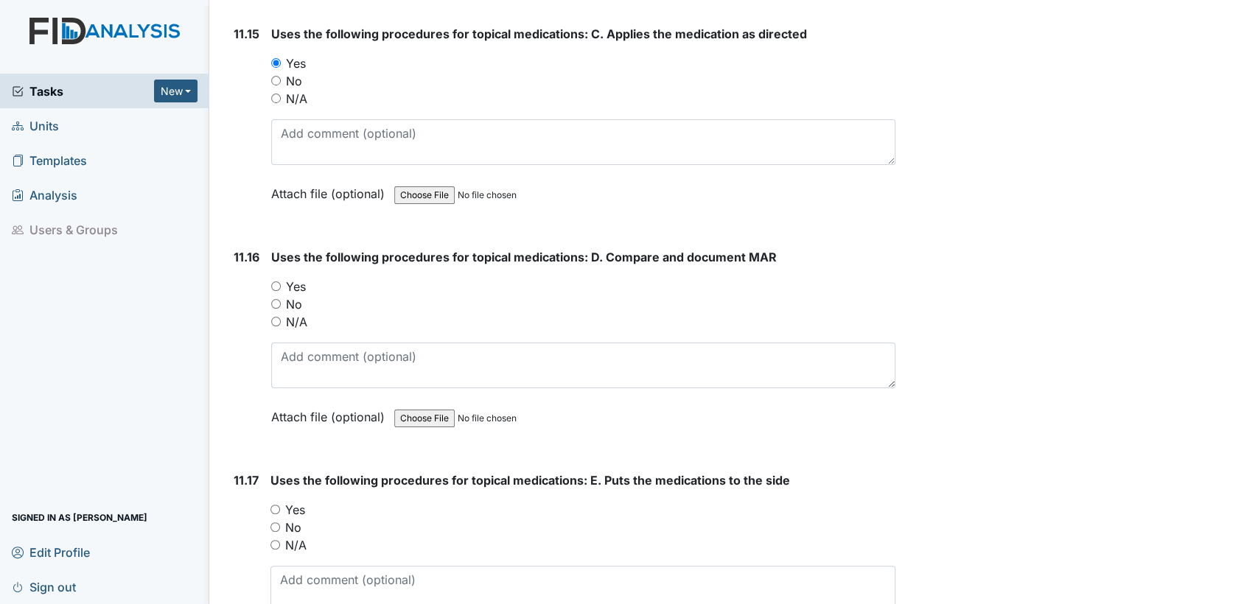
click at [275, 282] on input "Yes" at bounding box center [276, 287] width 10 height 10
radio input "true"
click at [271, 505] on input "Yes" at bounding box center [275, 510] width 10 height 10
radio input "true"
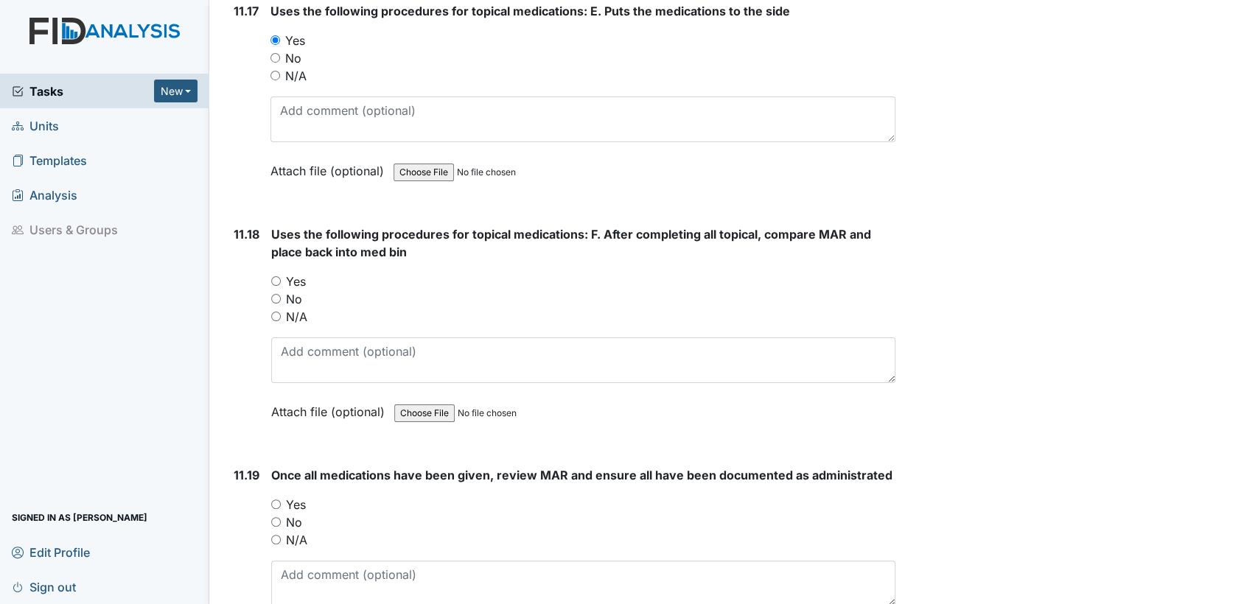
scroll to position [20349, 0]
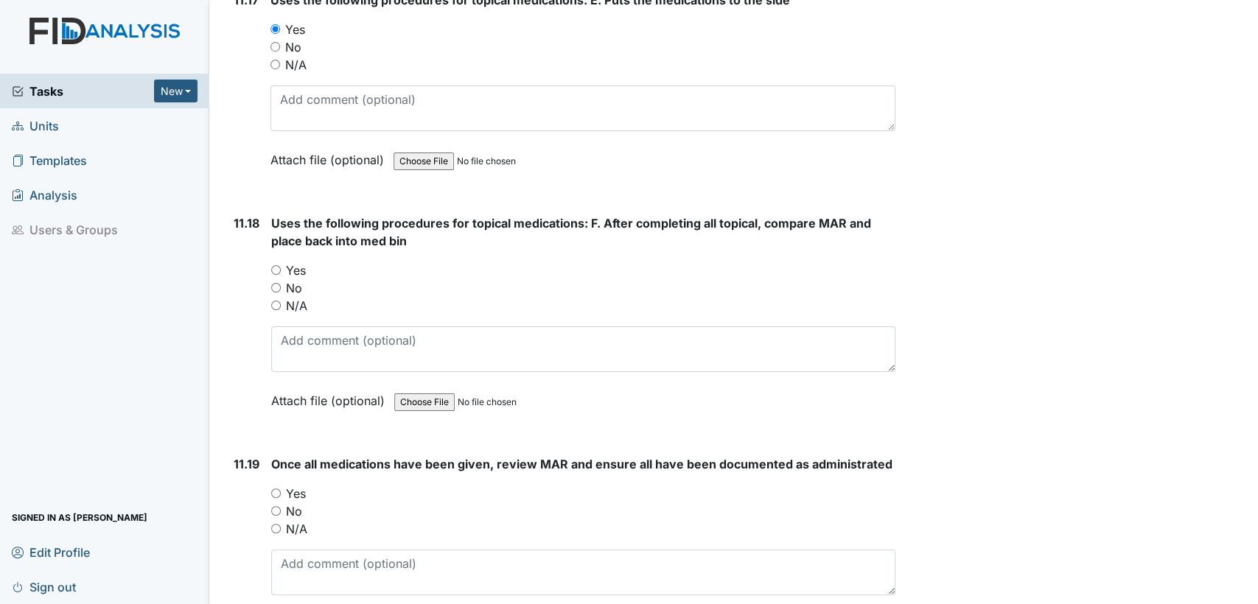
click at [274, 265] on input "Yes" at bounding box center [276, 270] width 10 height 10
radio input "true"
click at [273, 489] on input "Yes" at bounding box center [276, 494] width 10 height 10
radio input "true"
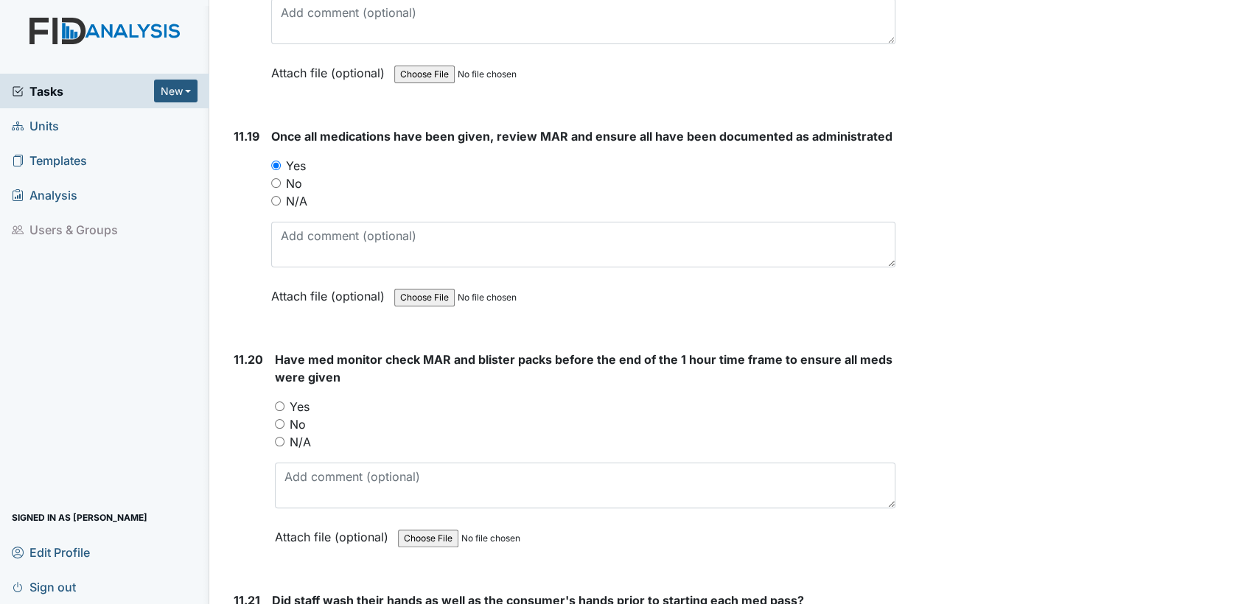
scroll to position [20807, 0]
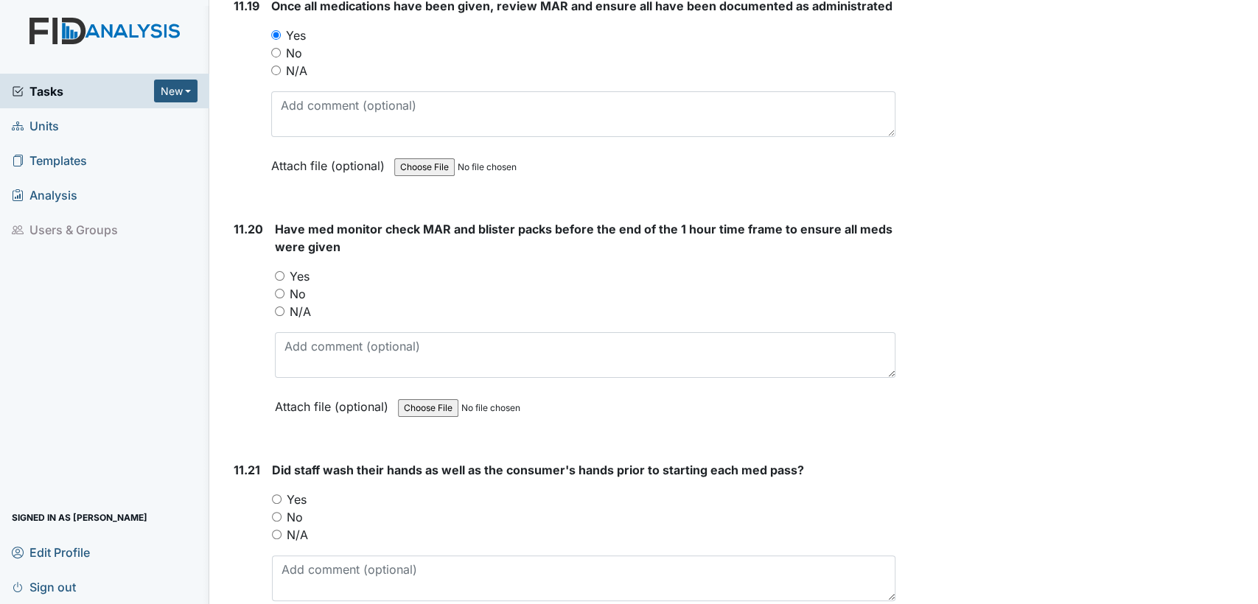
click at [279, 271] on input "Yes" at bounding box center [280, 276] width 10 height 10
radio input "true"
click at [279, 491] on div "Yes" at bounding box center [584, 500] width 624 height 18
click at [276, 495] on input "Yes" at bounding box center [277, 500] width 10 height 10
radio input "true"
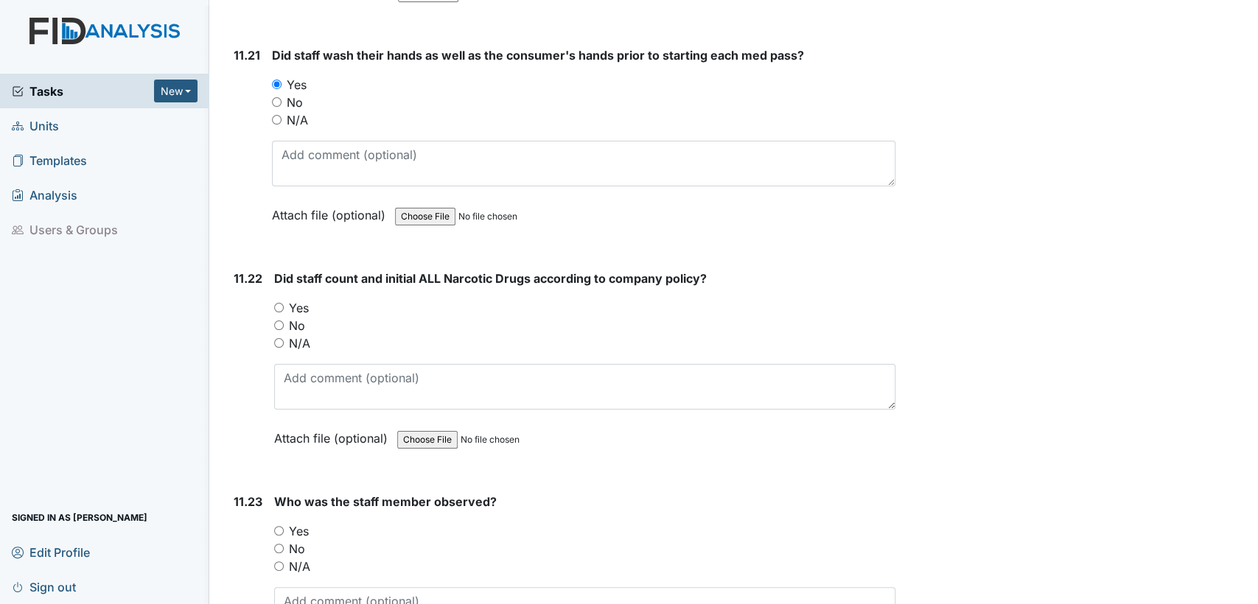
scroll to position [21265, 0]
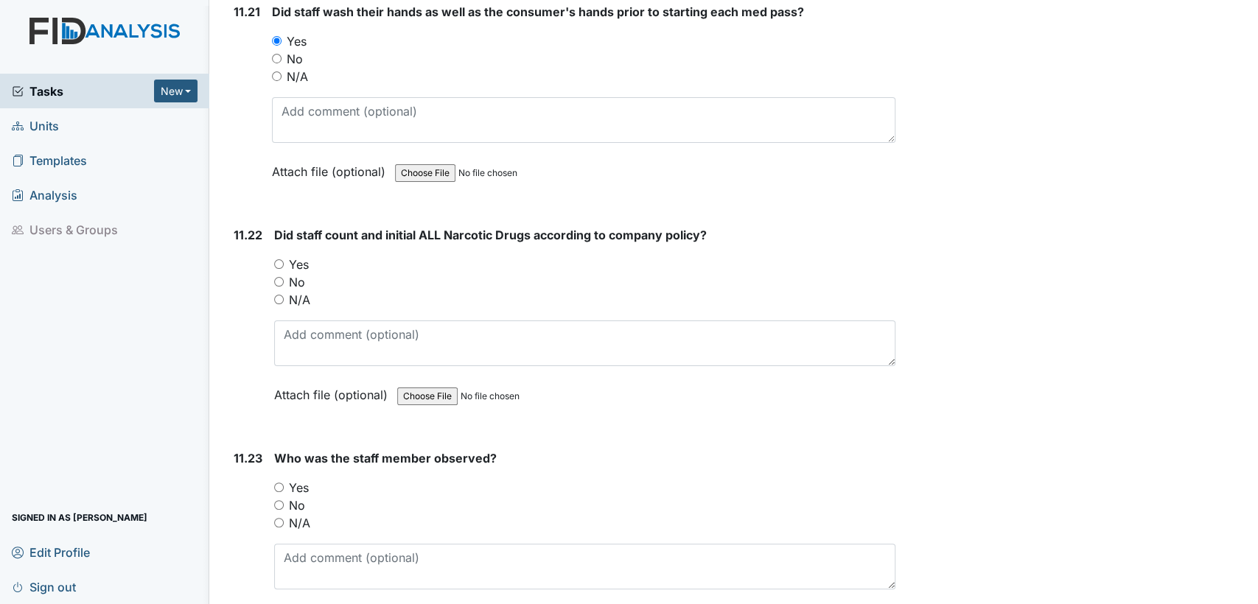
click at [277, 259] on input "Yes" at bounding box center [279, 264] width 10 height 10
radio input "true"
click at [278, 483] on input "Yes" at bounding box center [279, 488] width 10 height 10
radio input "true"
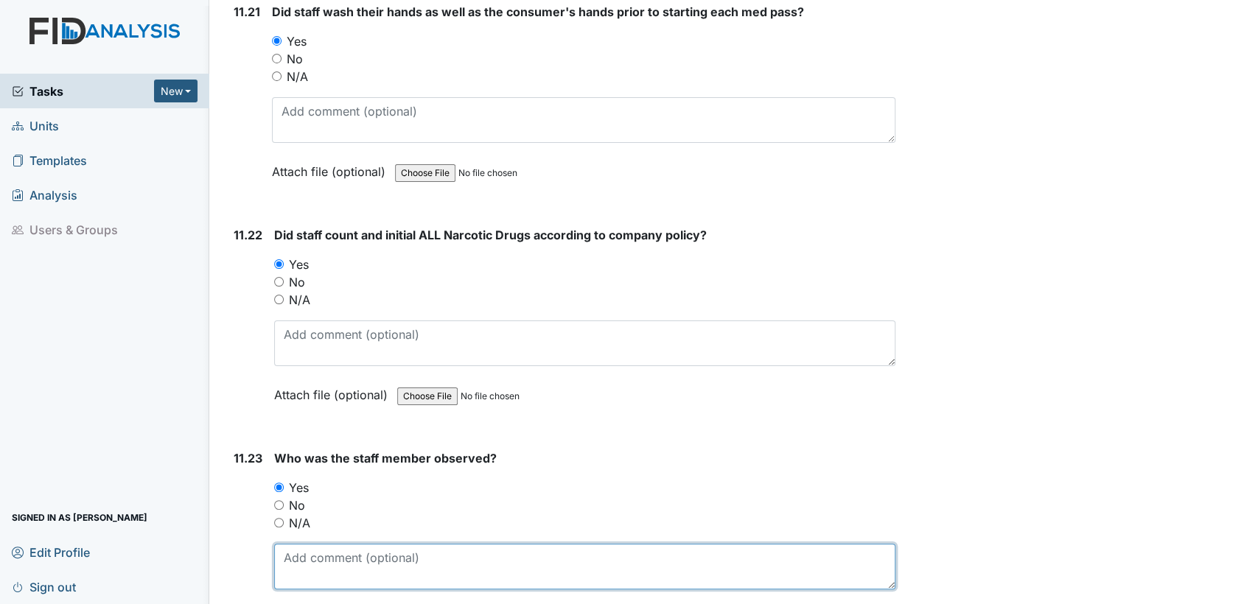
click at [293, 544] on textarea at bounding box center [584, 567] width 621 height 46
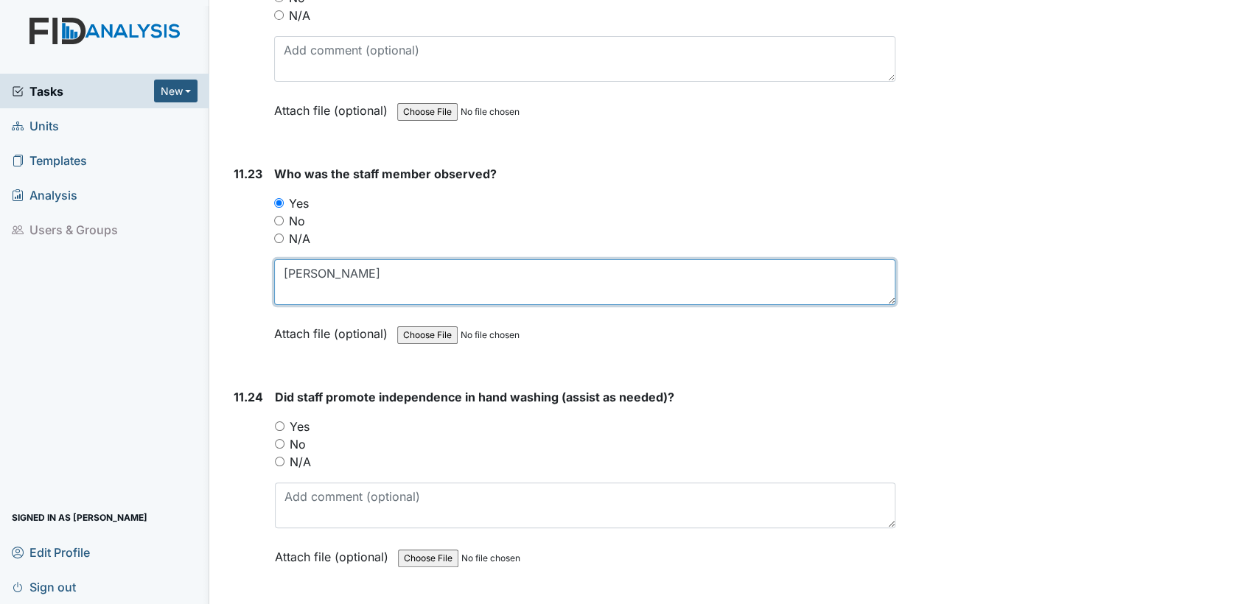
type textarea "[PERSON_NAME]"
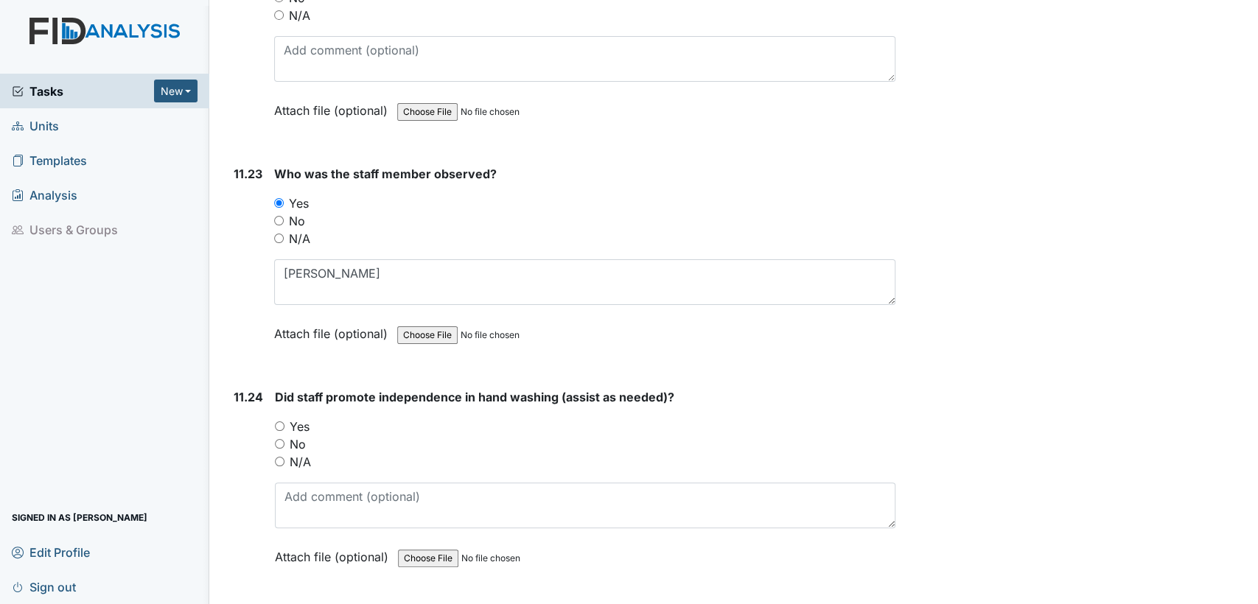
click at [282, 422] on input "Yes" at bounding box center [280, 427] width 10 height 10
radio input "true"
drag, startPoint x: 279, startPoint y: 576, endPoint x: 471, endPoint y: 598, distance: 193.5
radio input "true"
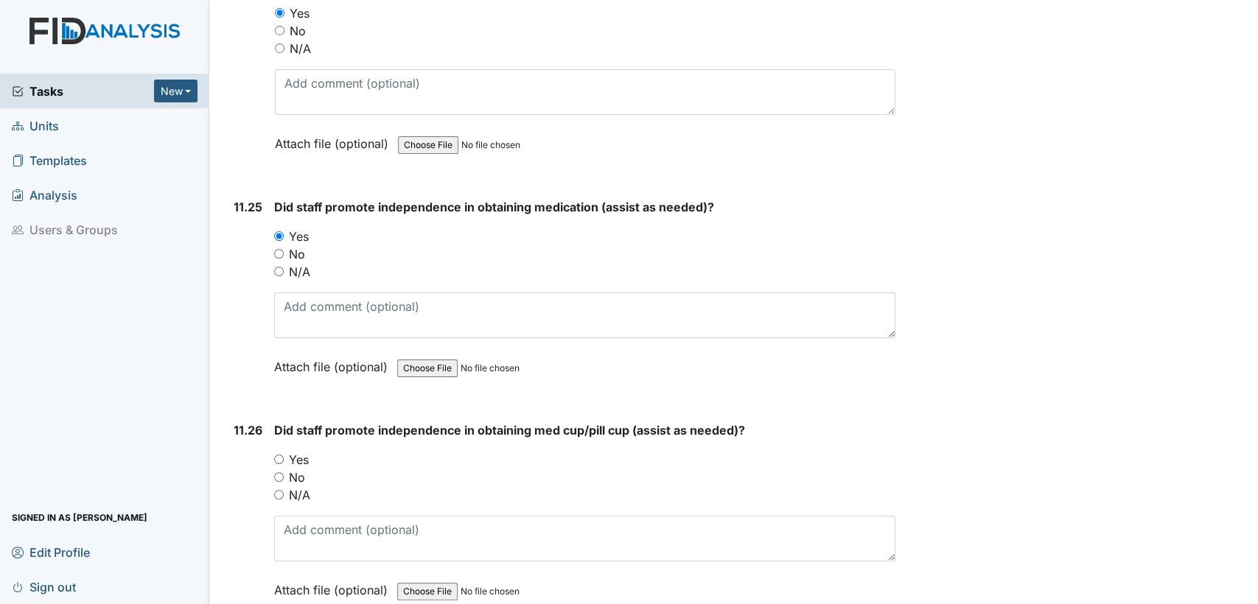
scroll to position [21996, 0]
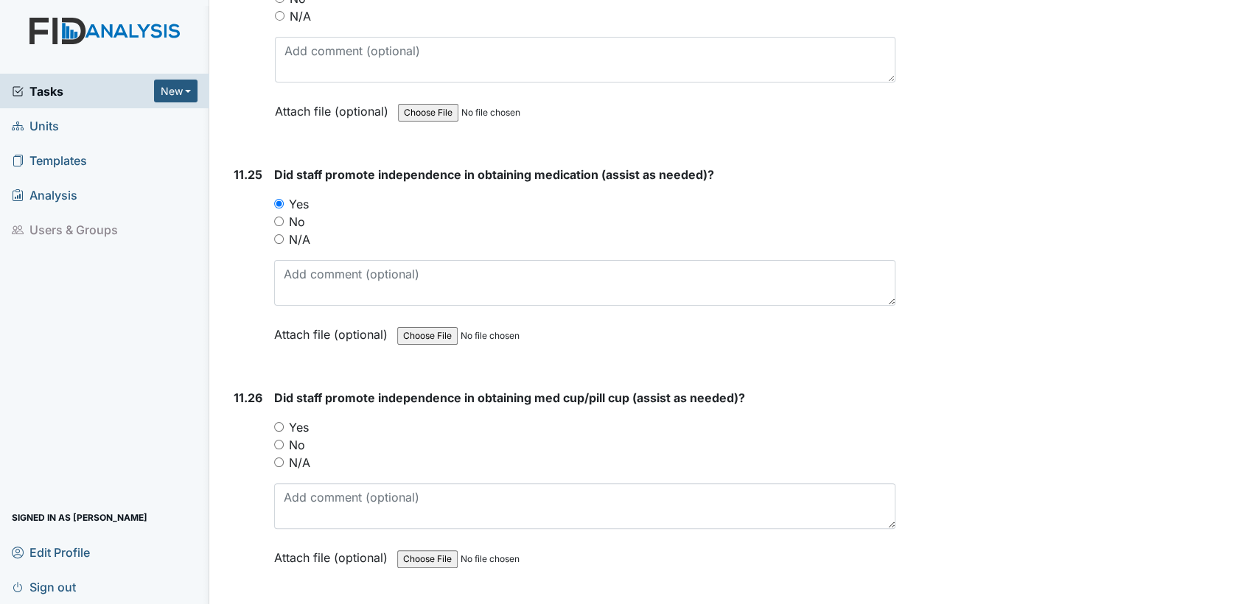
click at [279, 422] on input "Yes" at bounding box center [279, 427] width 10 height 10
radio input "true"
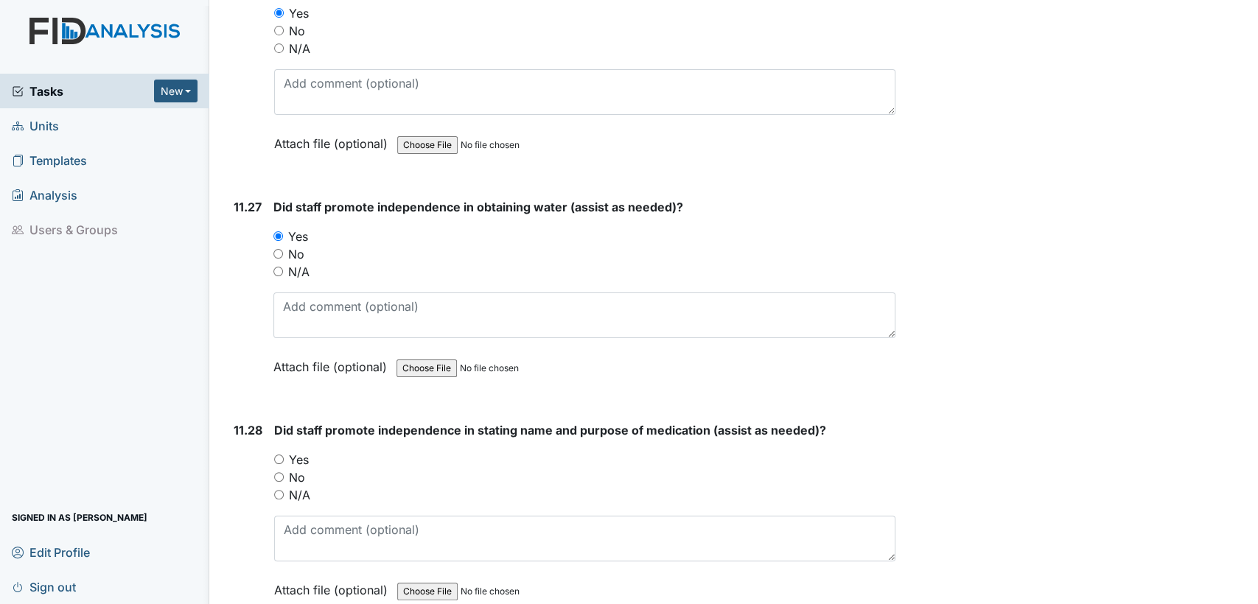
scroll to position [22475, 0]
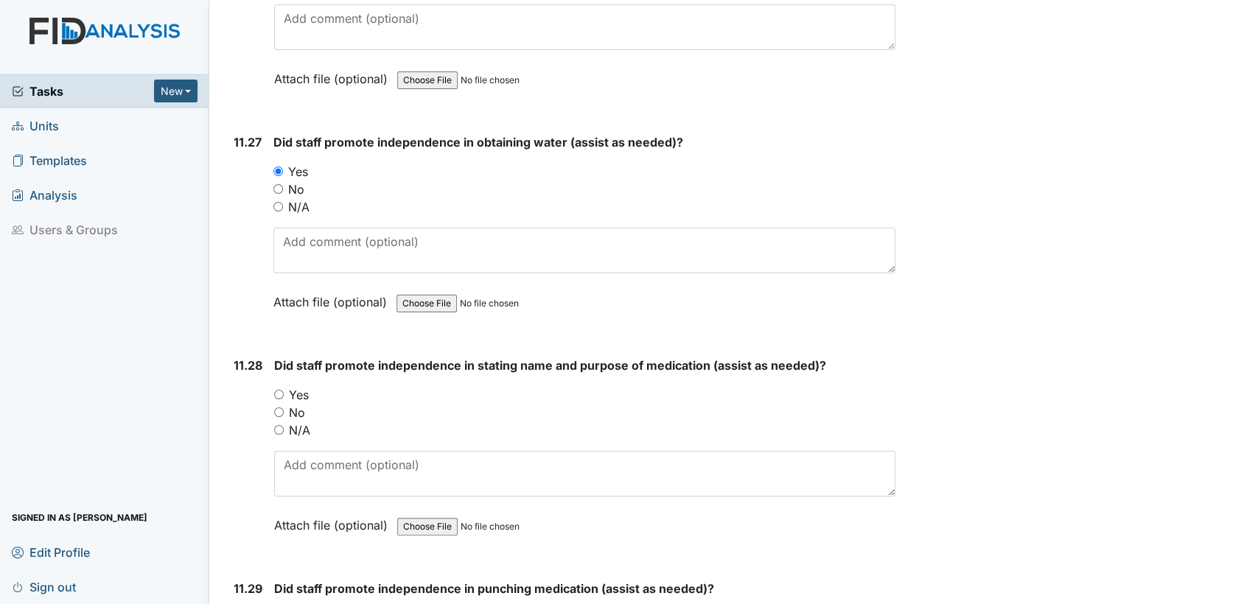
click at [279, 390] on input "Yes" at bounding box center [279, 395] width 10 height 10
radio input "true"
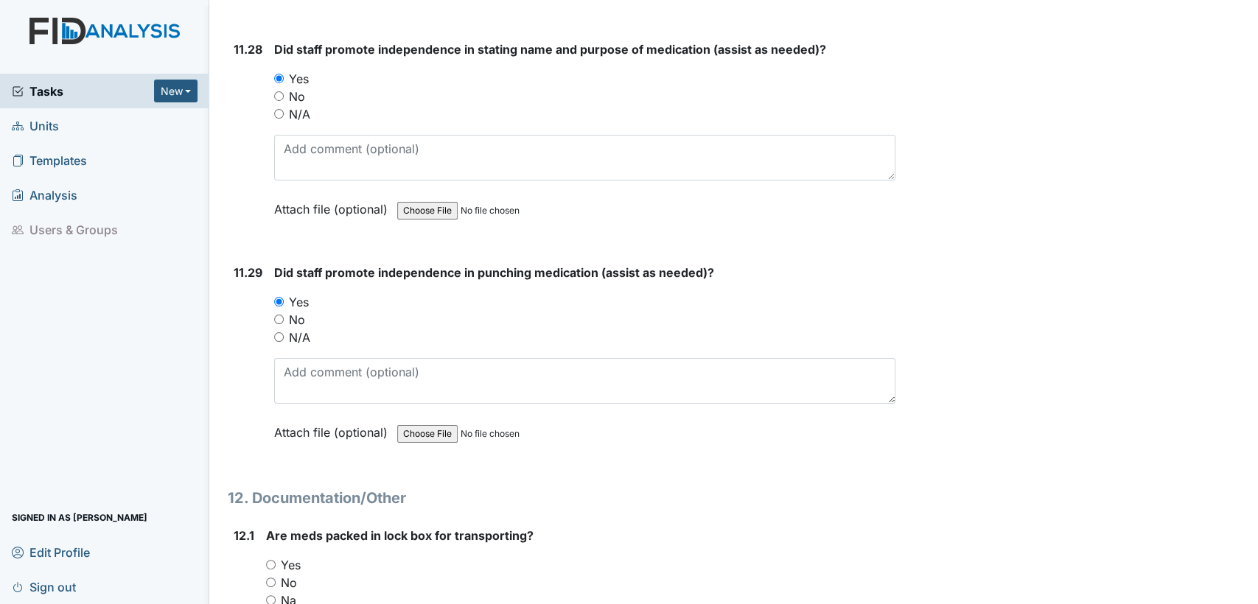
scroll to position [22889, 0]
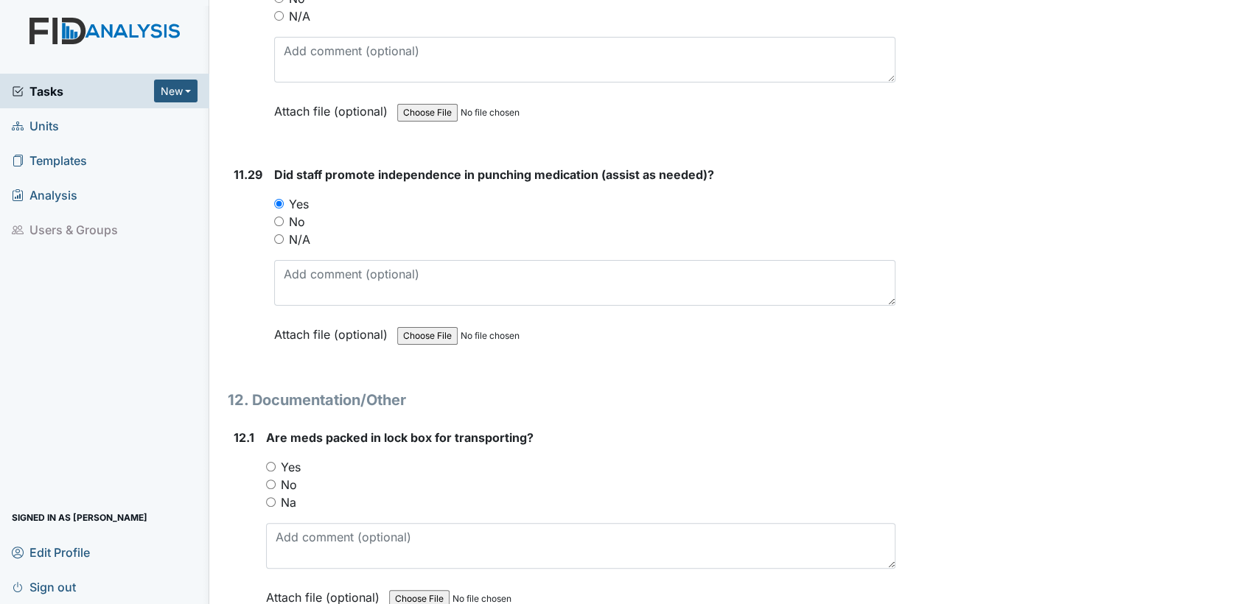
click at [266, 462] on input "Yes" at bounding box center [271, 467] width 10 height 10
radio input "true"
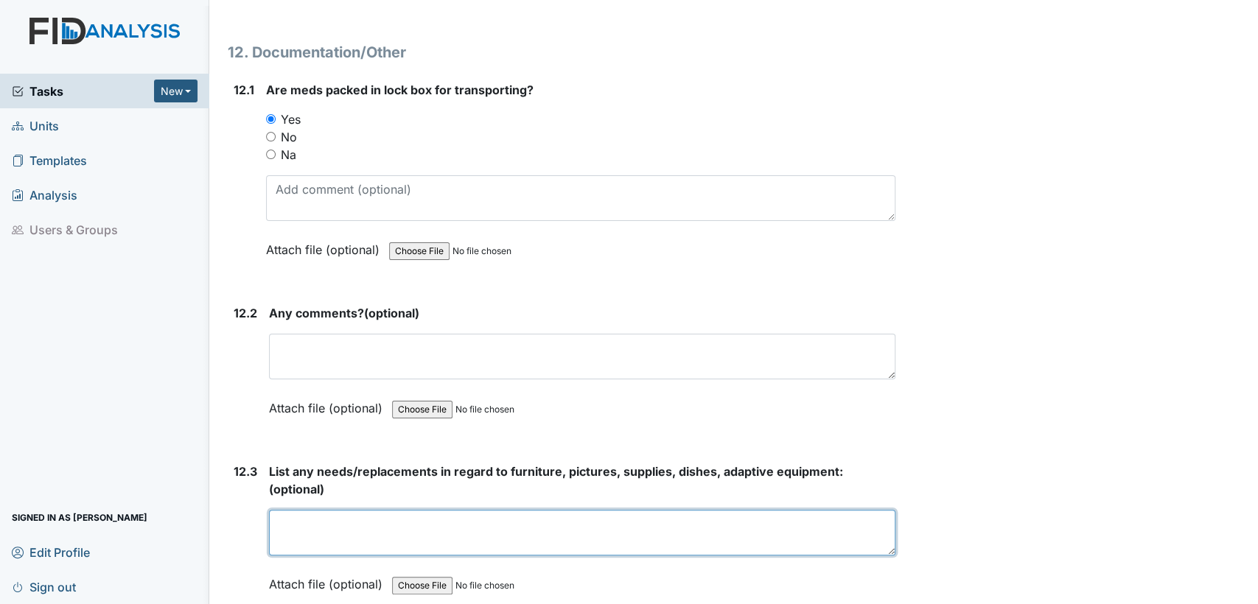
click at [750, 510] on textarea at bounding box center [582, 533] width 626 height 46
type textarea "w"
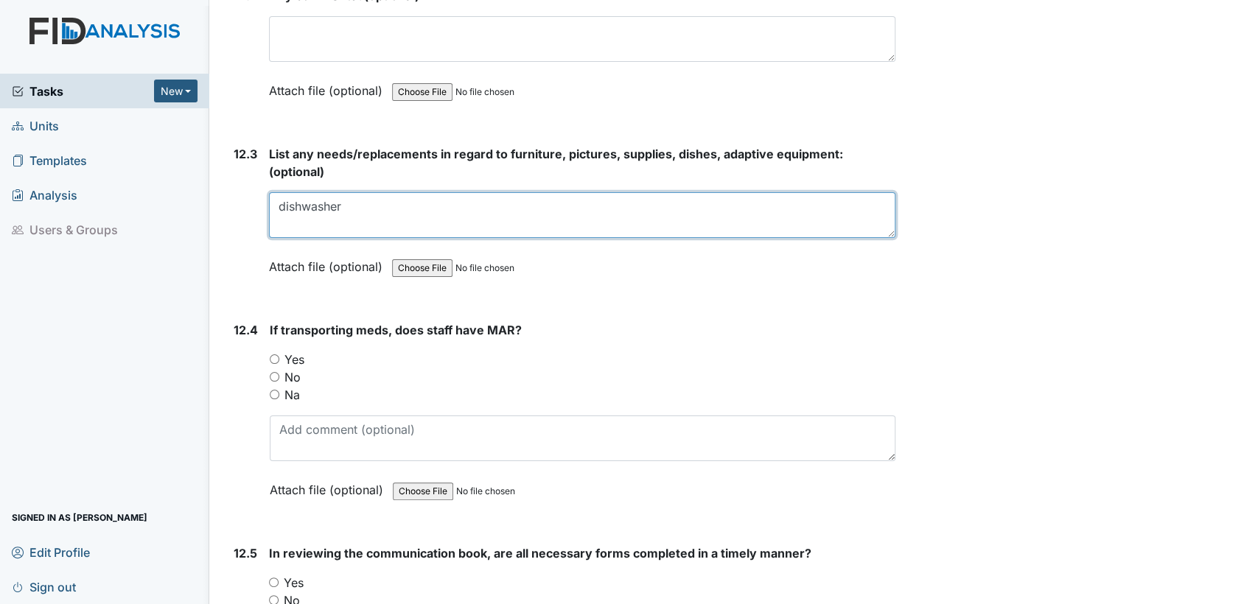
scroll to position [23597, 0]
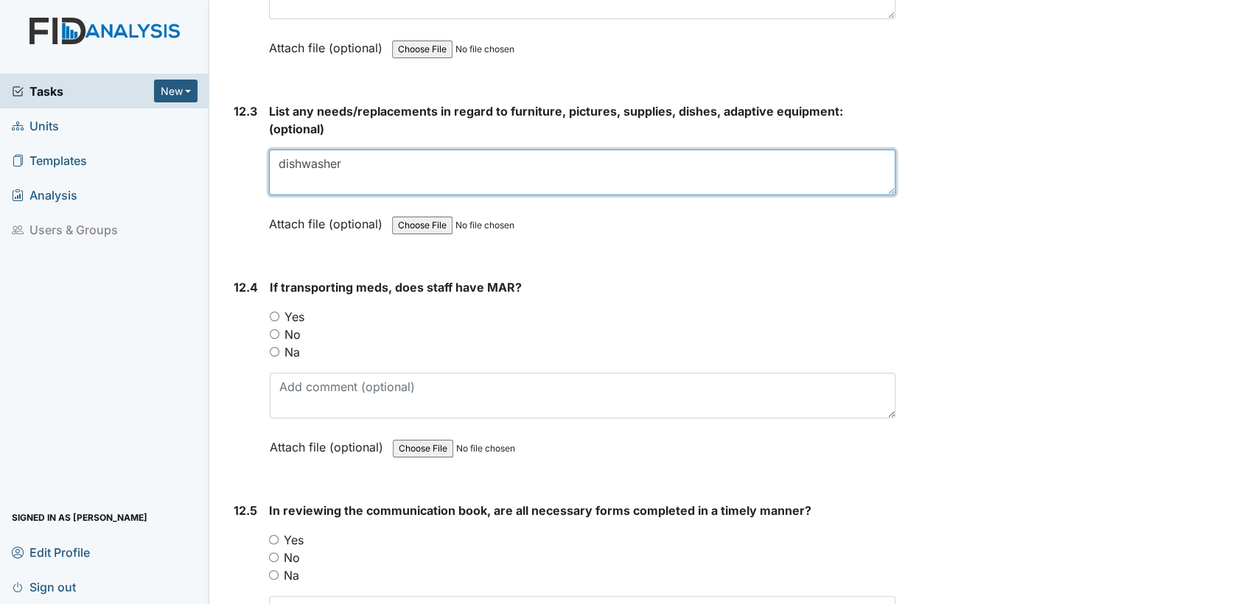
type textarea "dishwasher"
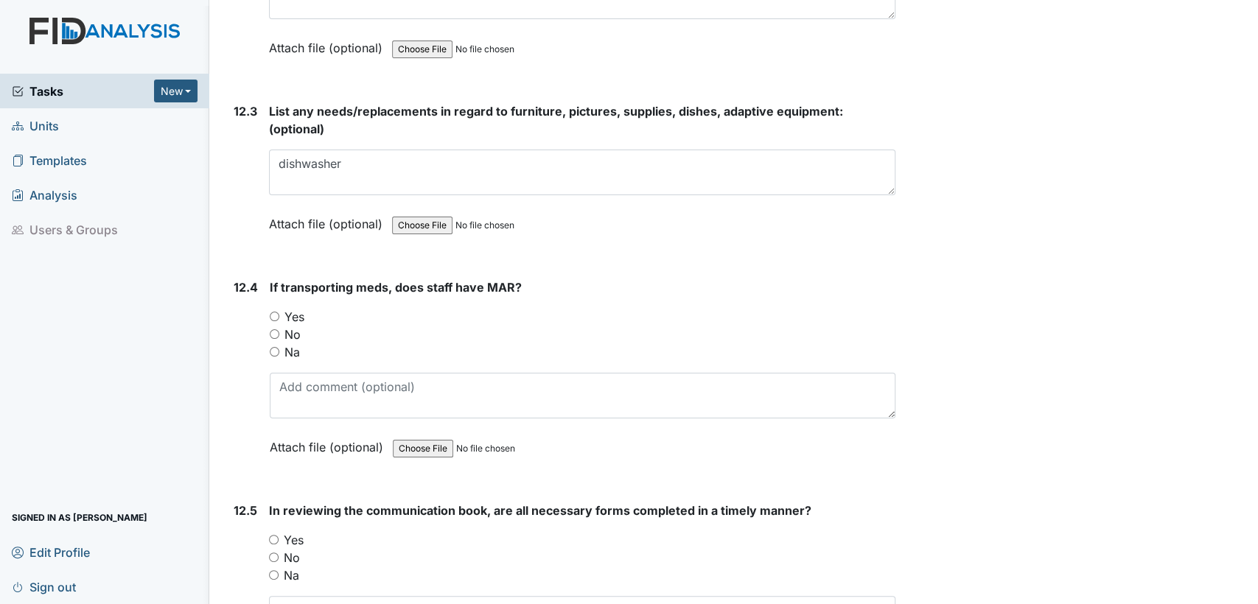
click at [271, 312] on input "Yes" at bounding box center [275, 317] width 10 height 10
radio input "true"
click at [270, 535] on input "Yes" at bounding box center [274, 540] width 10 height 10
radio input "true"
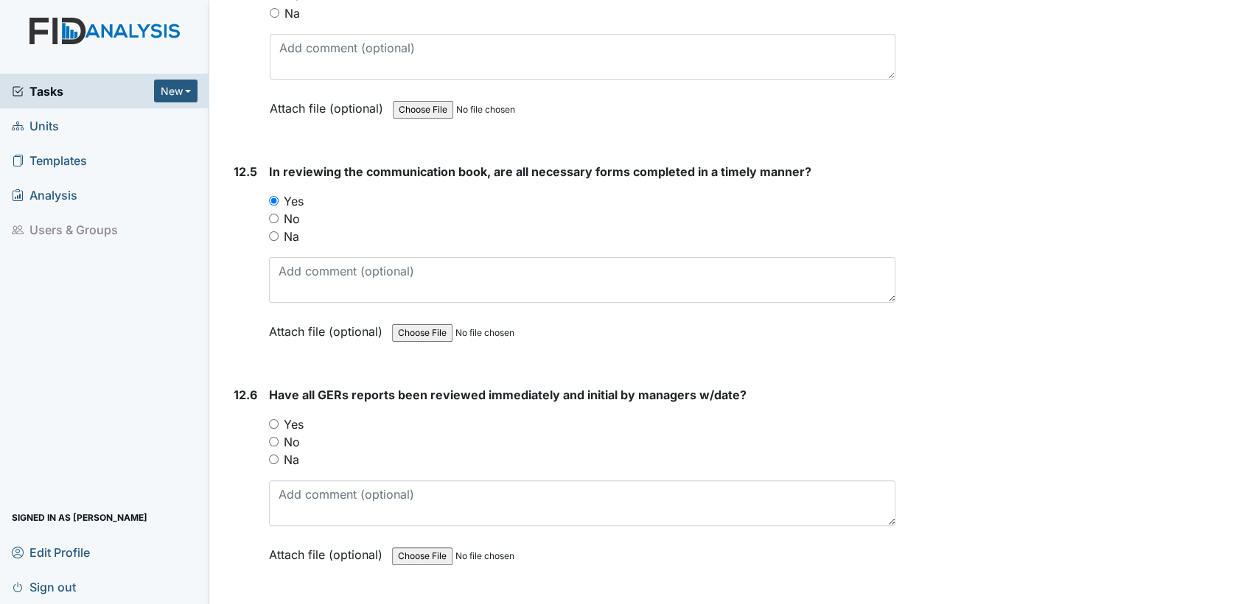
scroll to position [24045, 0]
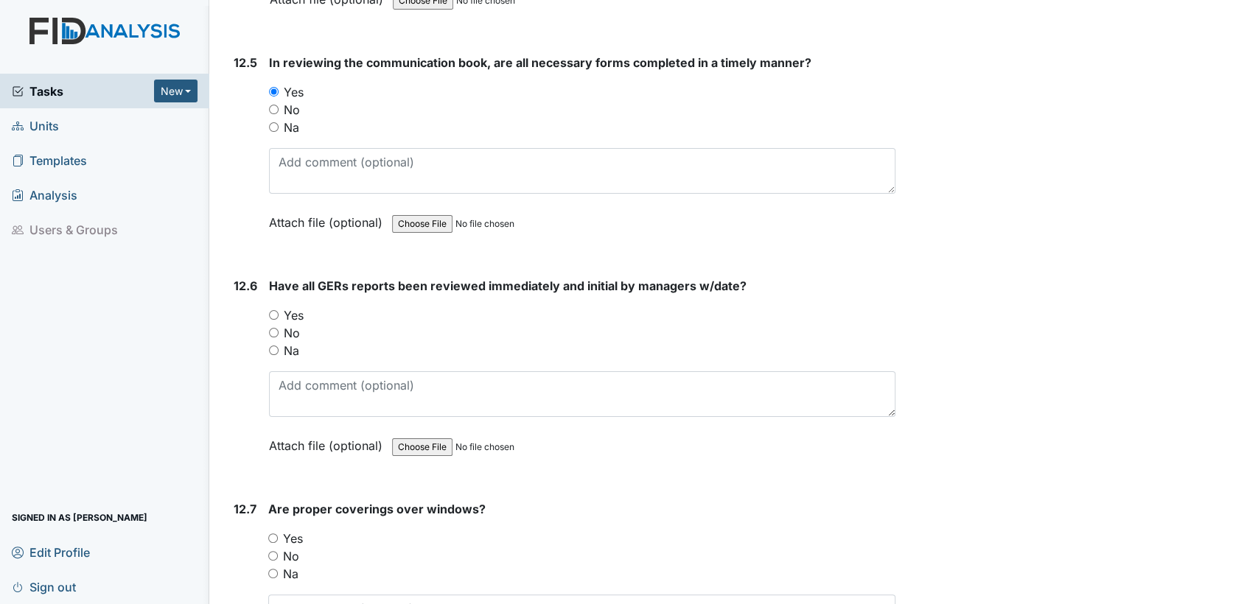
click at [275, 310] on input "Yes" at bounding box center [274, 315] width 10 height 10
radio input "true"
drag, startPoint x: 273, startPoint y: 458, endPoint x: 1002, endPoint y: 552, distance: 735.7
click at [274, 534] on input "Yes" at bounding box center [273, 539] width 10 height 10
radio input "true"
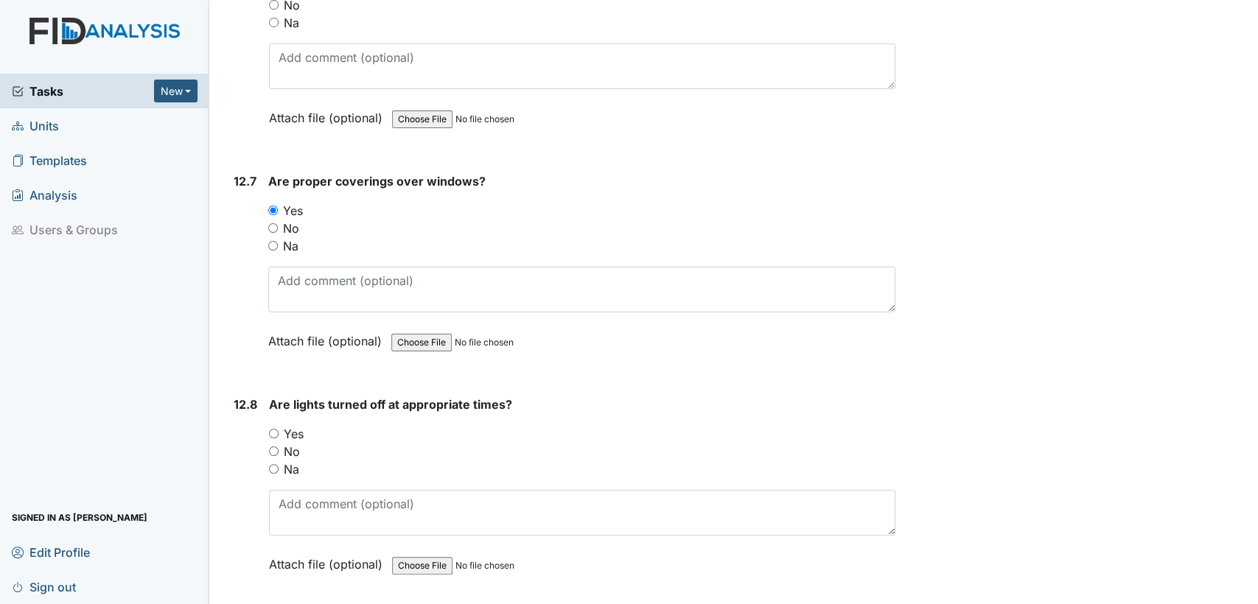
scroll to position [24526, 0]
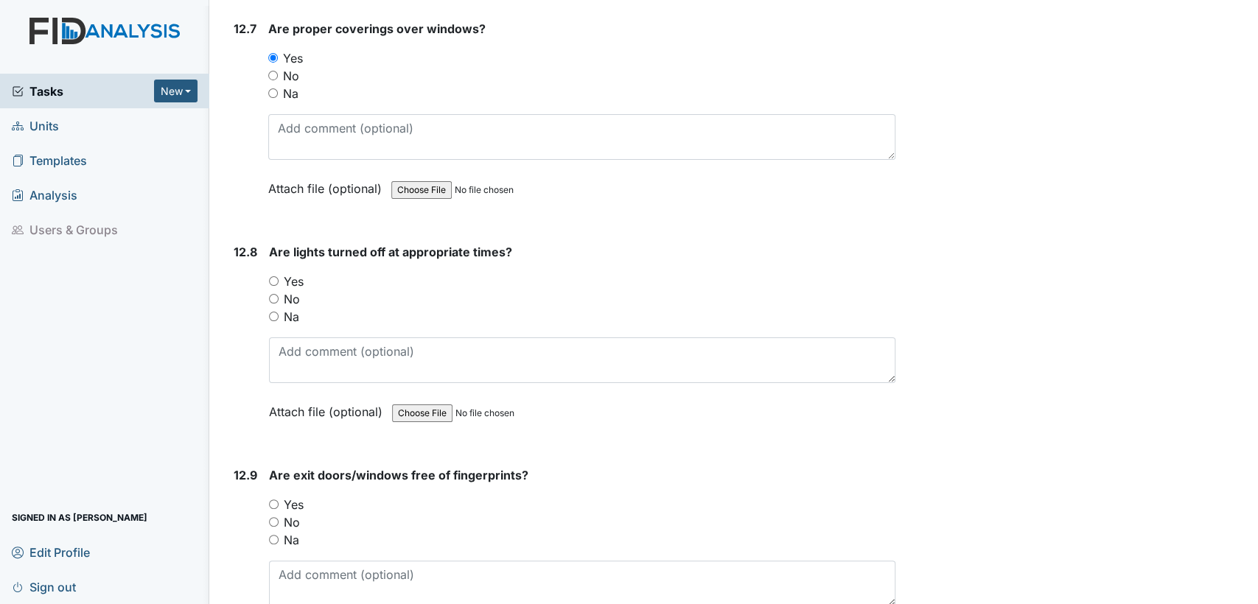
click at [275, 276] on input "Yes" at bounding box center [274, 281] width 10 height 10
radio input "true"
click at [272, 500] on input "Yes" at bounding box center [274, 505] width 10 height 10
radio input "true"
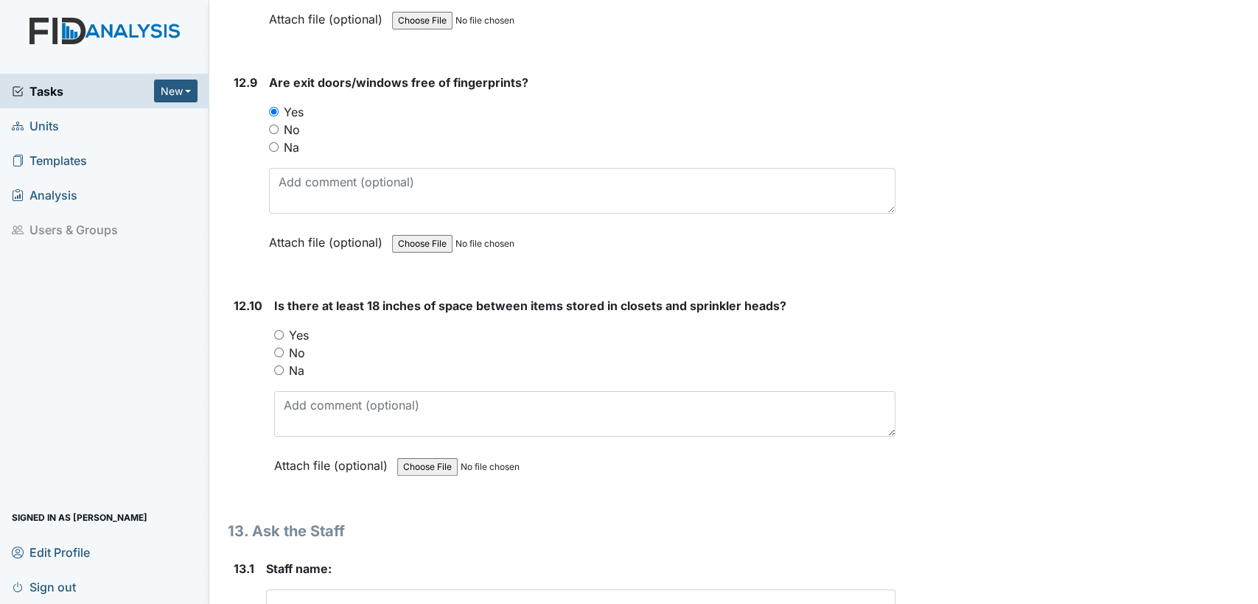
scroll to position [24929, 0]
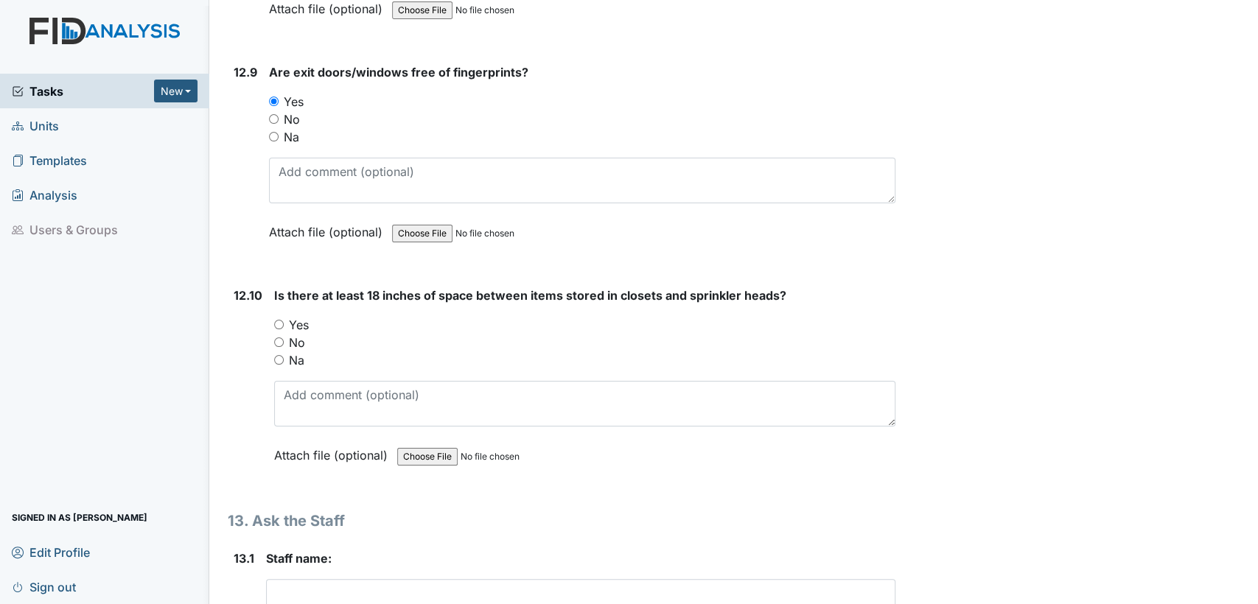
click at [278, 352] on div "Na" at bounding box center [584, 361] width 621 height 18
click at [277, 355] on input "Na" at bounding box center [279, 360] width 10 height 10
radio input "true"
click at [383, 579] on textarea at bounding box center [580, 602] width 629 height 46
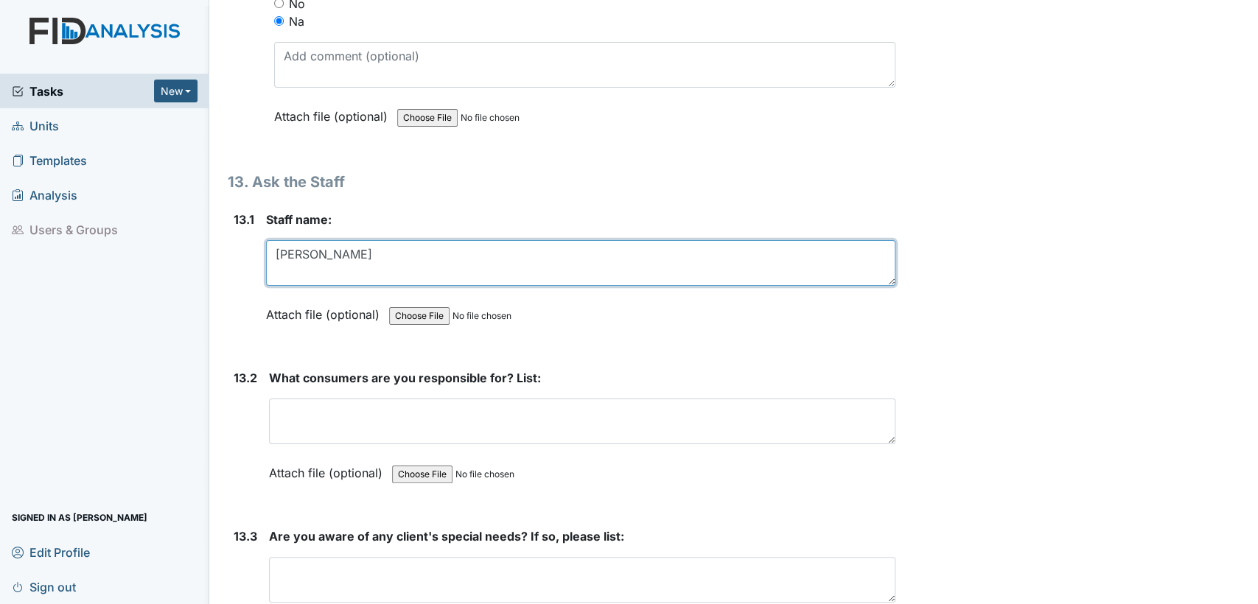
scroll to position [25388, 0]
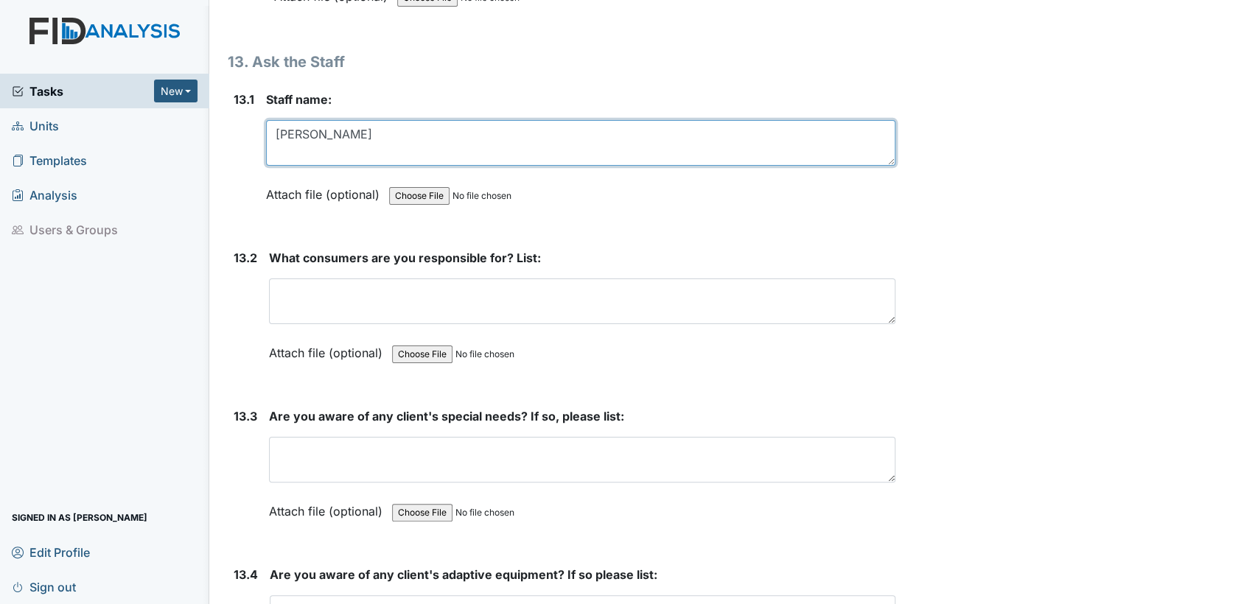
type textarea "[PERSON_NAME]"
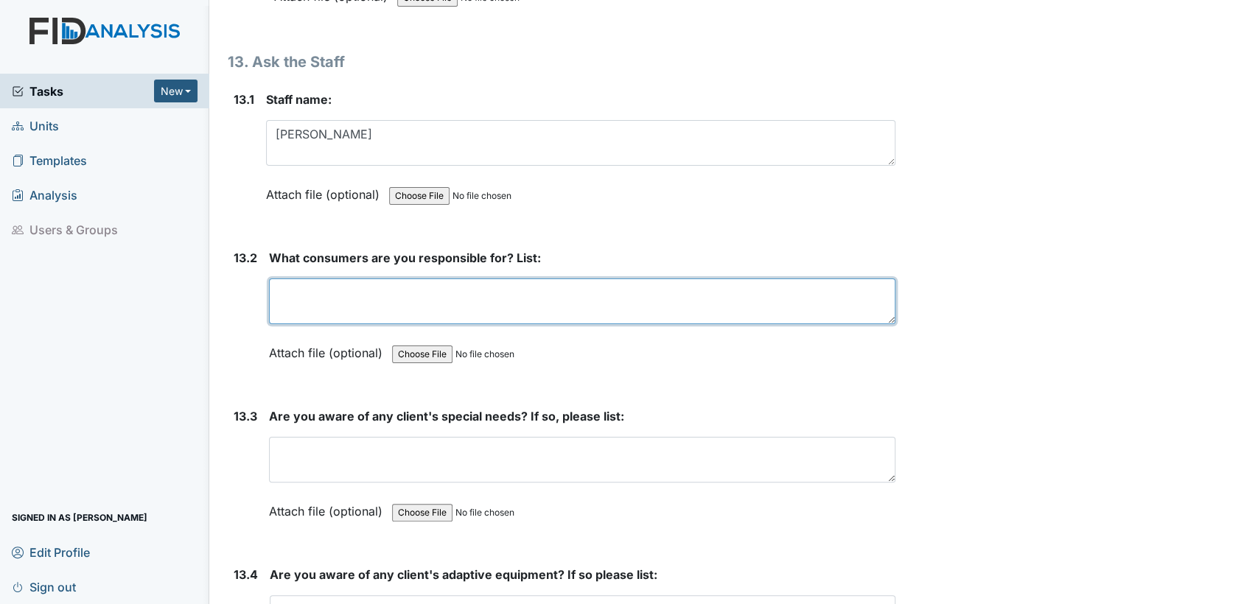
click at [525, 279] on textarea at bounding box center [582, 302] width 626 height 46
type textarea "KL RC"
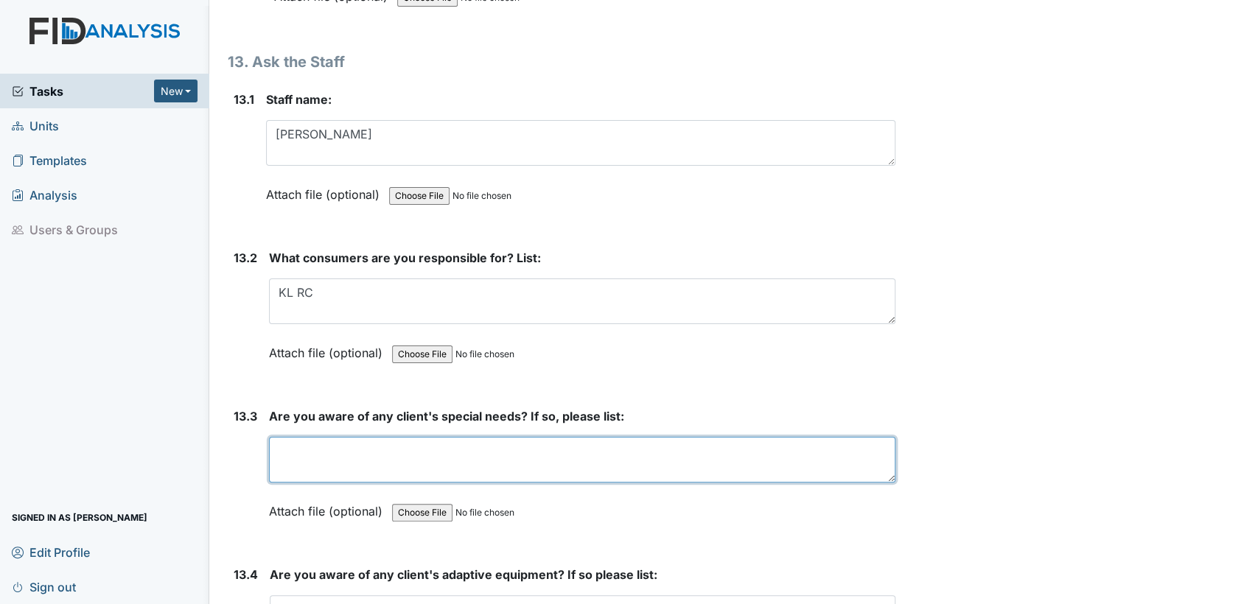
click at [448, 437] on textarea at bounding box center [582, 460] width 626 height 46
type textarea "one starch diet"
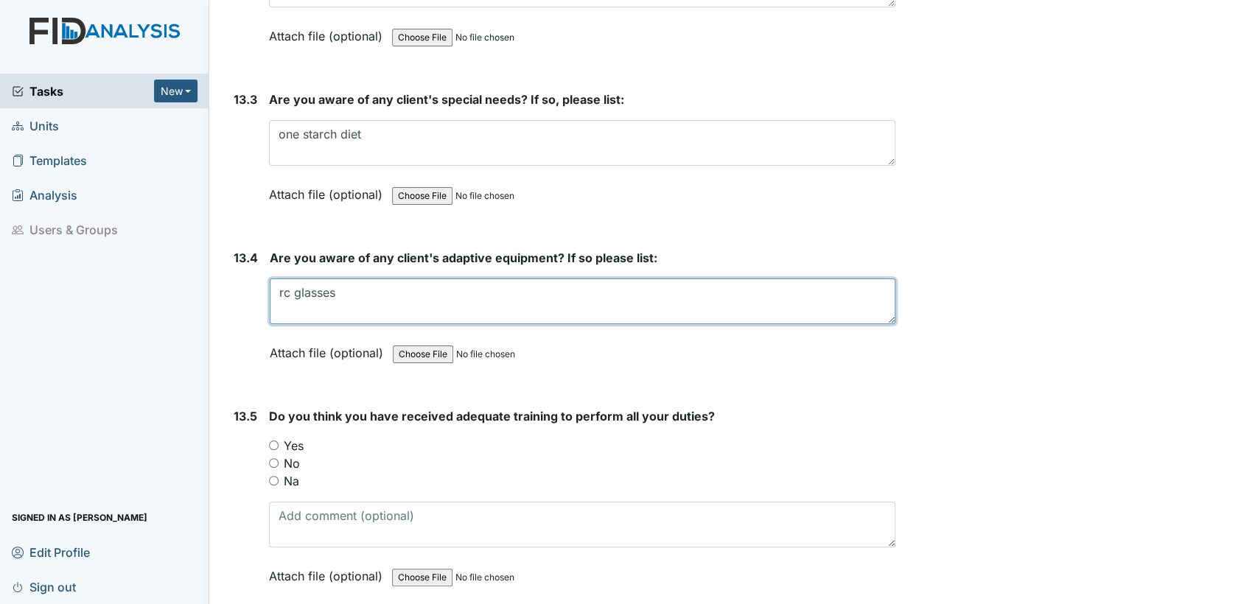
scroll to position [25847, 0]
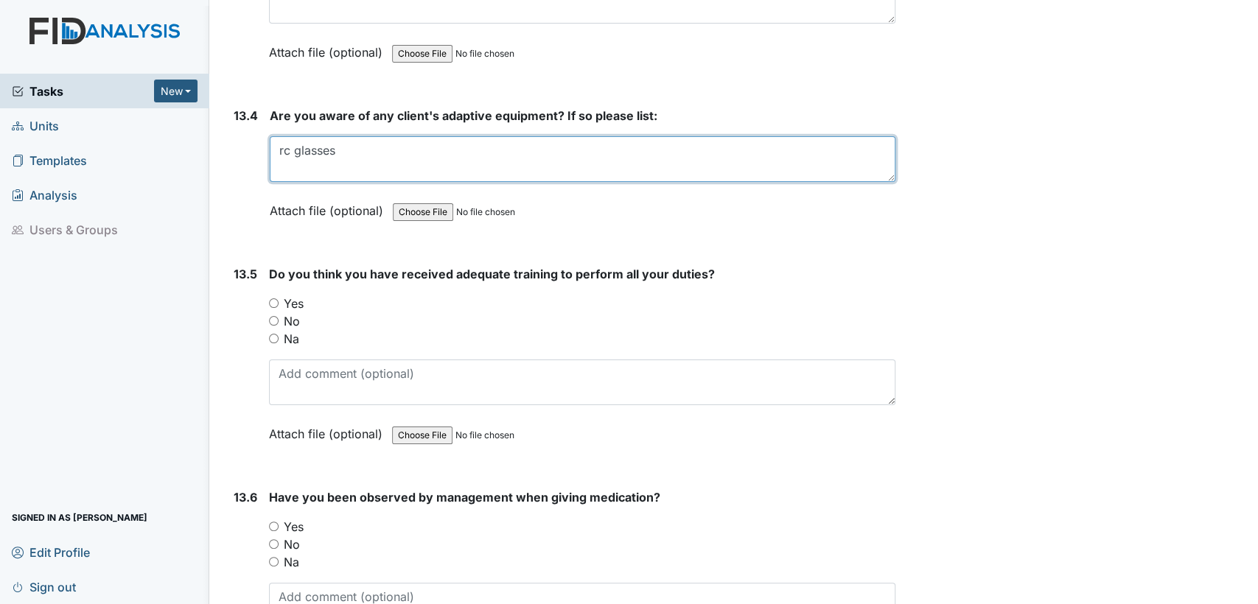
type textarea "rc glasses"
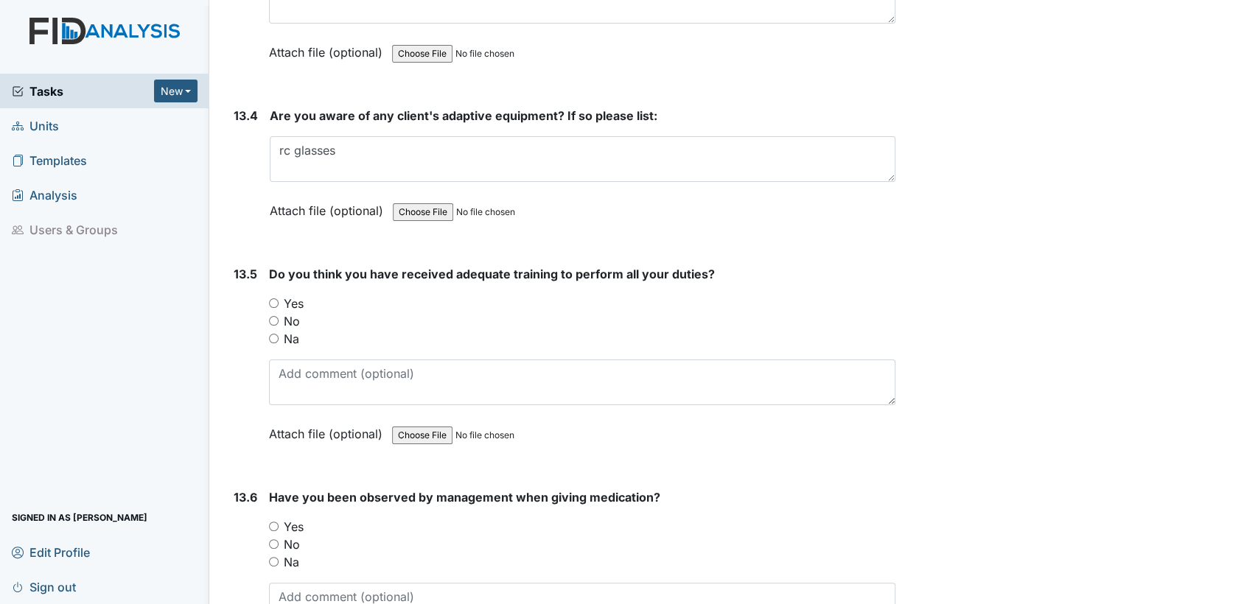
click at [272, 298] on input "Yes" at bounding box center [274, 303] width 10 height 10
radio input "true"
click at [271, 522] on input "Yes" at bounding box center [274, 527] width 10 height 10
radio input "true"
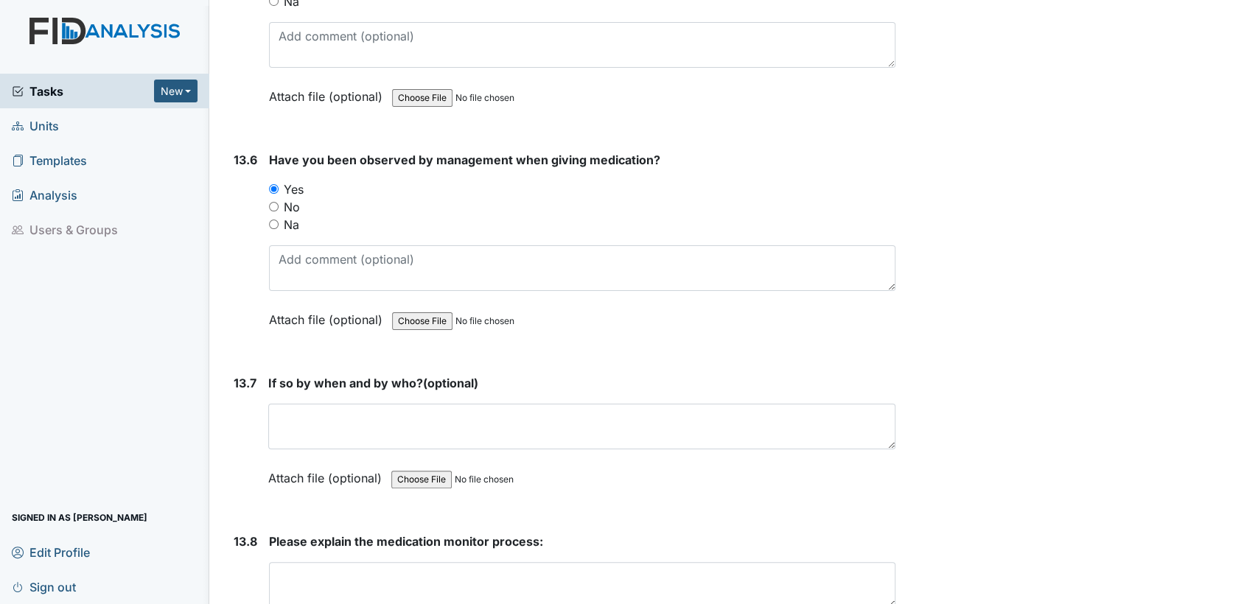
scroll to position [26316, 0]
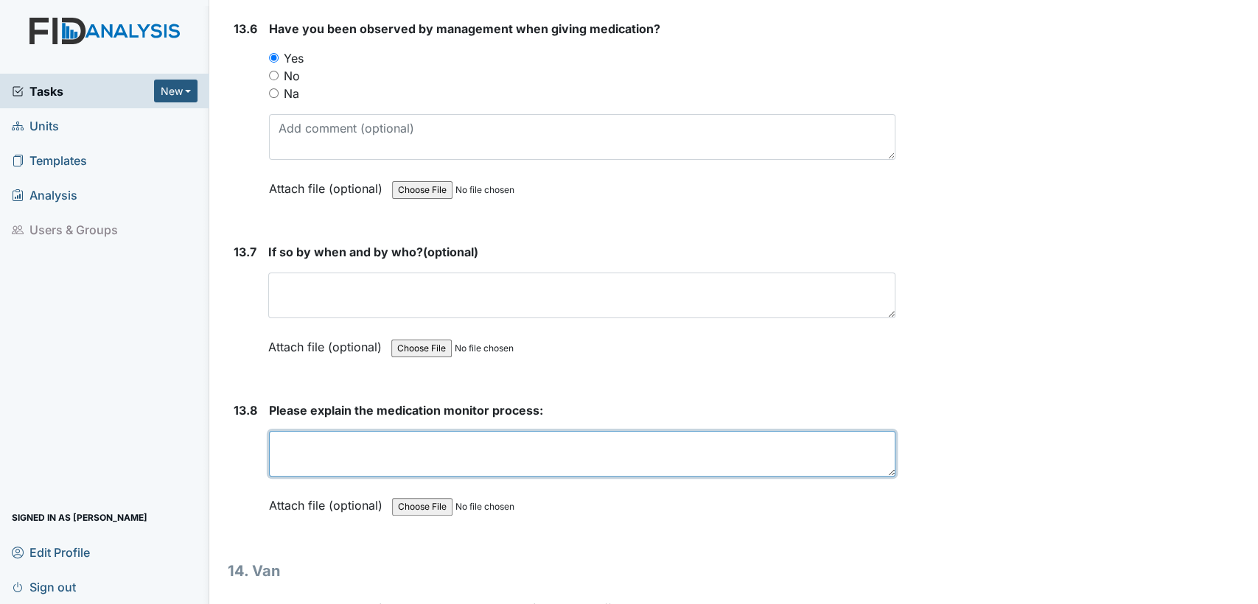
click at [604, 431] on textarea at bounding box center [582, 454] width 626 height 46
type textarea "check to make sure all meds have been given"
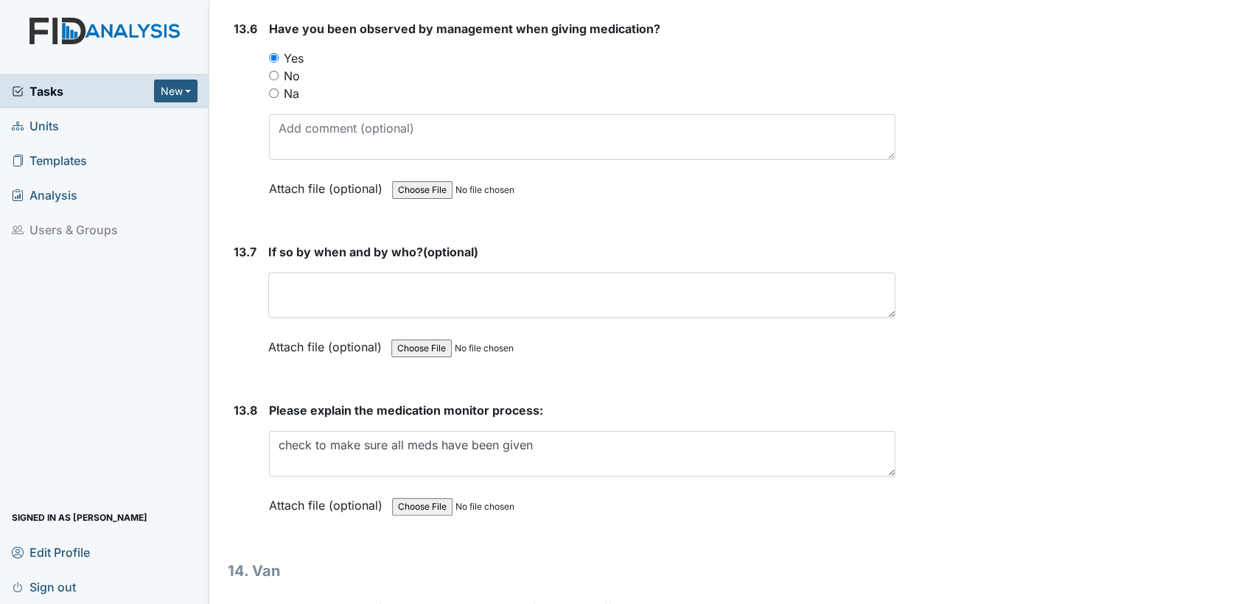
radio input "true"
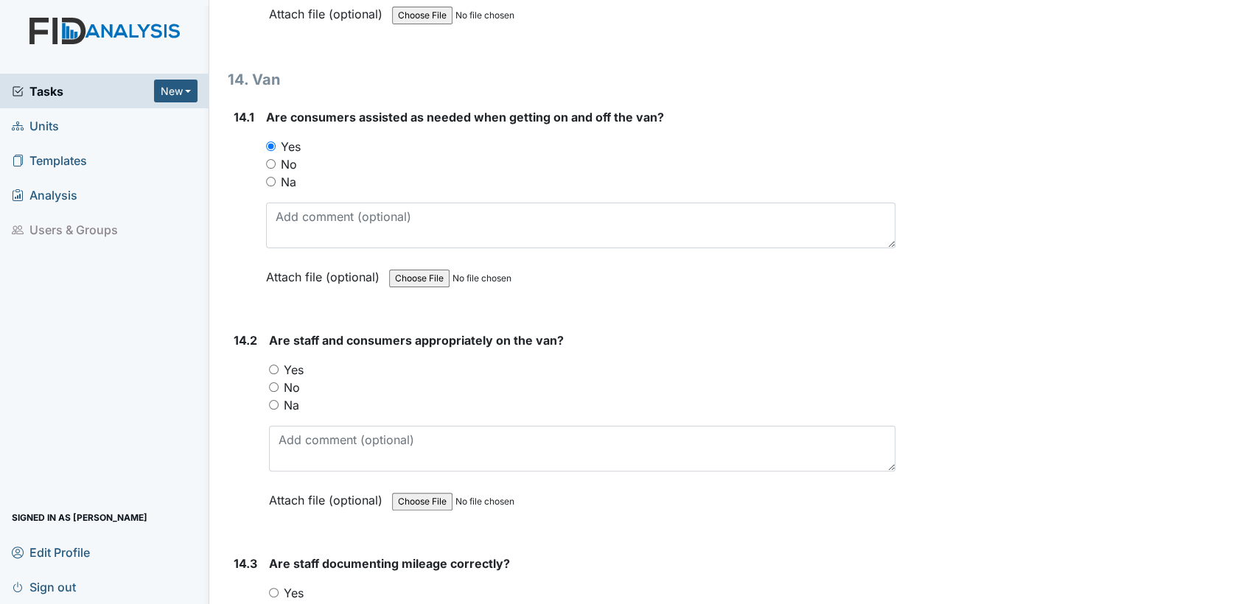
scroll to position [26896, 0]
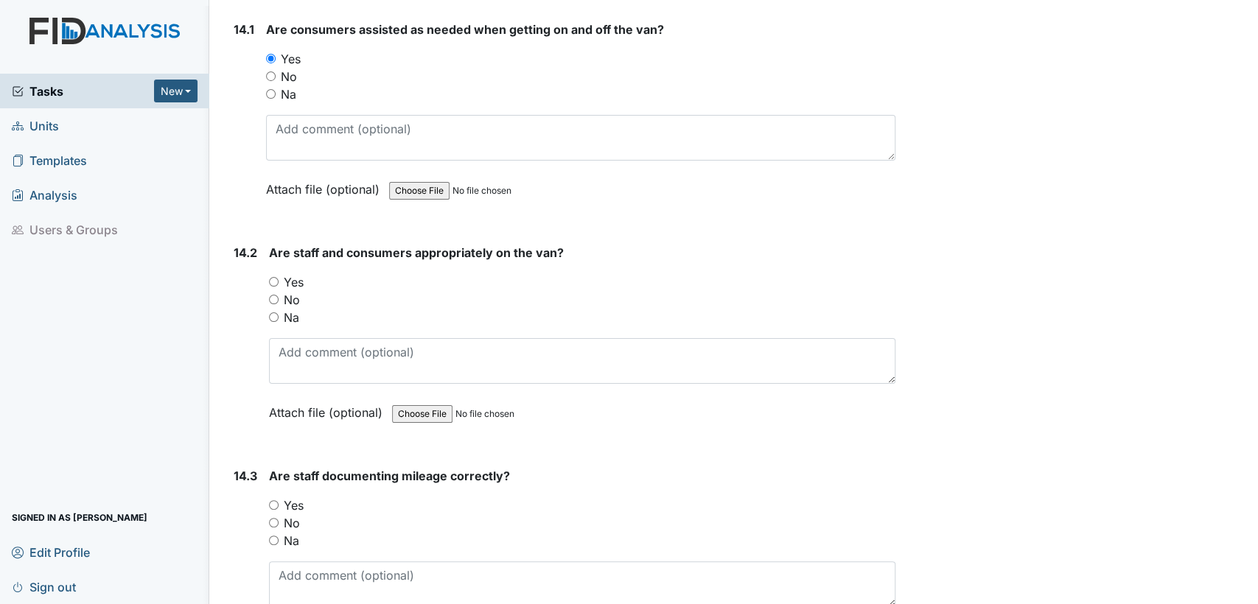
drag, startPoint x: 271, startPoint y: 191, endPoint x: 278, endPoint y: 217, distance: 26.6
click at [272, 277] on input "Yes" at bounding box center [274, 282] width 10 height 10
radio input "true"
click at [271, 500] on input "Yes" at bounding box center [274, 505] width 10 height 10
radio input "true"
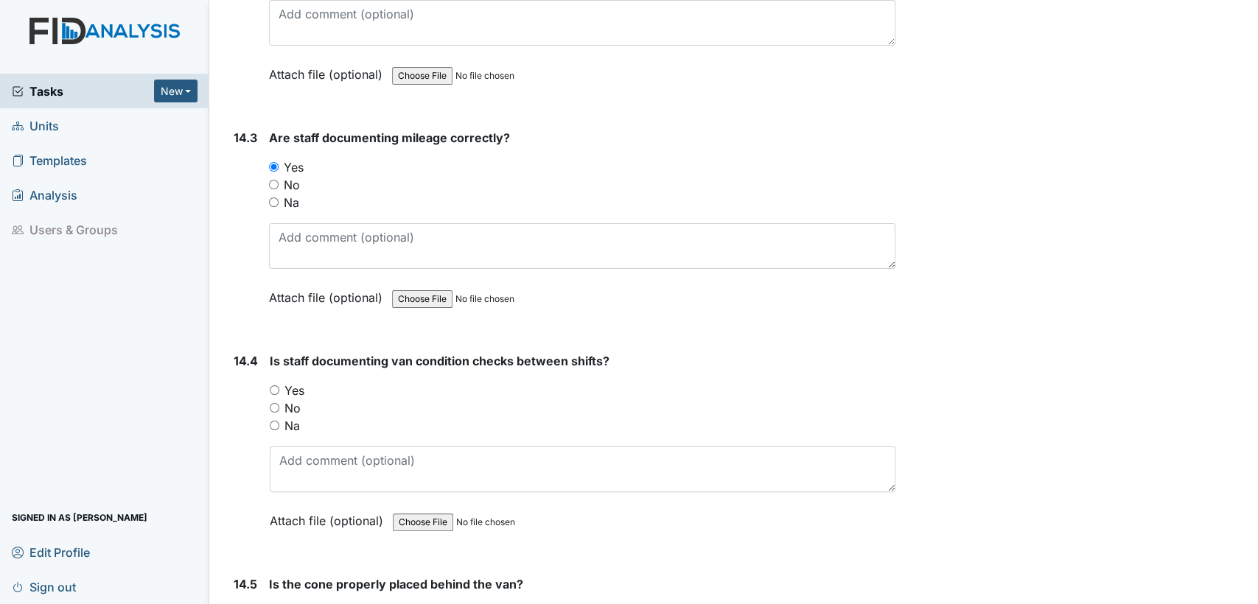
scroll to position [27376, 0]
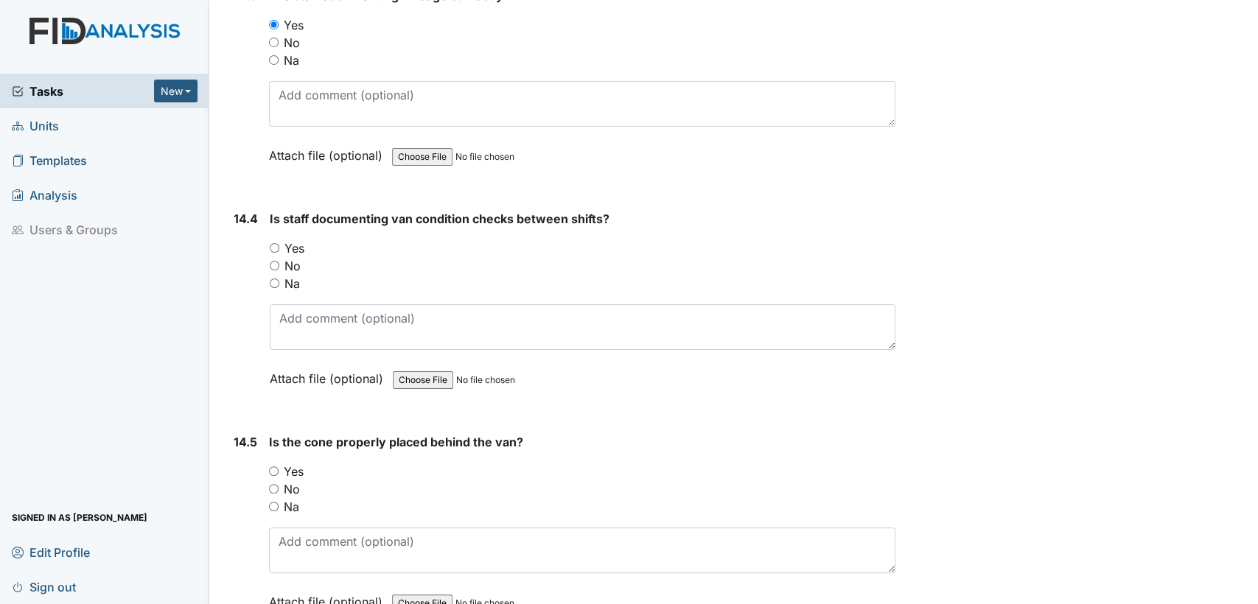
click at [274, 243] on input "Yes" at bounding box center [275, 248] width 10 height 10
radio input "true"
click at [272, 467] on input "Yes" at bounding box center [274, 472] width 10 height 10
radio input "true"
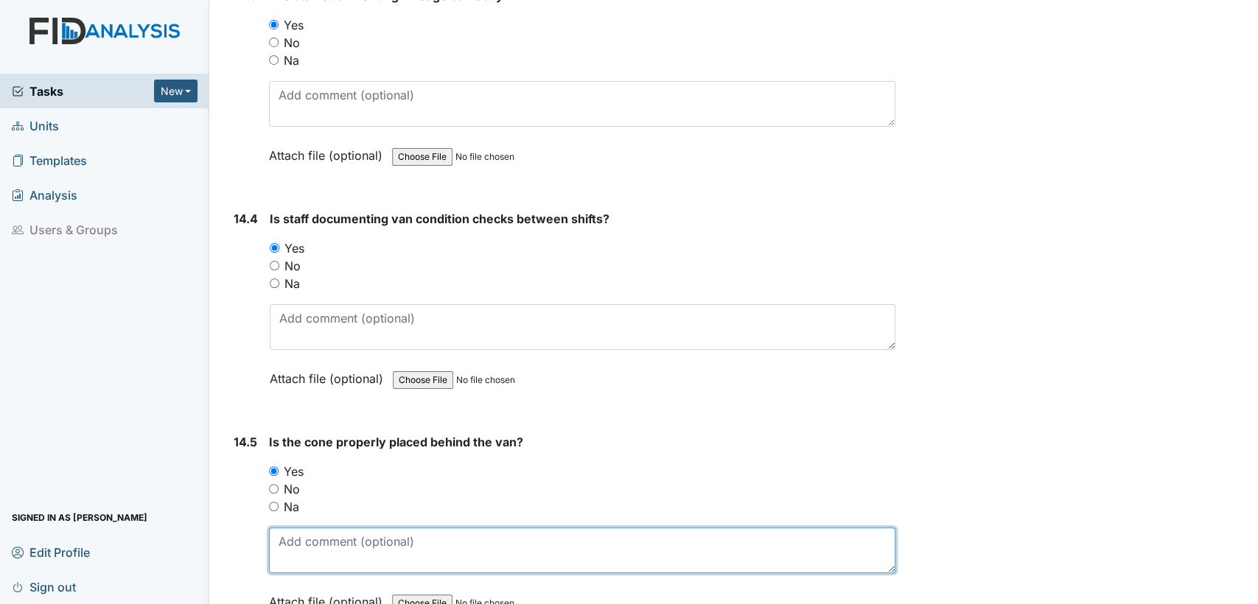
click at [300, 528] on textarea at bounding box center [582, 551] width 626 height 46
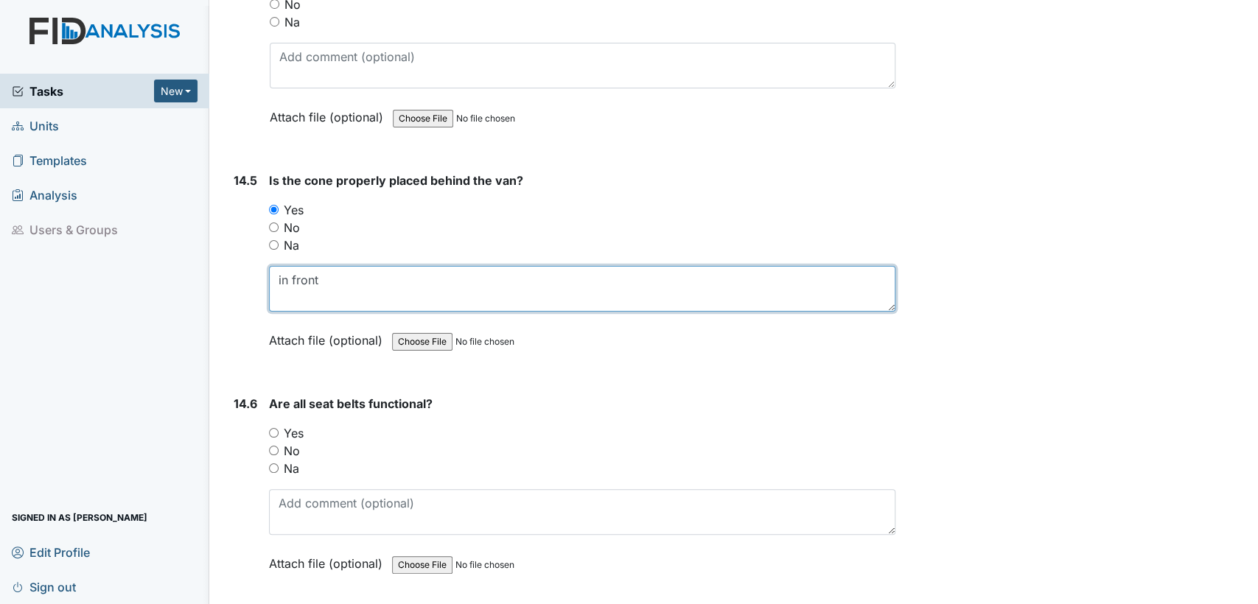
scroll to position [27714, 0]
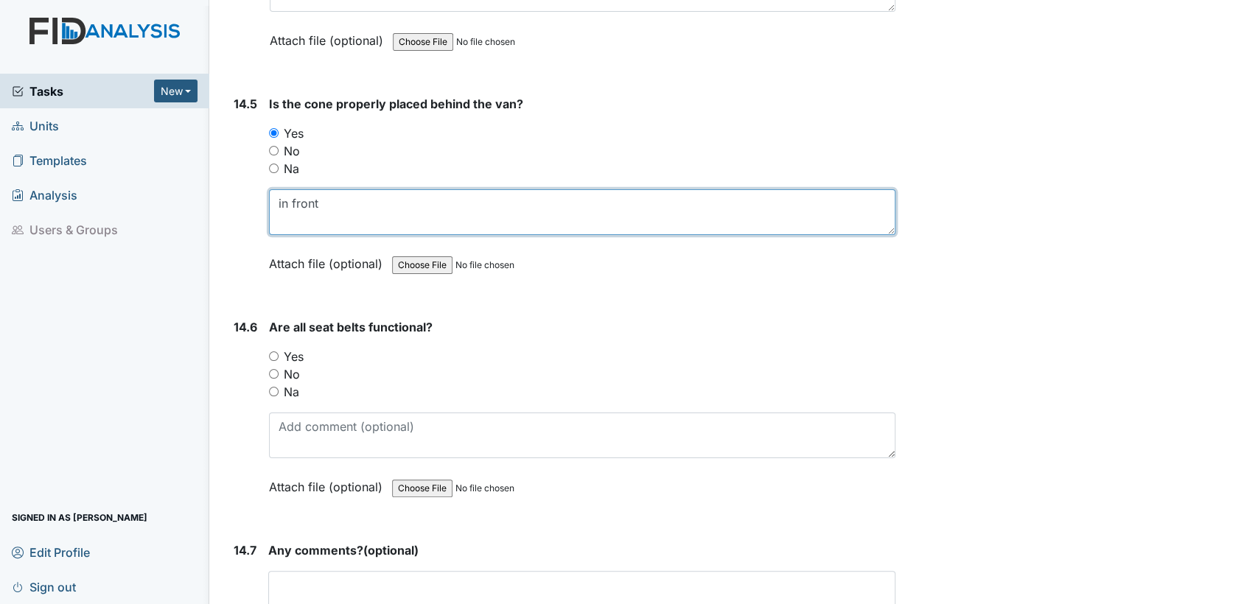
type textarea "in front"
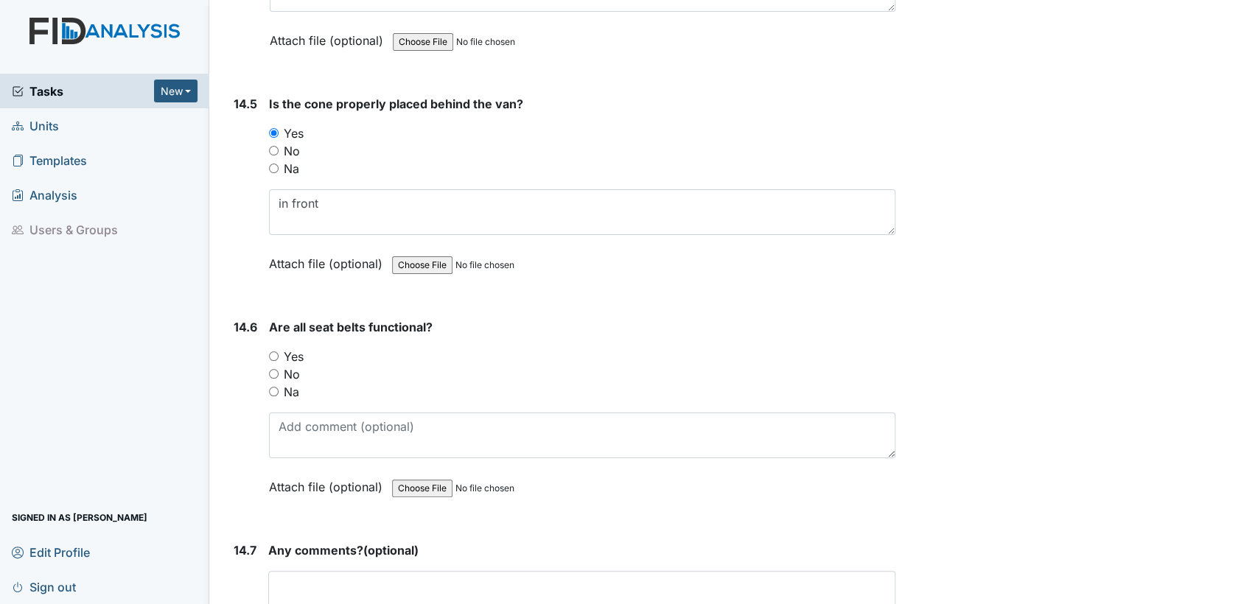
click at [274, 352] on input "Yes" at bounding box center [274, 357] width 10 height 10
radio input "true"
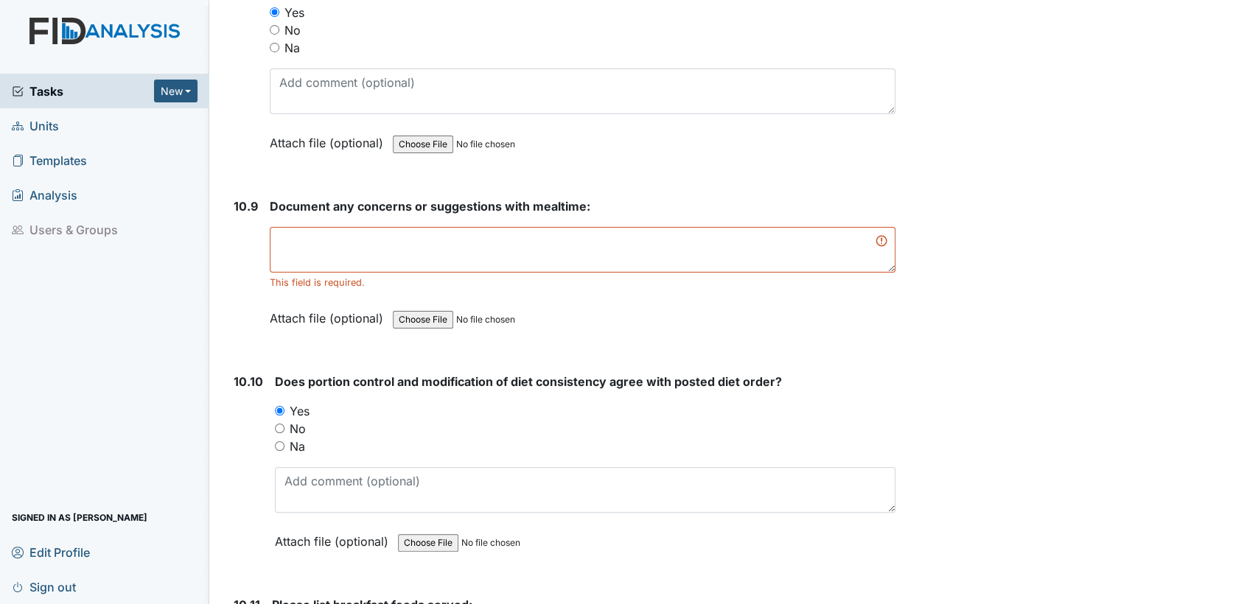
scroll to position [14463, 0]
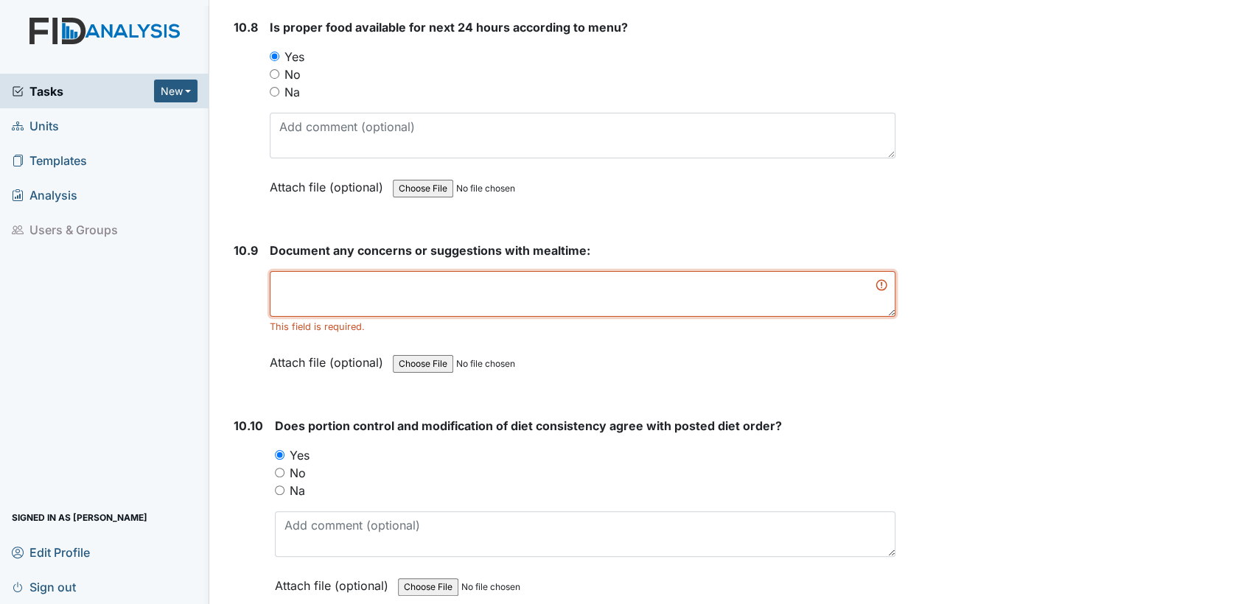
click at [730, 271] on textarea at bounding box center [583, 294] width 626 height 46
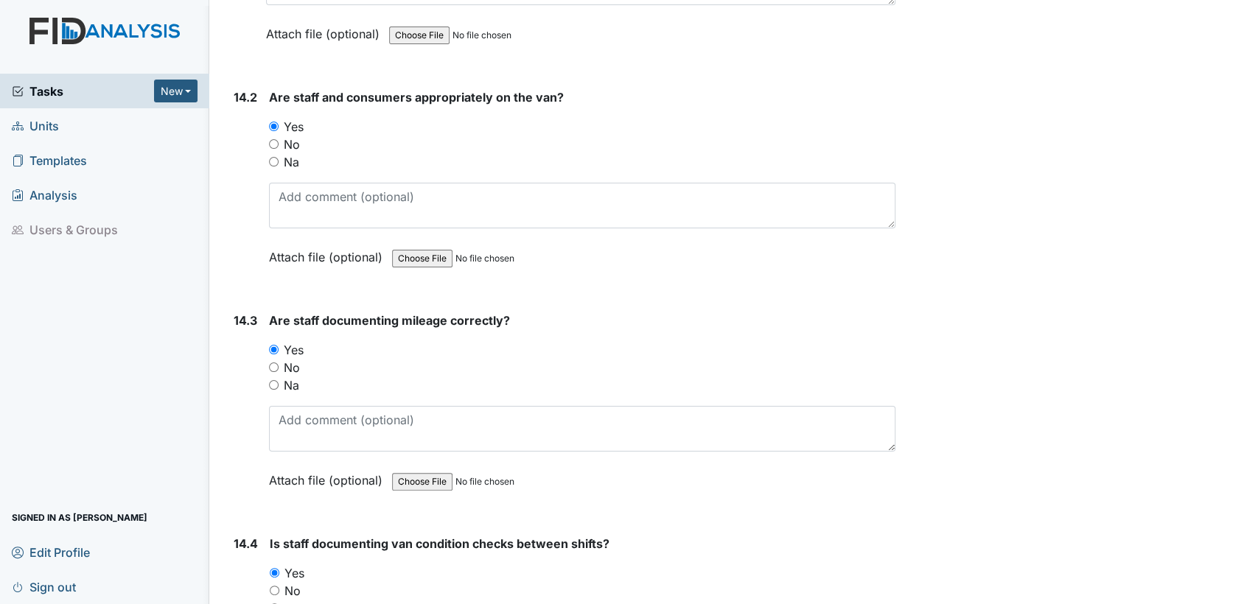
scroll to position [27754, 0]
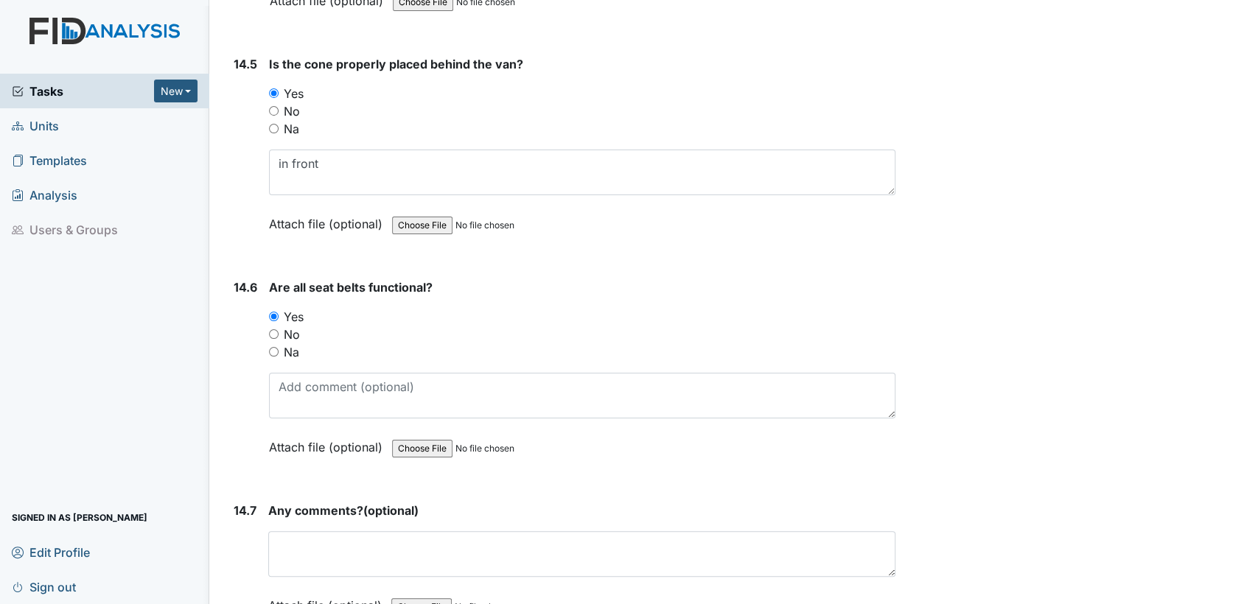
type textarea "none"
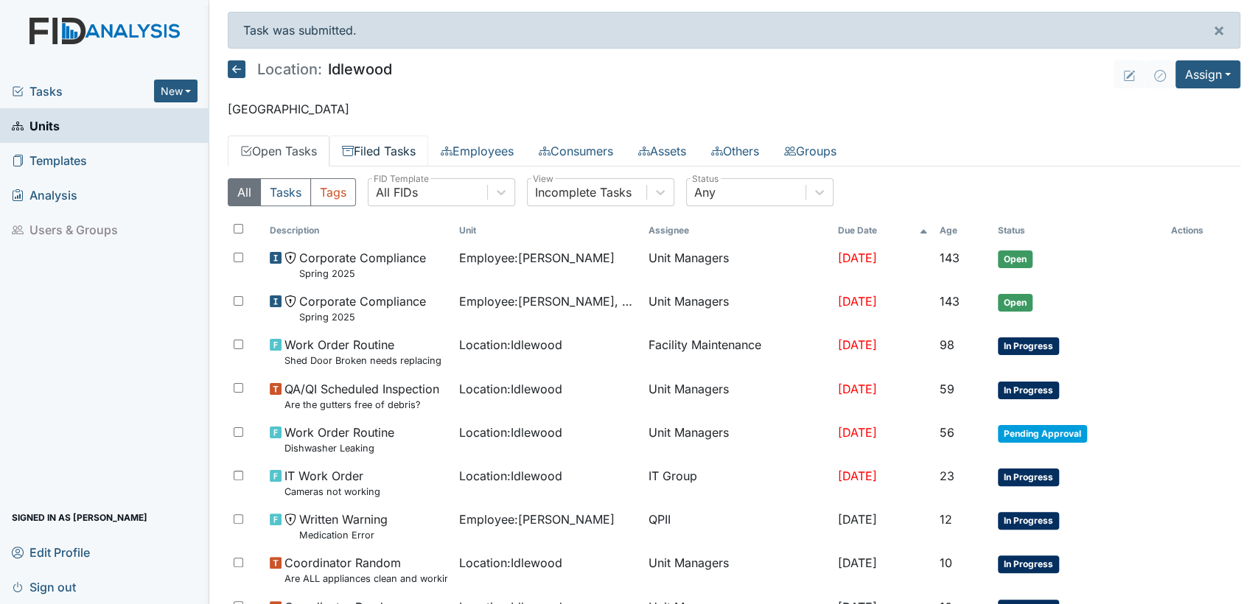
click at [408, 145] on link "Filed Tasks" at bounding box center [378, 151] width 99 height 31
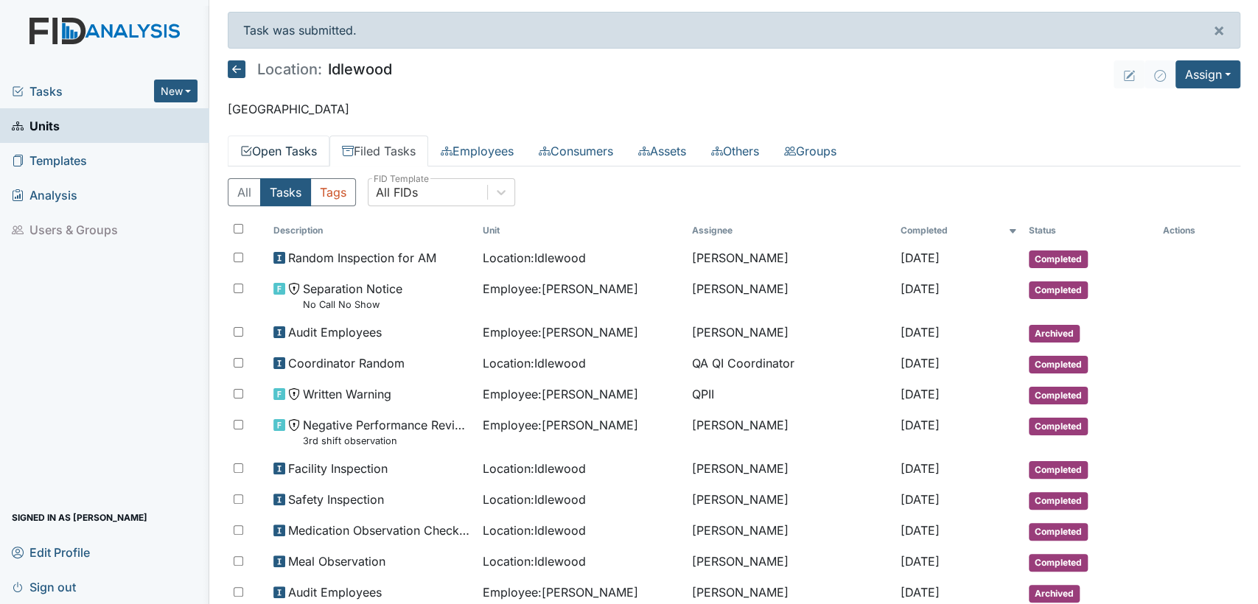
click at [281, 160] on link "Open Tasks" at bounding box center [279, 151] width 102 height 31
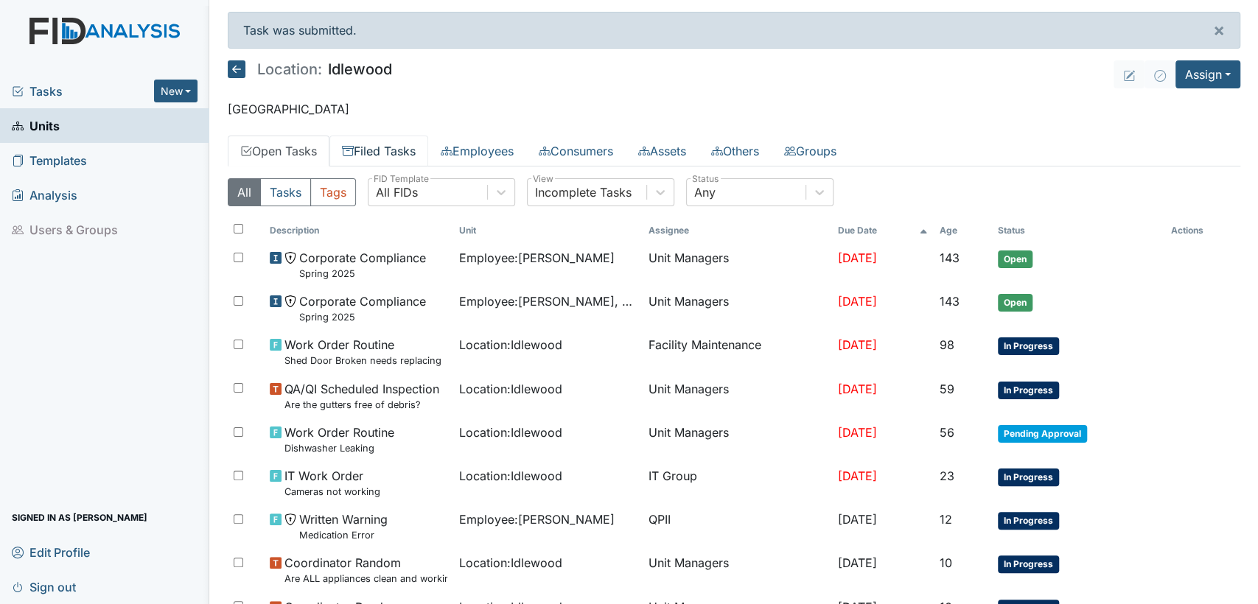
click at [364, 143] on link "Filed Tasks" at bounding box center [378, 151] width 99 height 31
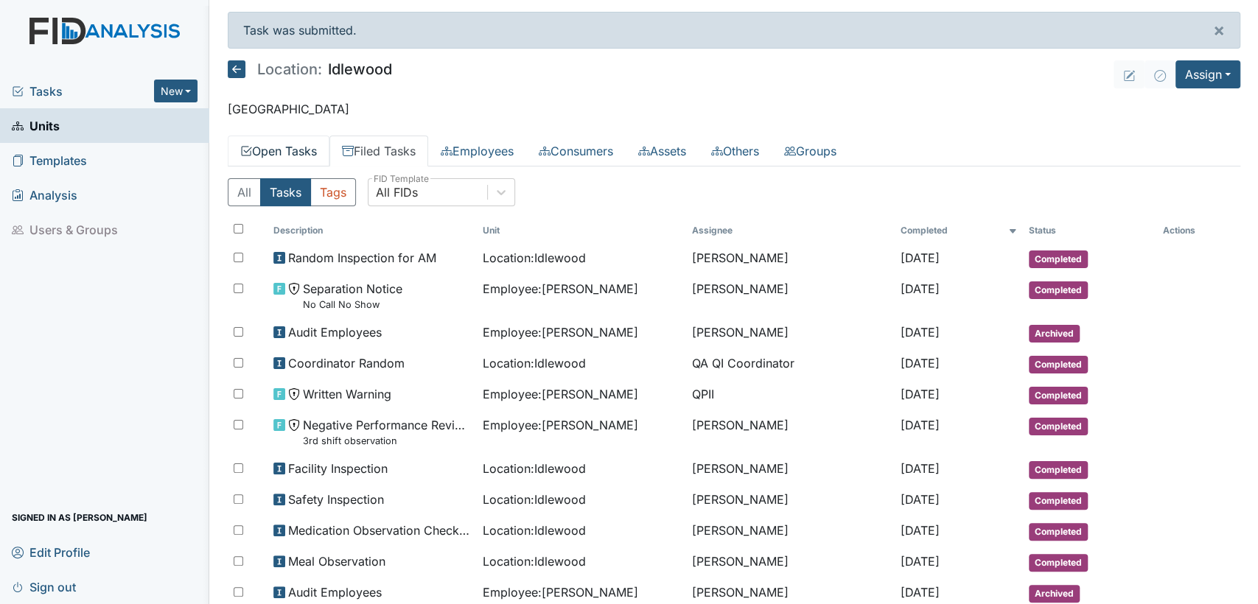
click at [282, 156] on link "Open Tasks" at bounding box center [279, 151] width 102 height 31
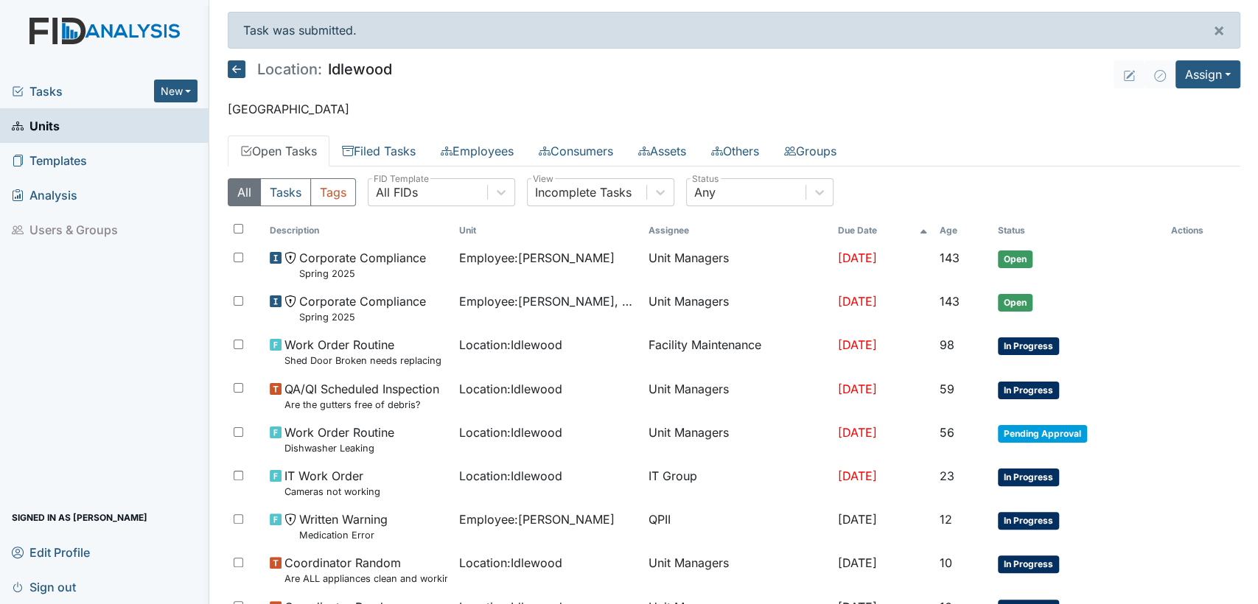
click at [365, 95] on main "Task was submitted. × Location: Idlewood Assign Assign Form Assign Inspection A…" at bounding box center [734, 302] width 1049 height 604
